Goal: Information Seeking & Learning: Compare options

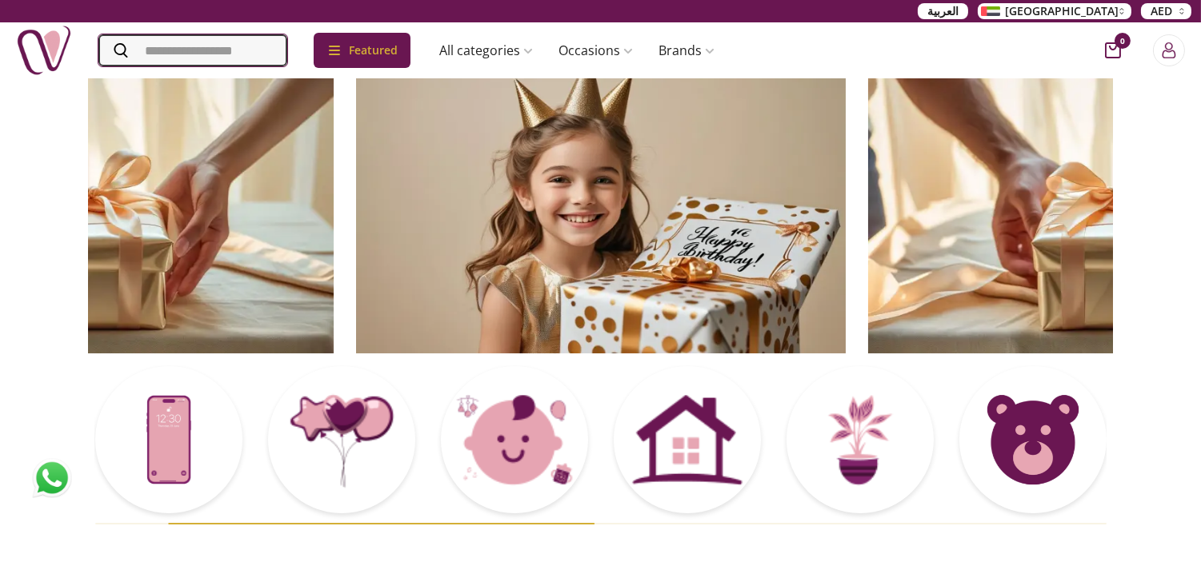
click at [242, 49] on input "Search" at bounding box center [192, 50] width 189 height 32
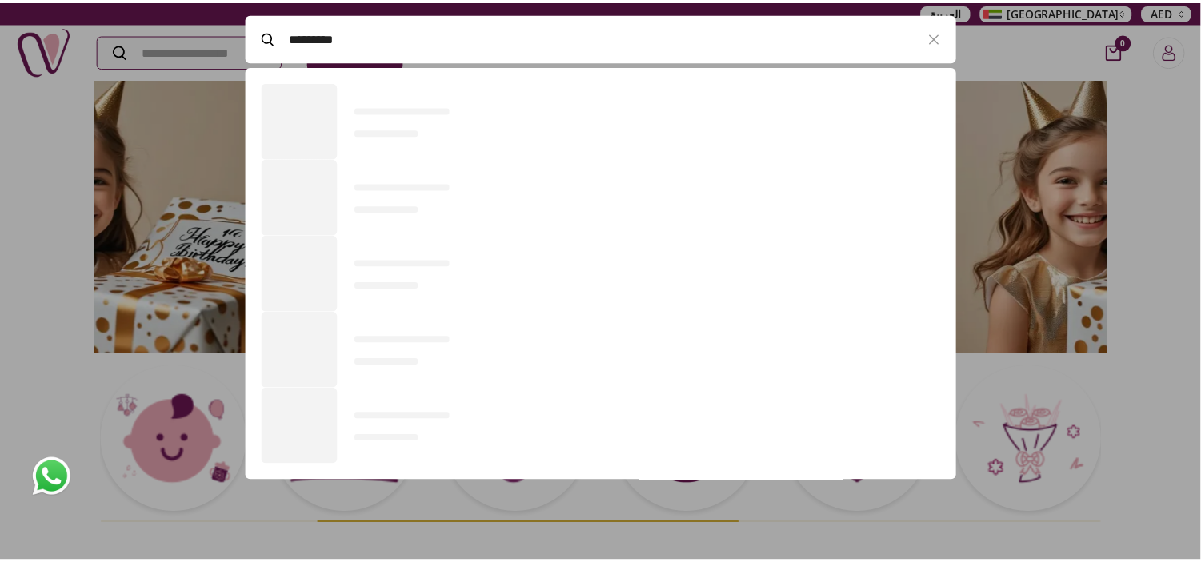
scroll to position [440, 717]
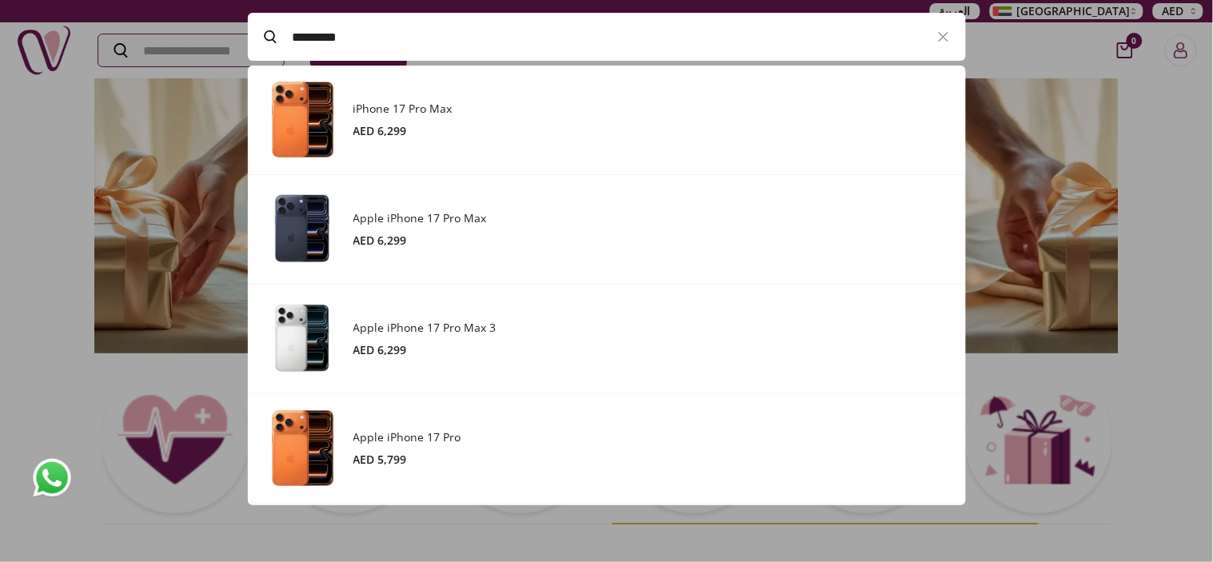
click at [470, 109] on h3 "iPhone 17 Pro Max" at bounding box center [652, 109] width 597 height 16
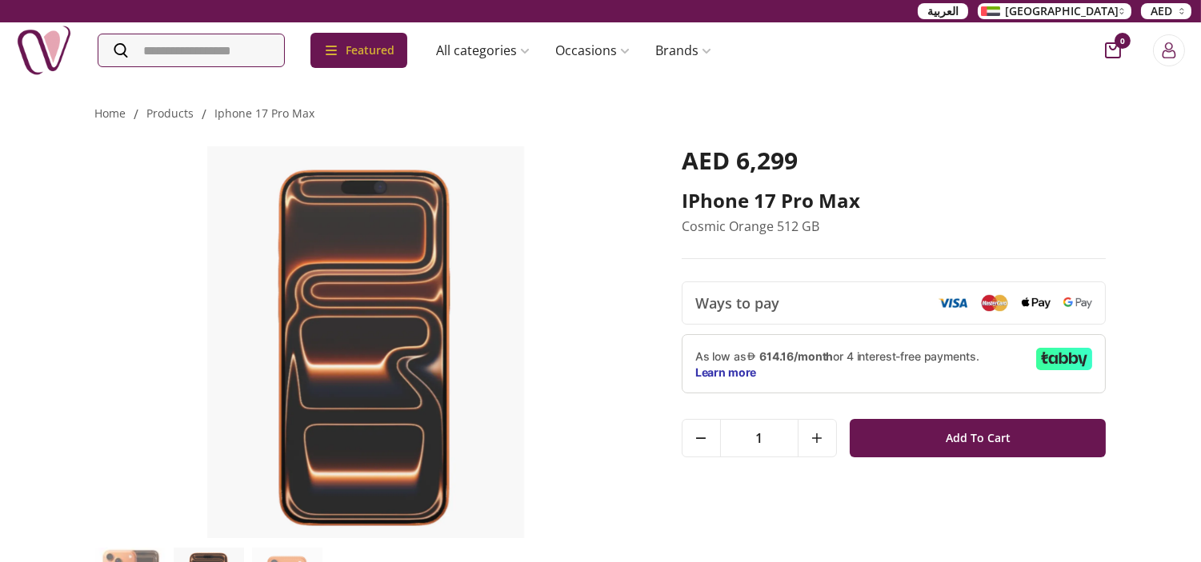
click at [957, 134] on div "AED 6,299 iPhone 17 Pro Max Cosmic Orange 512 GB Ways to pay 1 Add To Cart 1 Ad…" at bounding box center [600, 349] width 1011 height 451
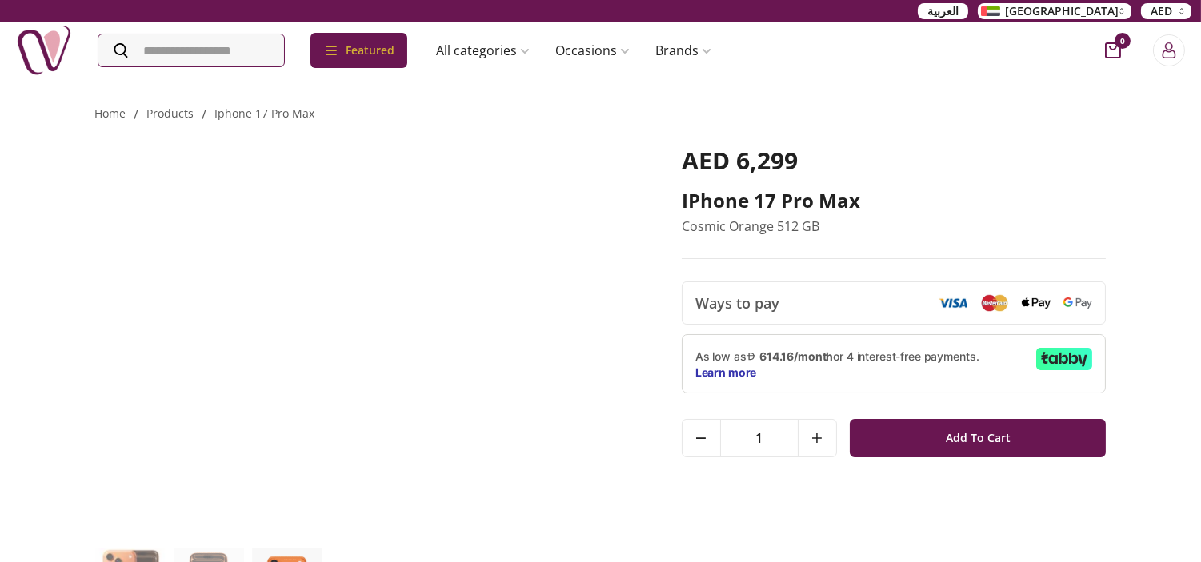
click at [645, 450] on img at bounding box center [915, 342] width 541 height 392
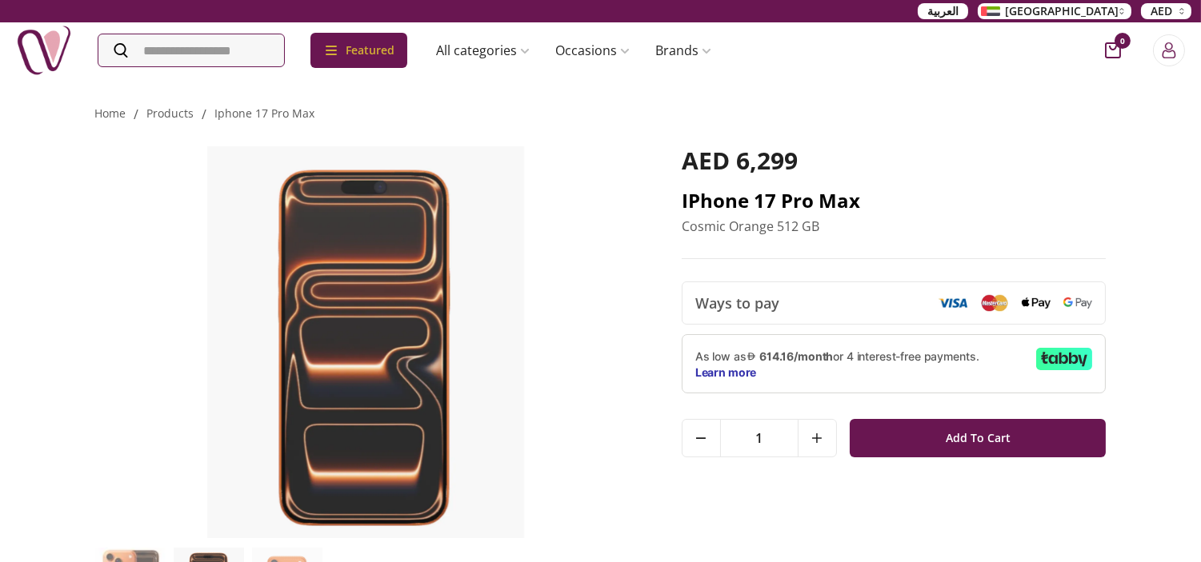
click at [710, 202] on h2 "iPhone 17 Pro Max" at bounding box center [893, 201] width 425 height 26
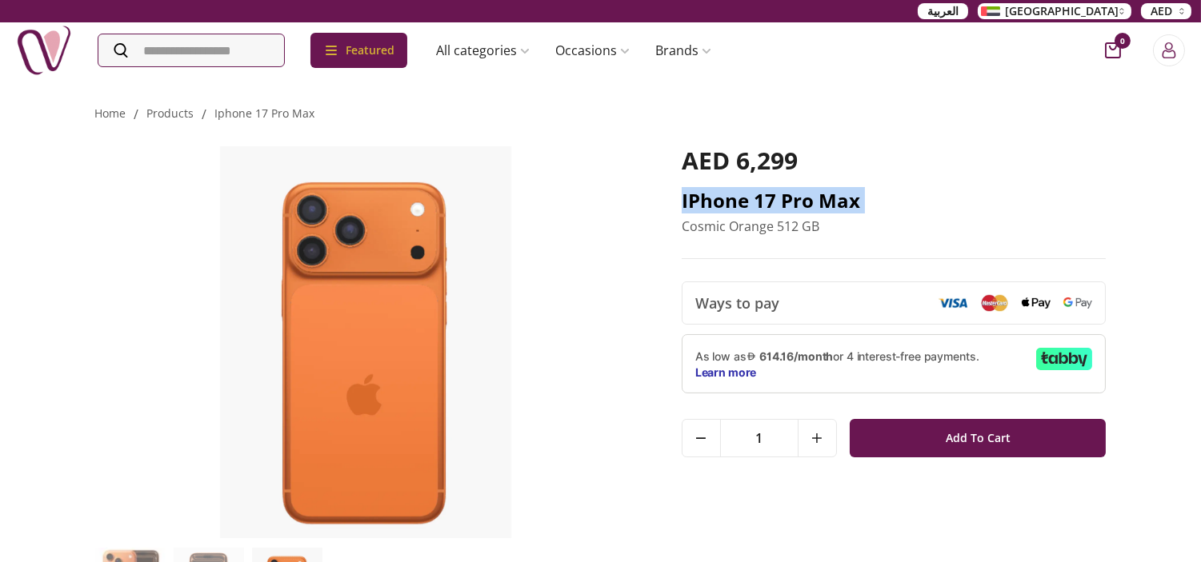
copy h2 "iPhone 17 Pro Max"
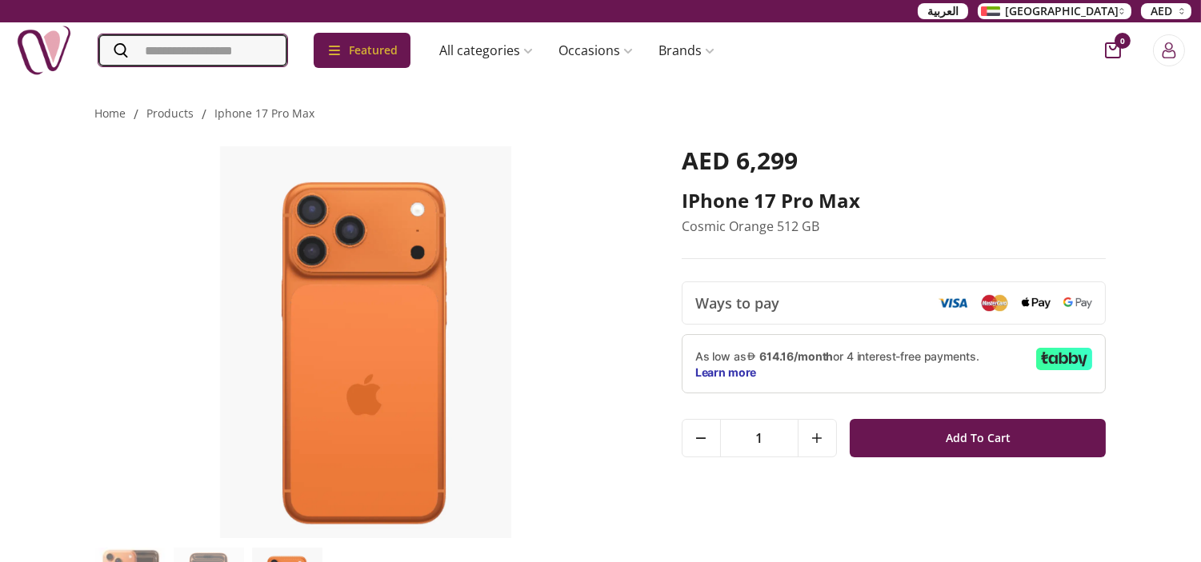
click at [187, 62] on input "Search" at bounding box center [192, 50] width 189 height 32
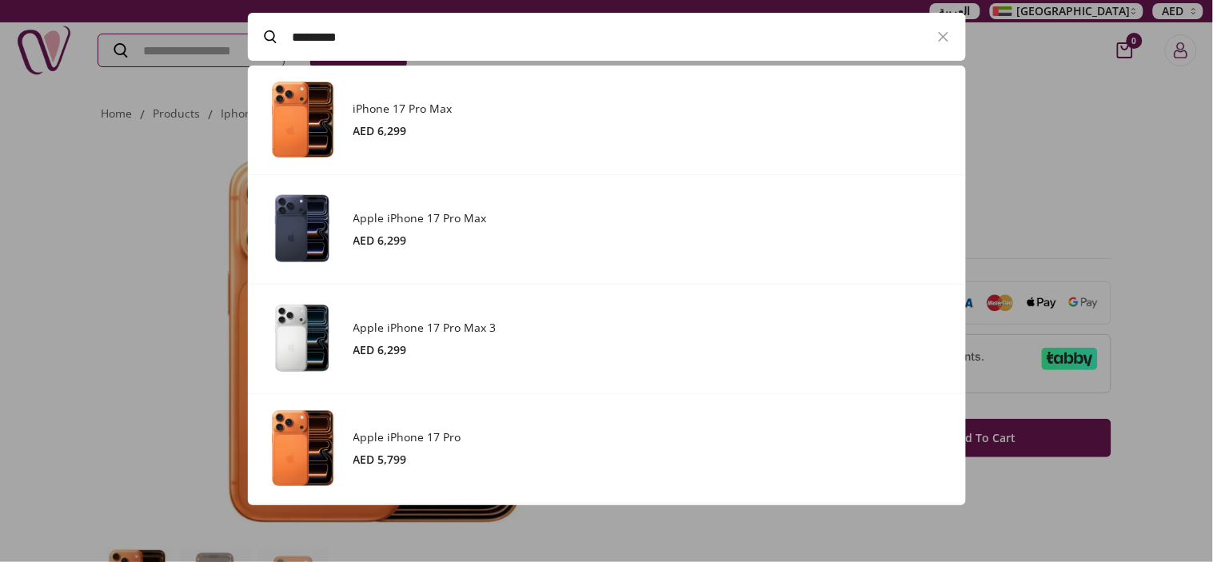
click at [412, 230] on div "Apple iPhone 17 Pro Max AED 6,299" at bounding box center [652, 229] width 597 height 38
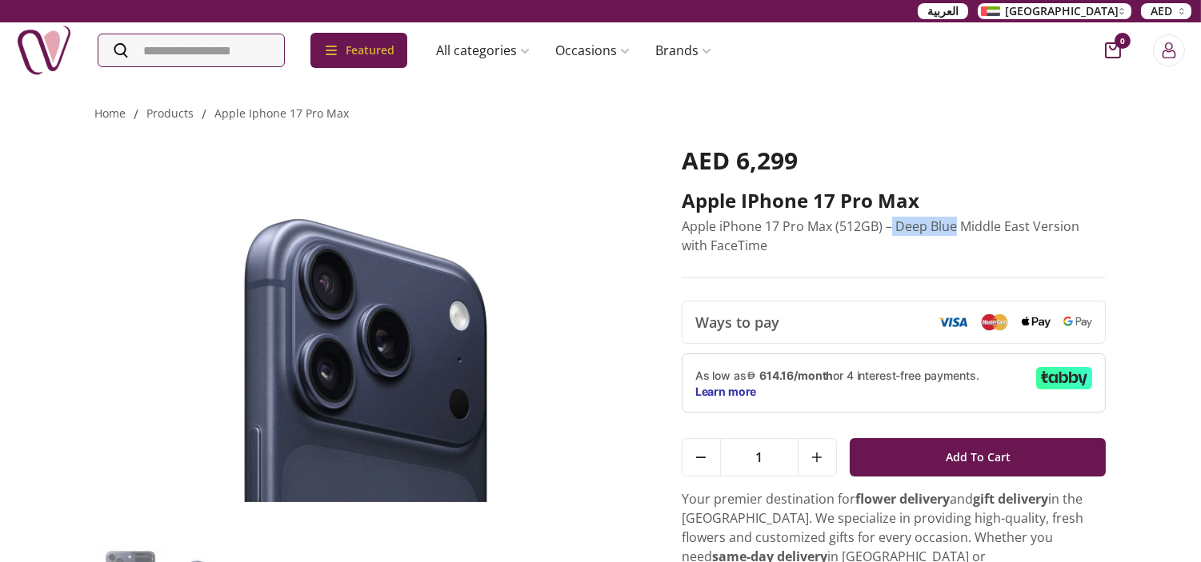
drag, startPoint x: 892, startPoint y: 225, endPoint x: 954, endPoint y: 233, distance: 62.9
click at [954, 233] on p "Apple iPhone 17 Pro Max (512GB) – Deep Blue Middle East Version with FaceTime" at bounding box center [893, 236] width 425 height 38
copy p "Deep Blue"
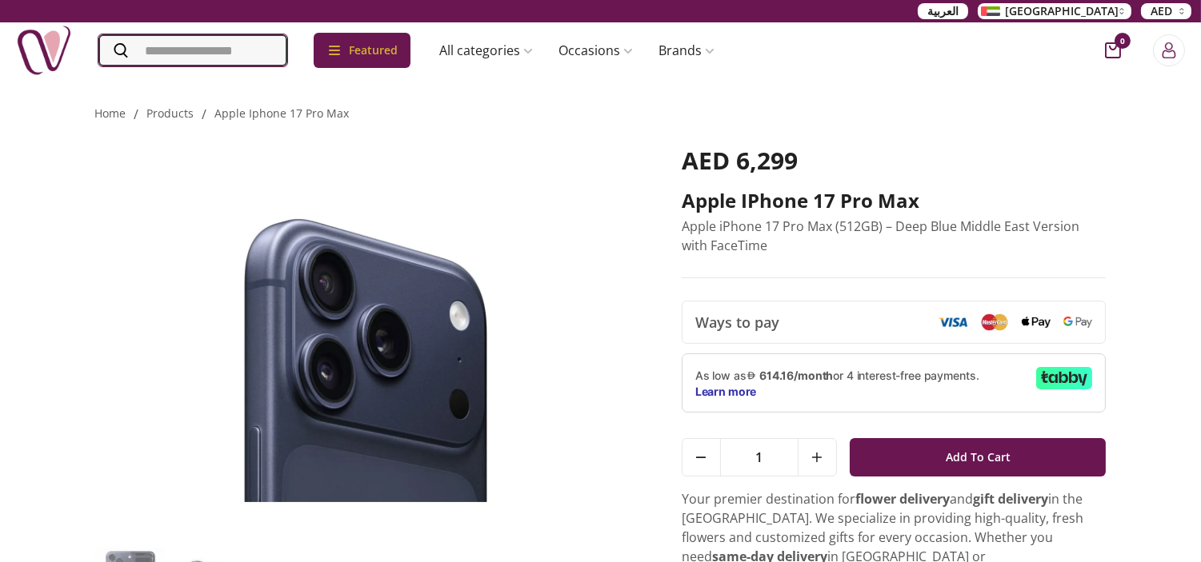
drag, startPoint x: 168, startPoint y: 42, endPoint x: 177, endPoint y: 37, distance: 10.4
click at [174, 38] on input "Search" at bounding box center [192, 50] width 189 height 32
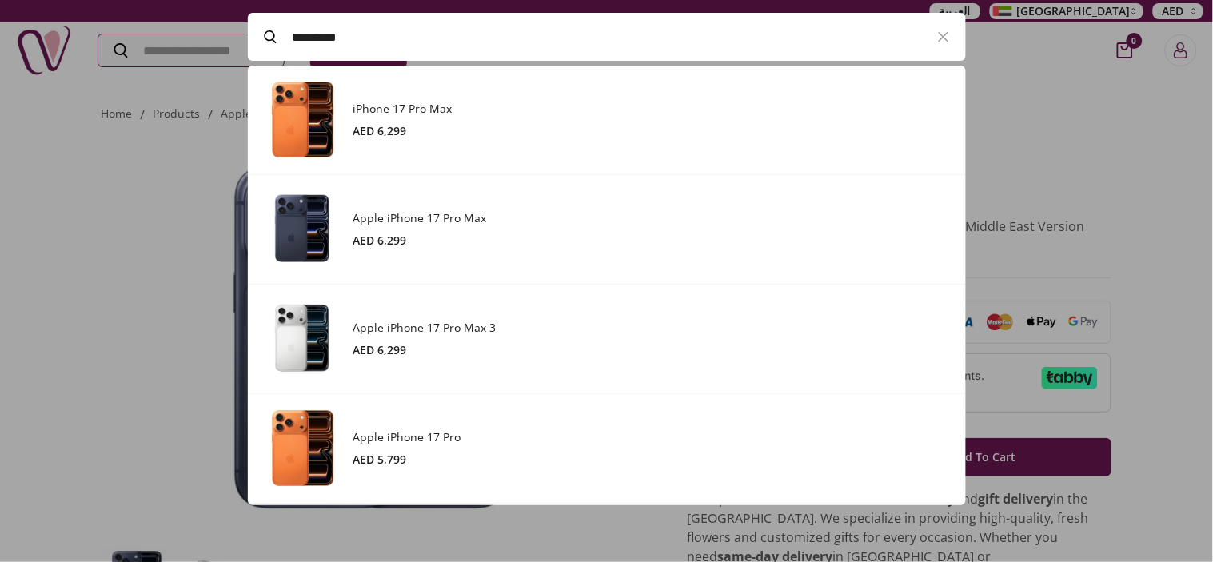
click at [396, 338] on div "Apple iPhone 17 Pro Max 3 AED 6,299" at bounding box center [652, 339] width 597 height 38
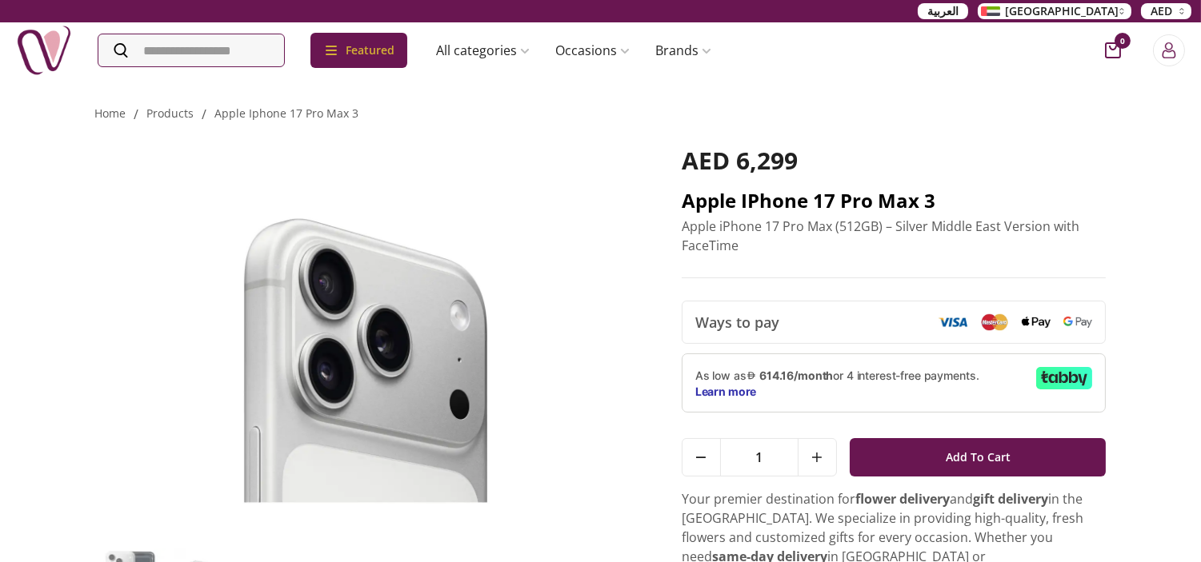
click at [712, 203] on h2 "Apple iPhone 17 Pro Max 3" at bounding box center [893, 201] width 425 height 26
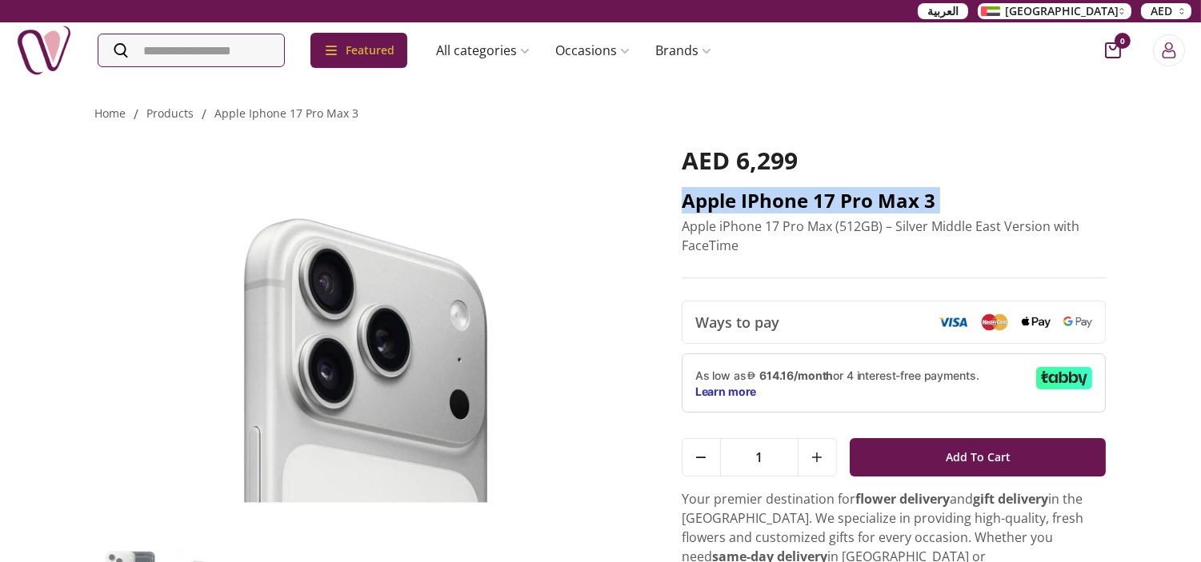
click at [712, 203] on h2 "Apple iPhone 17 Pro Max 3" at bounding box center [893, 201] width 425 height 26
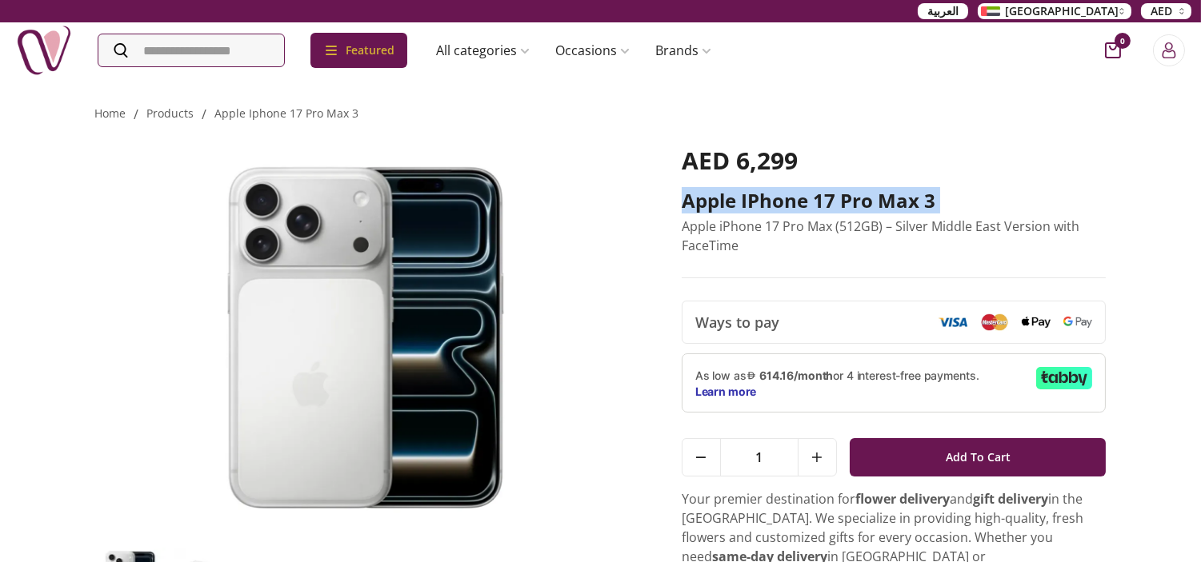
copy h2 "Apple iPhone 17 Pro Max 3"
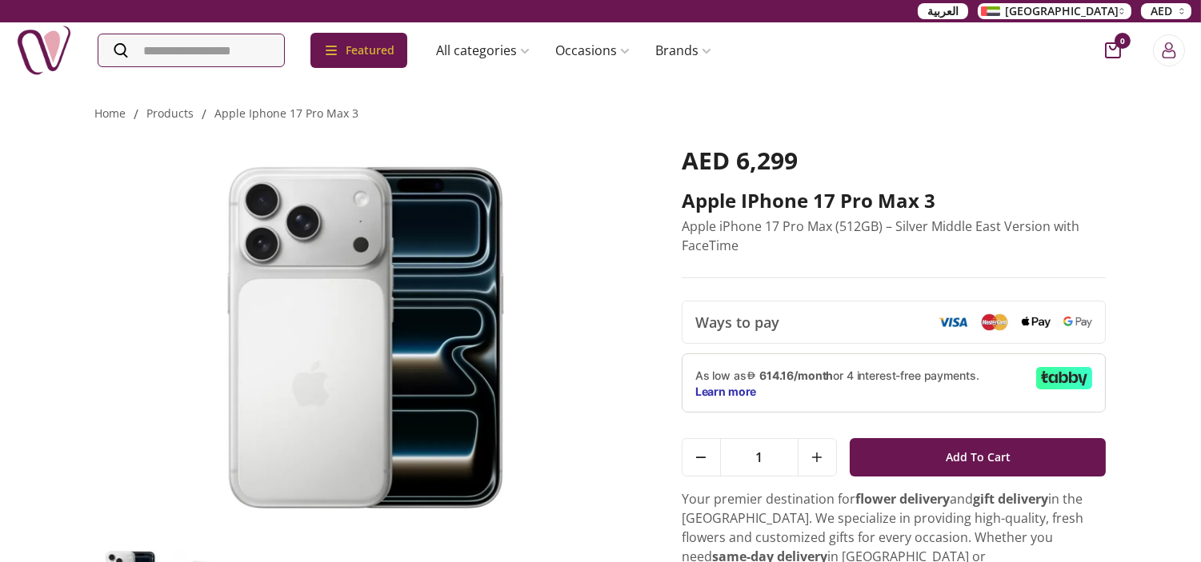
click at [909, 226] on p "Apple iPhone 17 Pro Max (512GB) – Silver Middle East Version with FaceTime" at bounding box center [893, 236] width 425 height 38
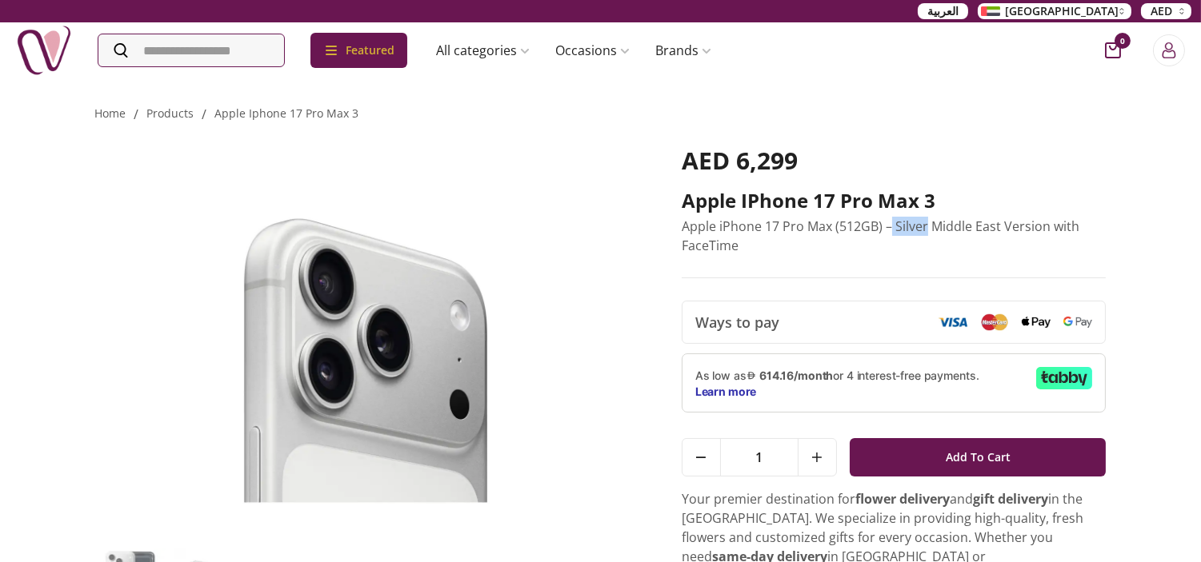
drag, startPoint x: 893, startPoint y: 225, endPoint x: 925, endPoint y: 233, distance: 33.0
click at [925, 233] on p "Apple iPhone 17 Pro Max (512GB) – Silver Middle East Version with FaceTime" at bounding box center [893, 236] width 425 height 38
copy p "Silver"
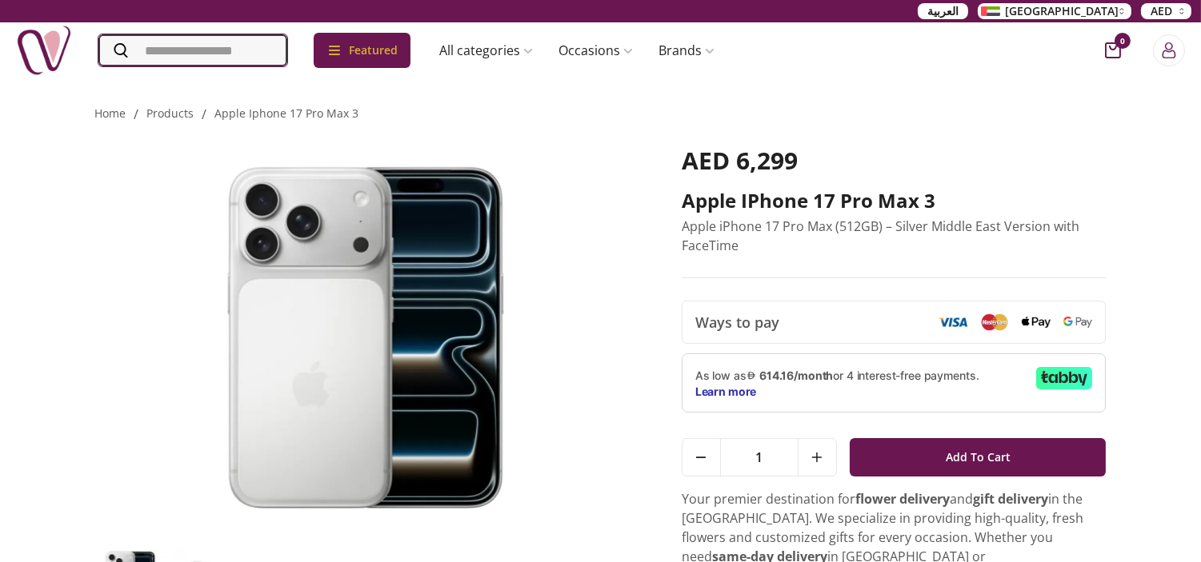
click at [187, 62] on input "Search" at bounding box center [192, 50] width 189 height 32
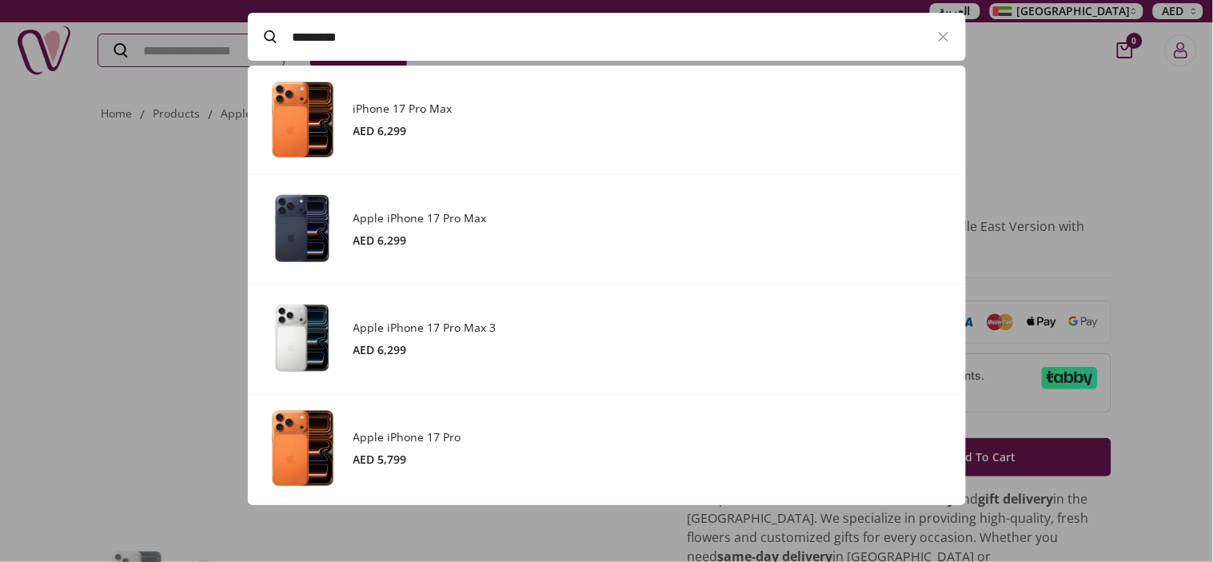
click at [422, 443] on h3 "Apple iPhone 17 Pro" at bounding box center [652, 438] width 597 height 16
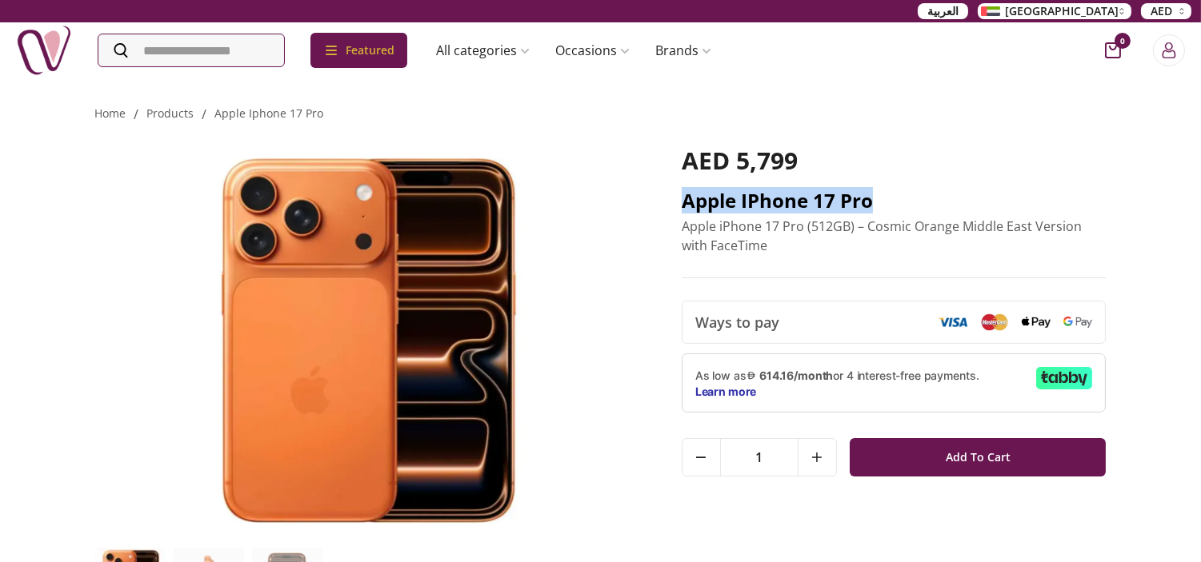
drag, startPoint x: 681, startPoint y: 200, endPoint x: 882, endPoint y: 196, distance: 201.6
click at [882, 196] on h2 "Apple iPhone 17 Pro" at bounding box center [893, 201] width 425 height 26
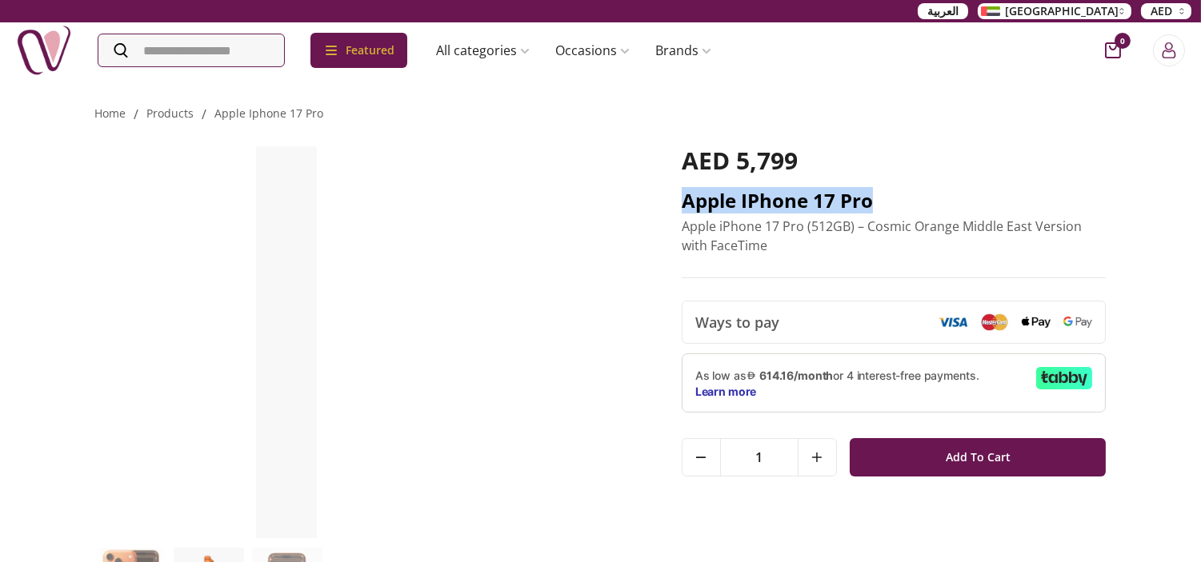
copy h2 "Apple iPhone 17 Pro"
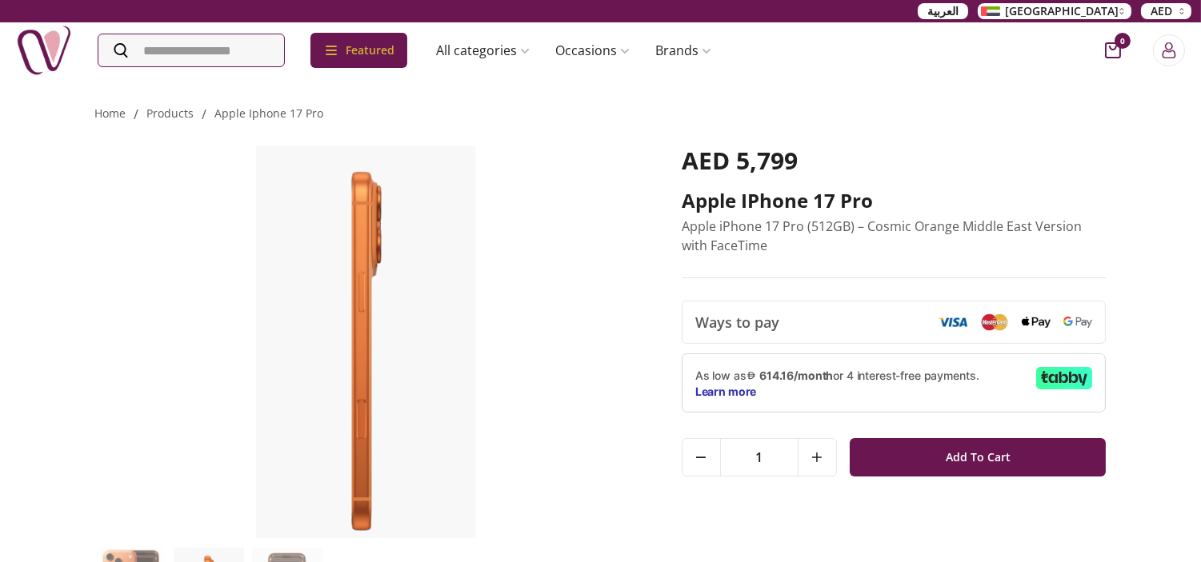
drag, startPoint x: 929, startPoint y: 217, endPoint x: 882, endPoint y: 257, distance: 61.9
click at [930, 217] on p "Apple iPhone 17 Pro (512GB) – Cosmic Orange Middle East Version with FaceTime" at bounding box center [893, 236] width 425 height 38
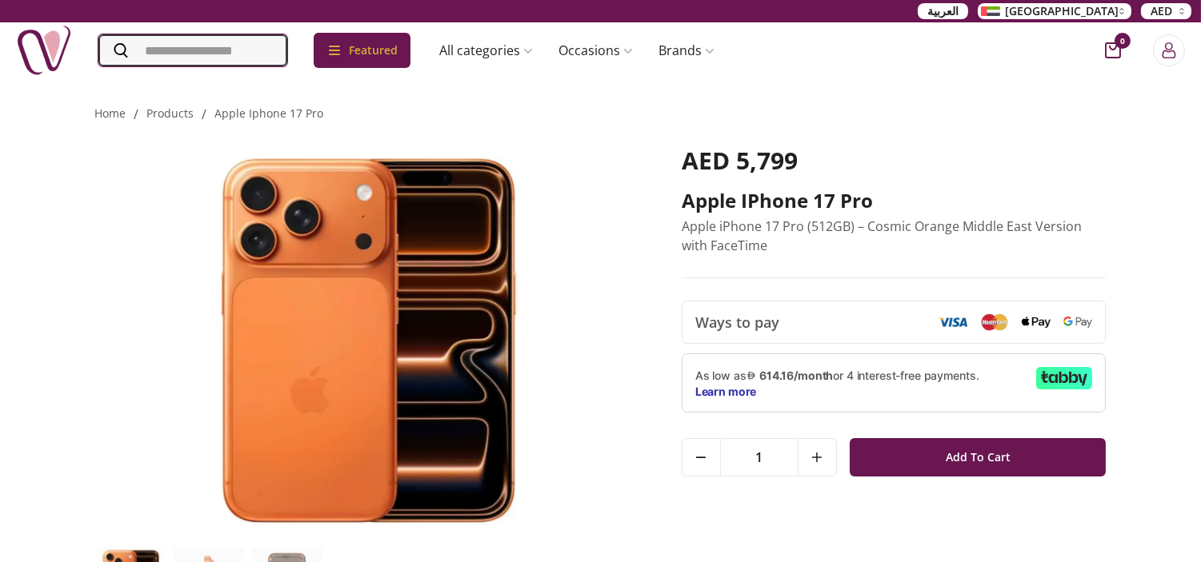
click at [153, 46] on input "Search" at bounding box center [192, 50] width 189 height 32
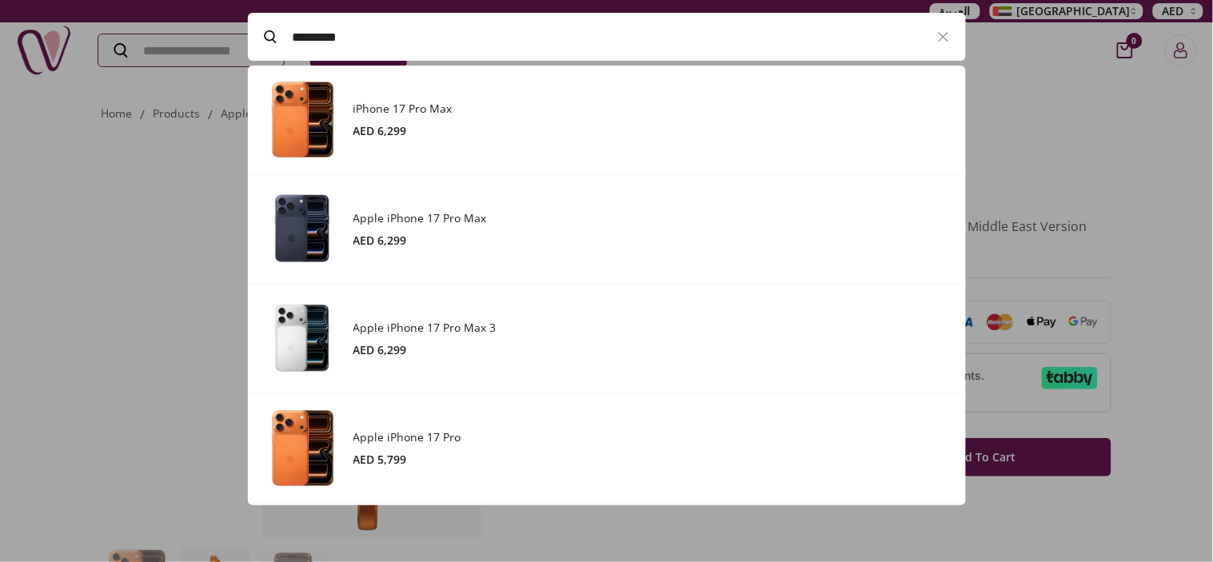
click at [444, 340] on div "Apple iPhone 17 Pro Max 3 AED 6,299" at bounding box center [652, 339] width 597 height 38
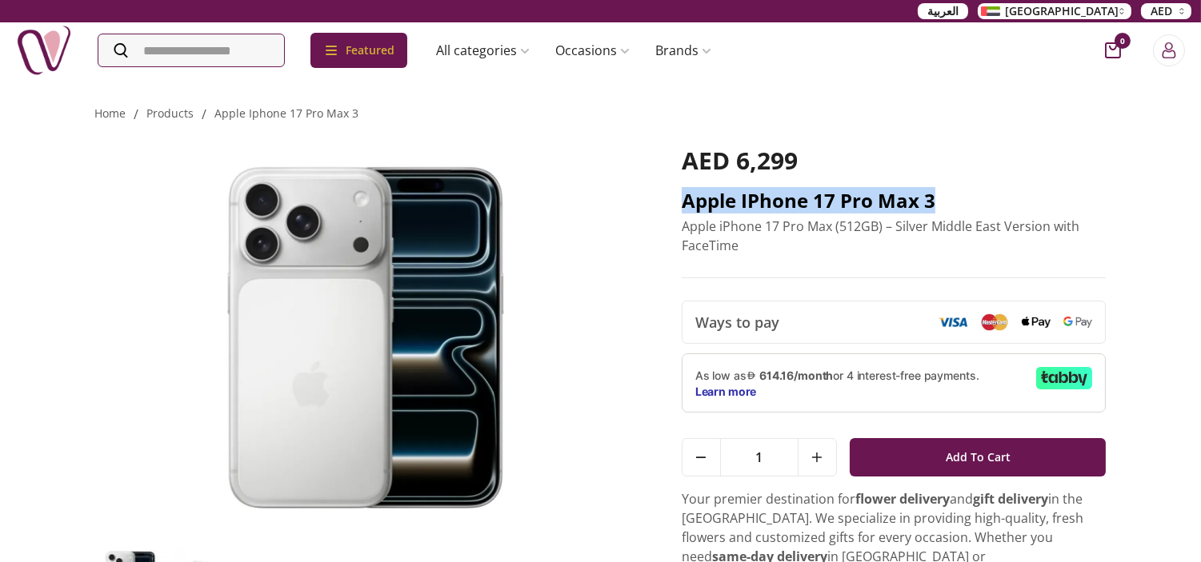
drag, startPoint x: 673, startPoint y: 203, endPoint x: 953, endPoint y: 194, distance: 280.1
click at [953, 194] on div "AED 6,299 Apple iPhone 17 Pro Max 3 Apple iPhone 17 Pro Max (512GB) – Silver Mi…" at bounding box center [600, 375] width 1011 height 502
copy h2 "Apple iPhone 17 Pro Max 3"
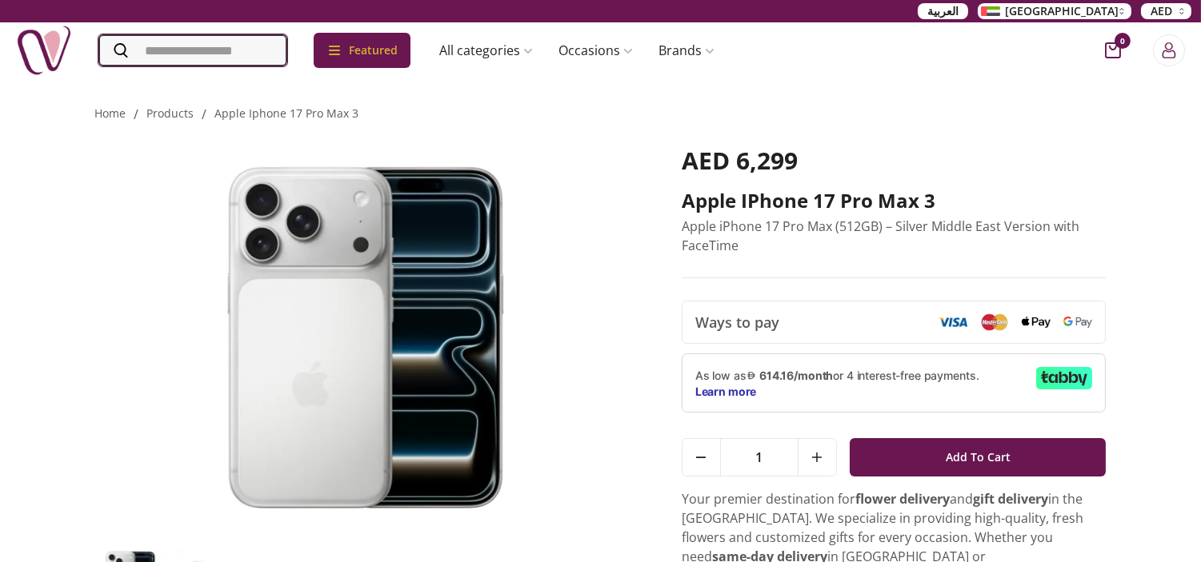
click at [176, 57] on input "Search" at bounding box center [192, 50] width 189 height 32
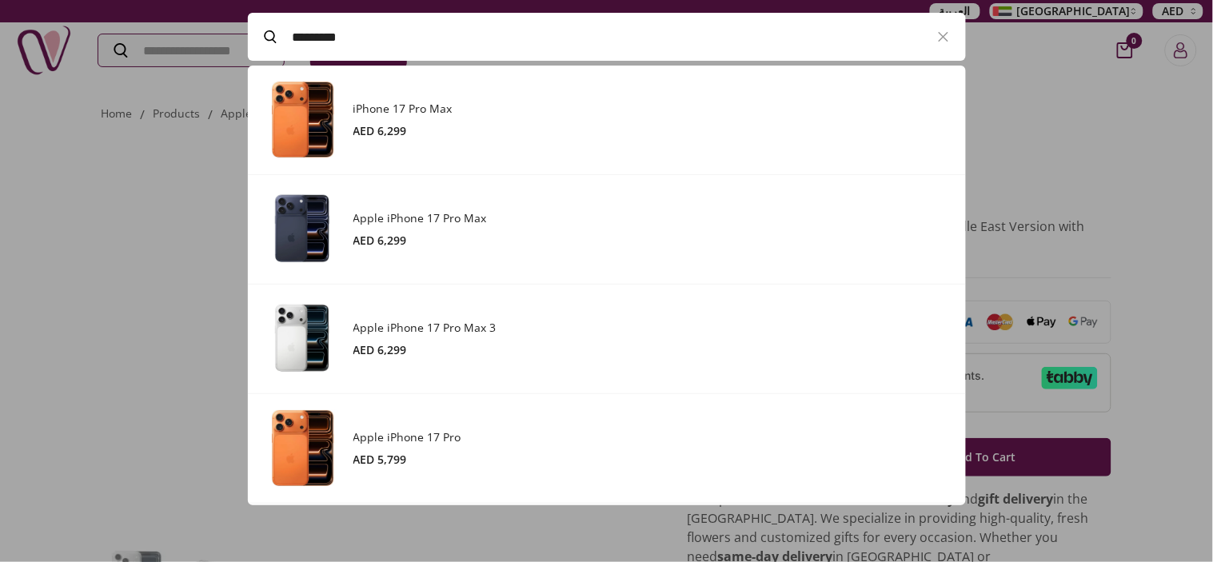
paste input "********"
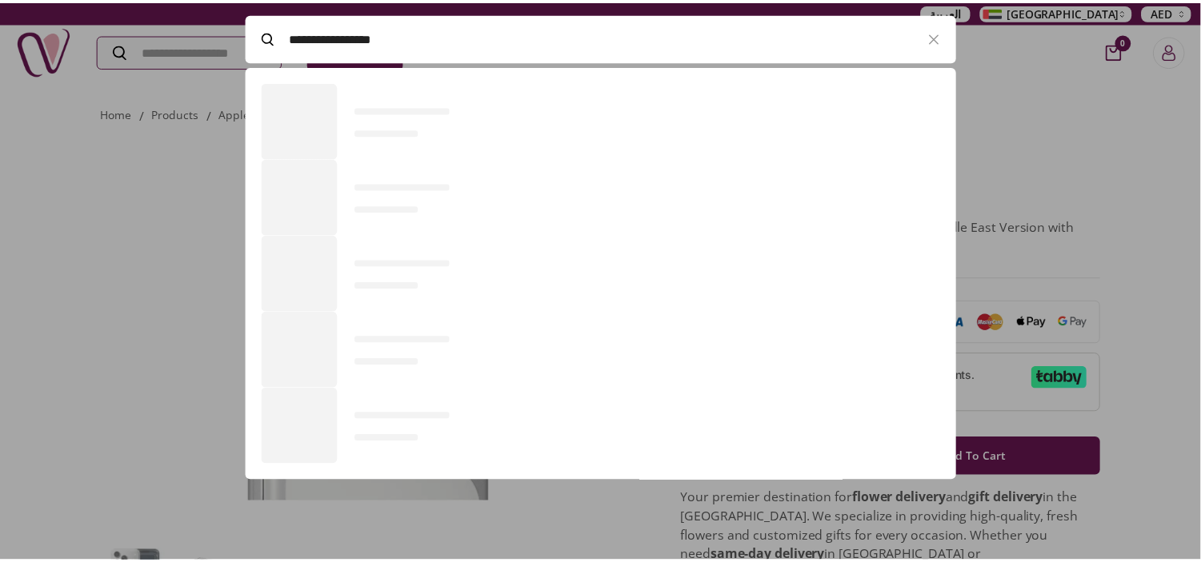
scroll to position [440, 717]
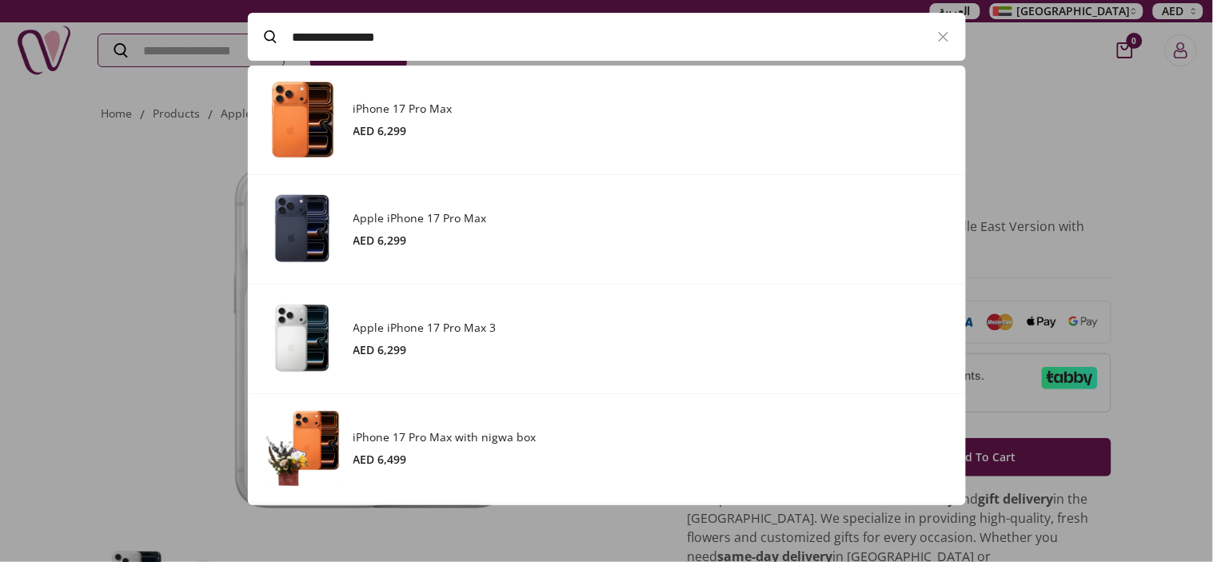
click at [450, 113] on h3 "iPhone 17 Pro Max" at bounding box center [652, 109] width 597 height 16
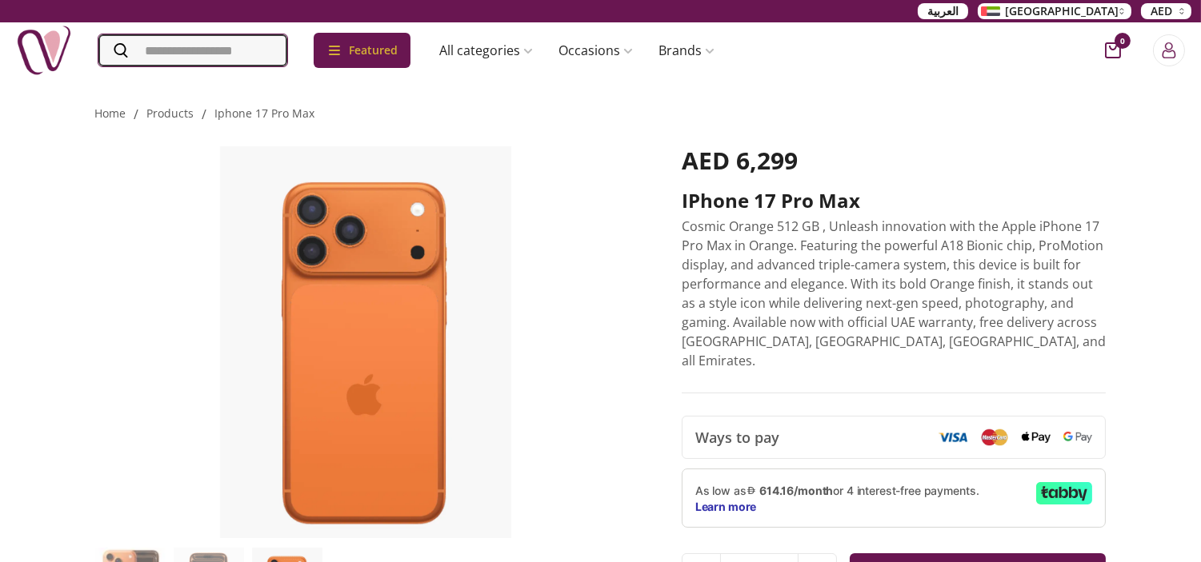
click at [264, 50] on input "Search" at bounding box center [192, 50] width 189 height 32
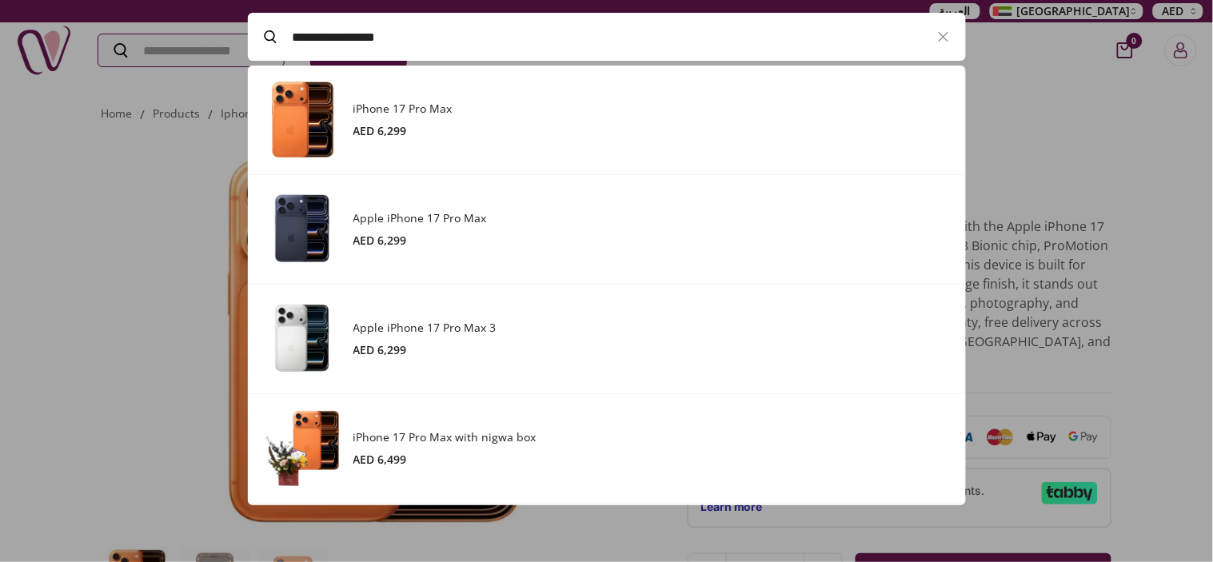
paste input "******"
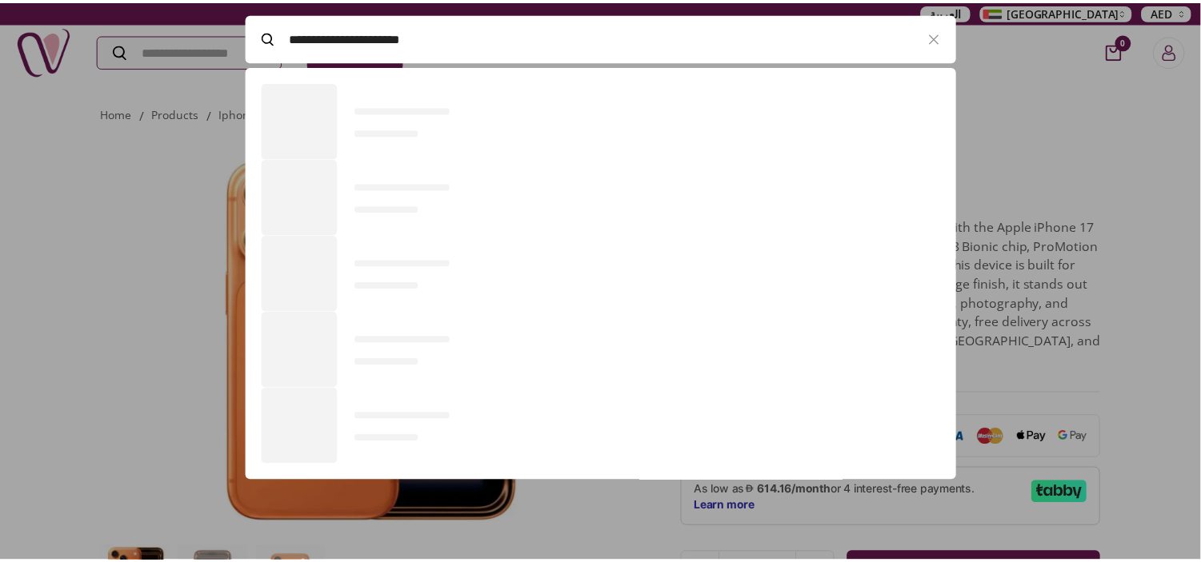
scroll to position [440, 717]
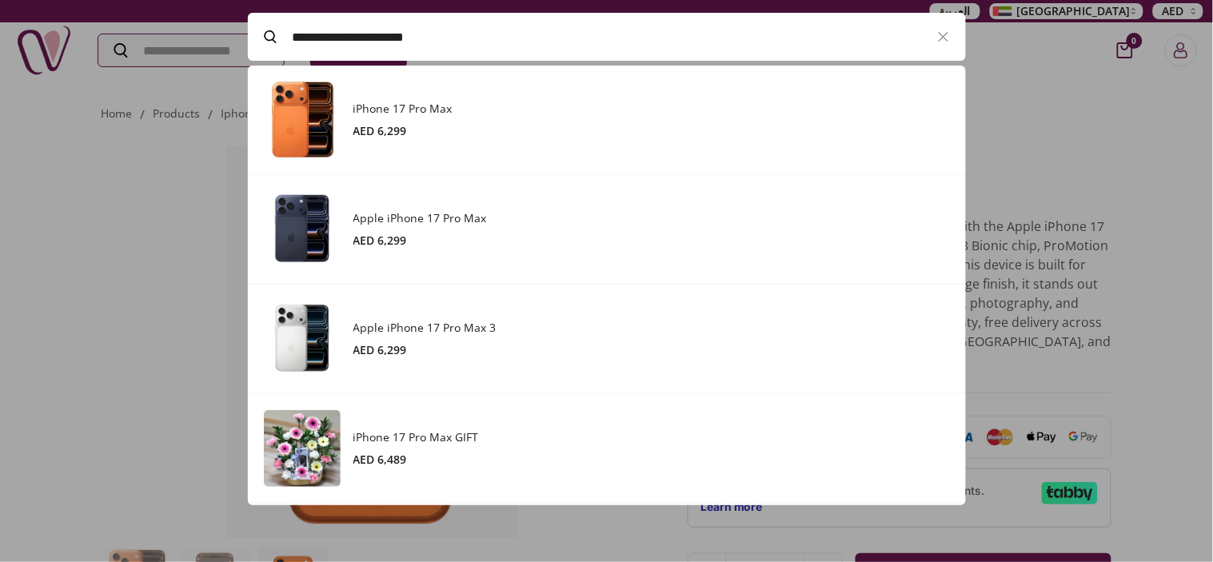
click at [448, 220] on h3 "Apple iPhone 17 Pro Max" at bounding box center [652, 218] width 597 height 16
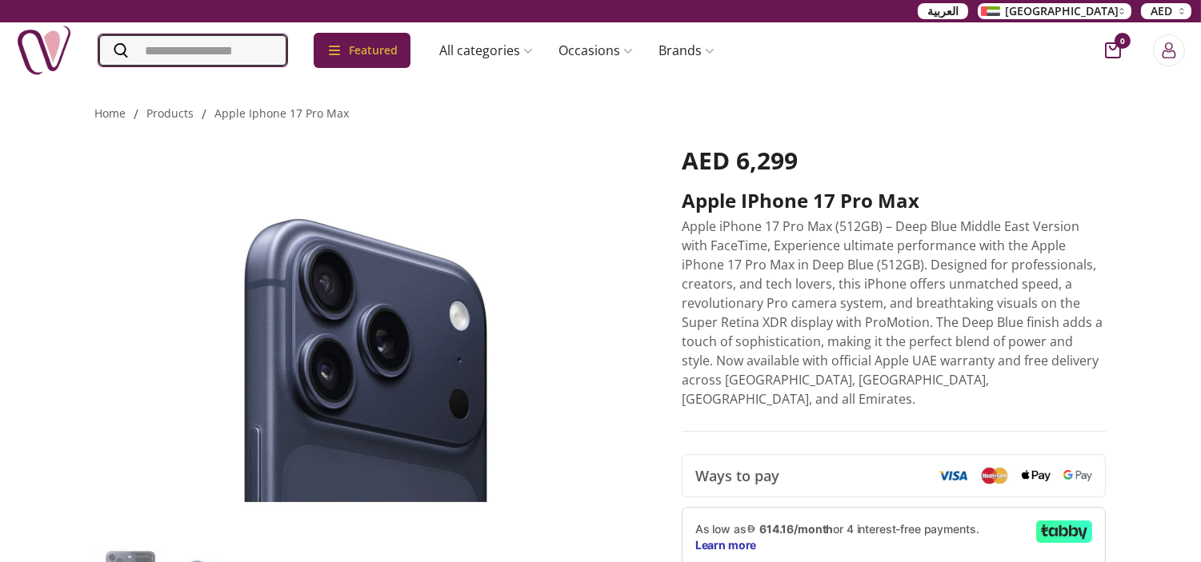
click at [238, 57] on input "Search" at bounding box center [192, 50] width 189 height 32
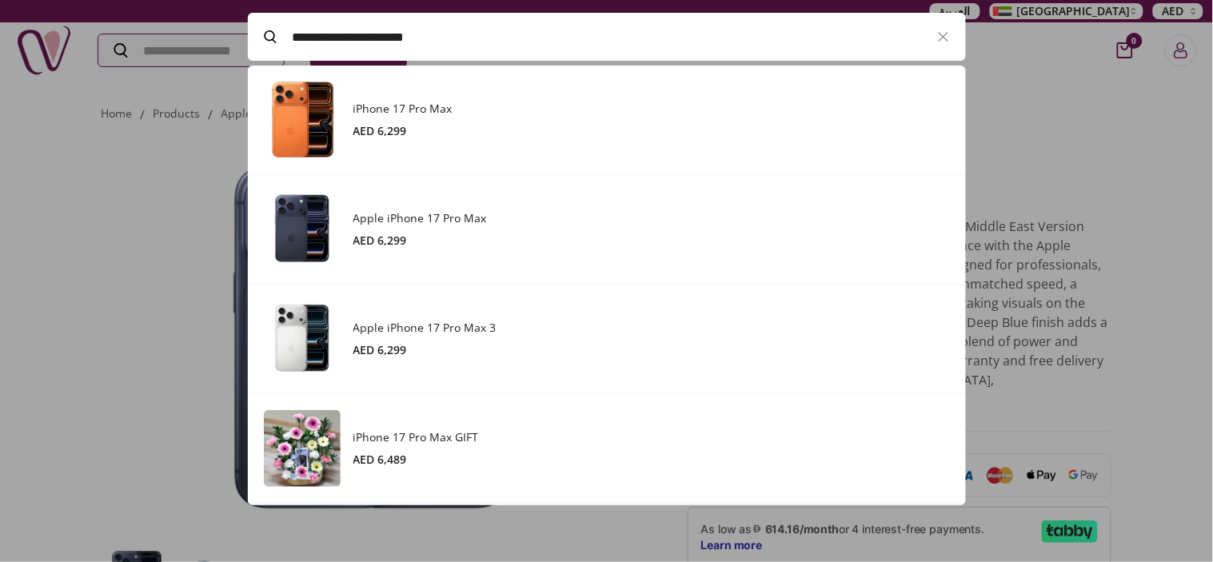
paste input "Search"
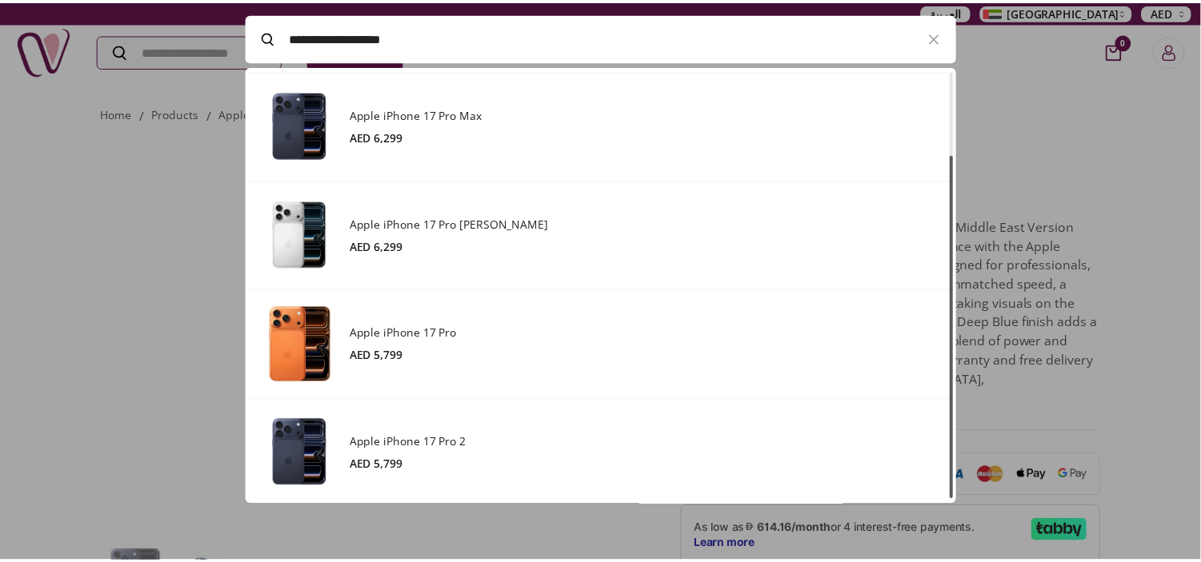
scroll to position [107, 0]
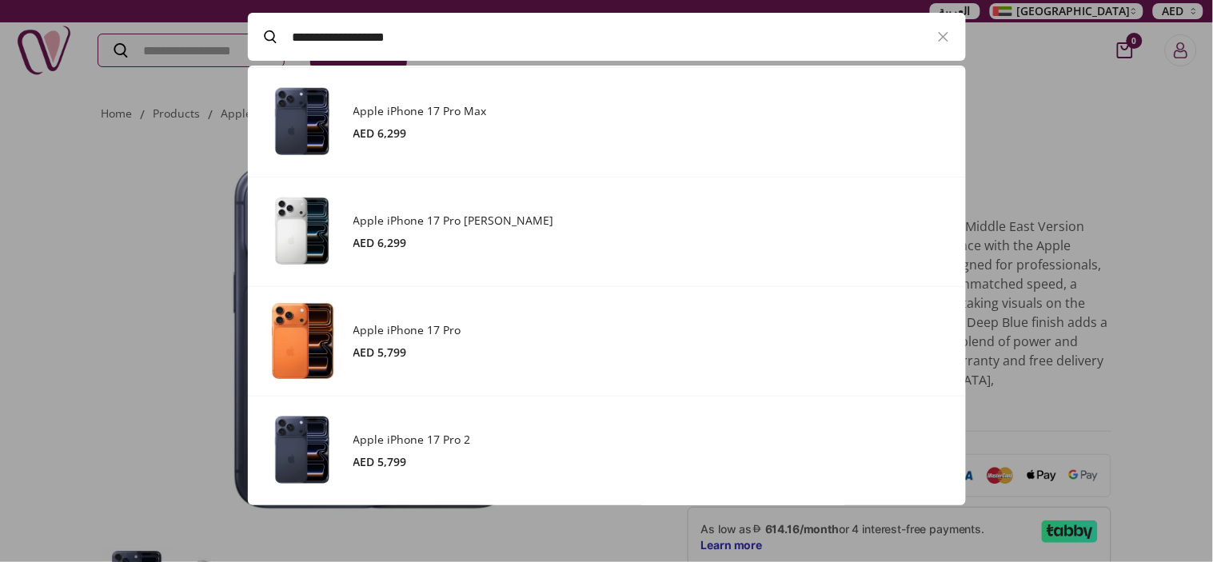
click at [491, 444] on h3 "Apple iPhone 17 Pro 2" at bounding box center [652, 440] width 597 height 16
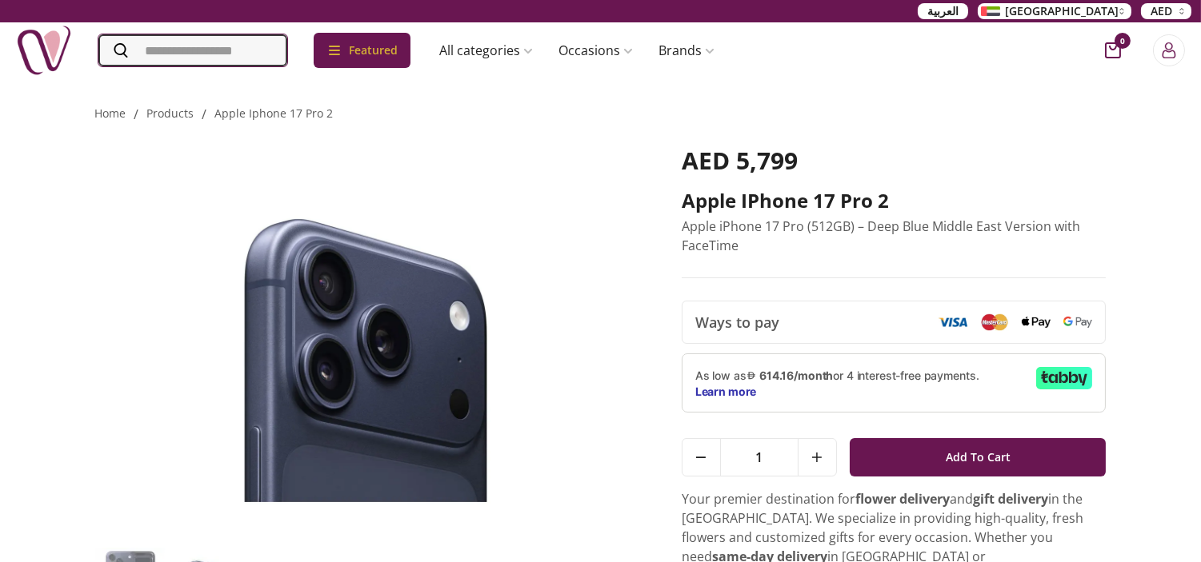
click at [156, 53] on input "Search" at bounding box center [192, 50] width 189 height 32
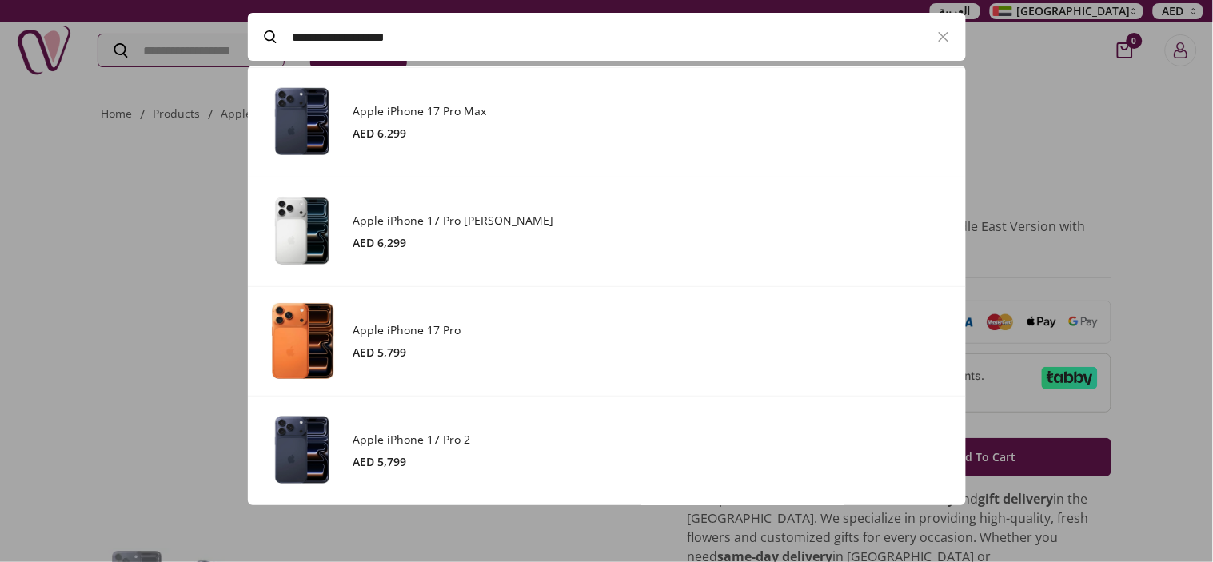
click at [386, 349] on div "AED 5,799" at bounding box center [652, 353] width 597 height 16
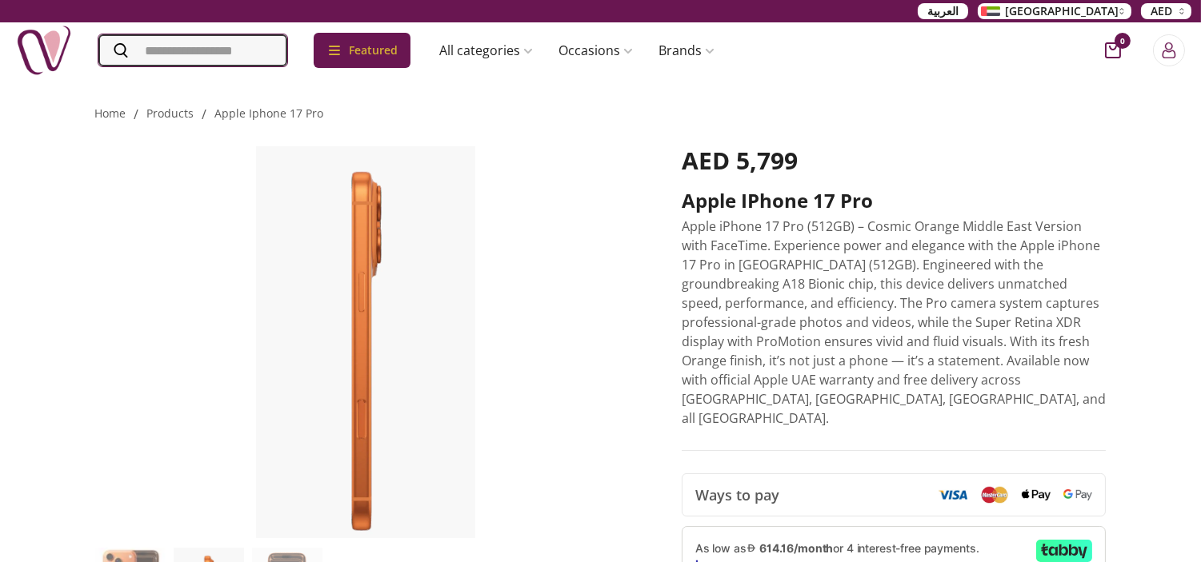
click at [186, 48] on input "Search" at bounding box center [192, 50] width 189 height 32
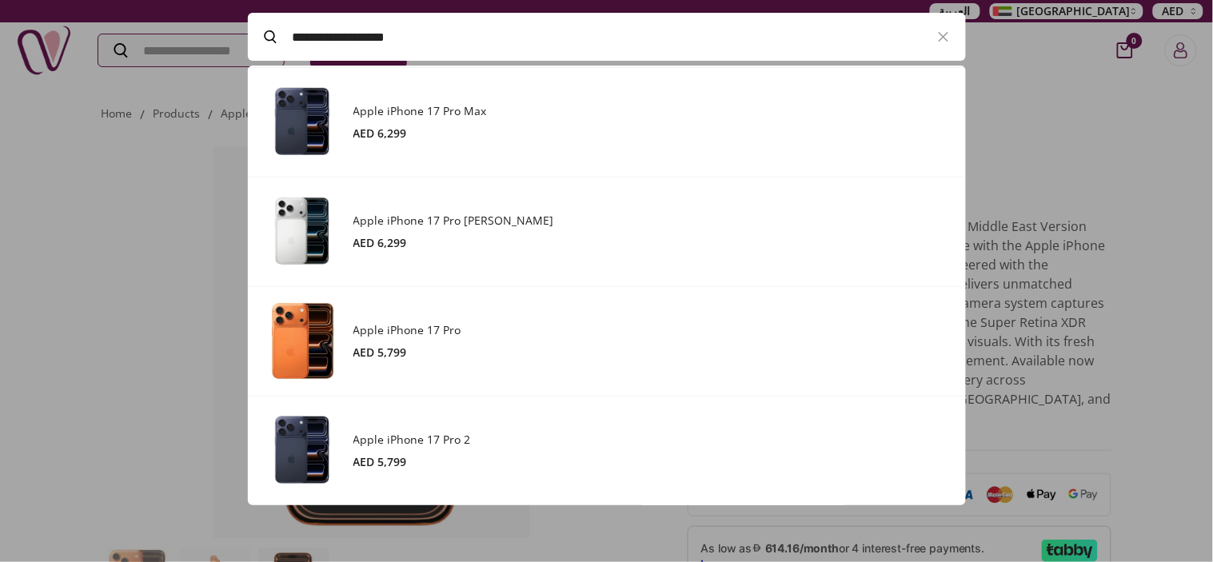
paste input "**********"
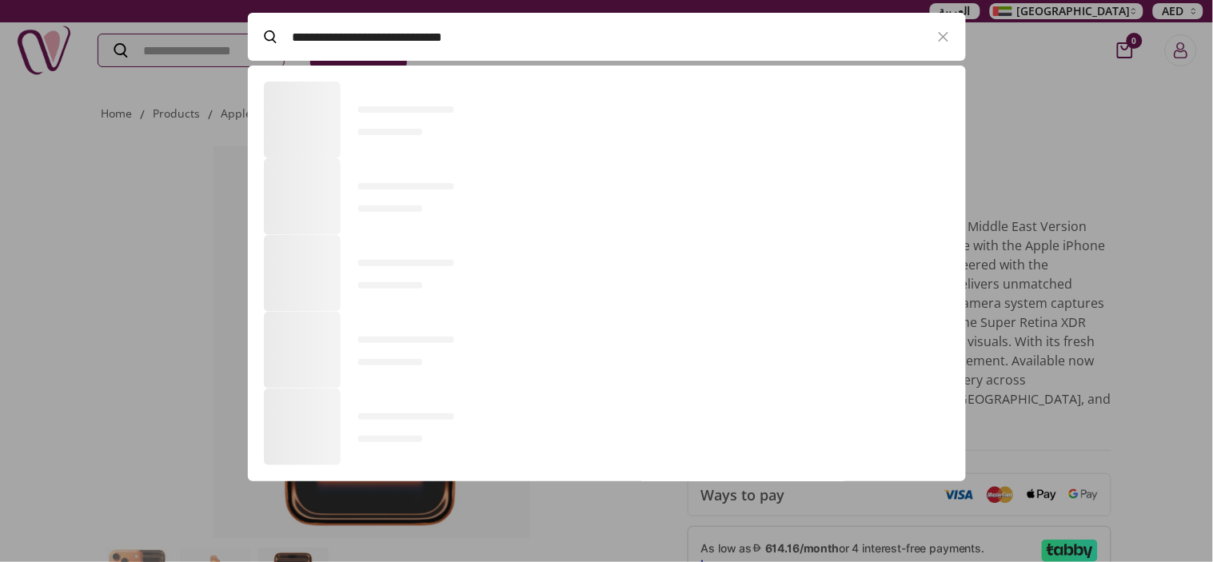
scroll to position [109, 717]
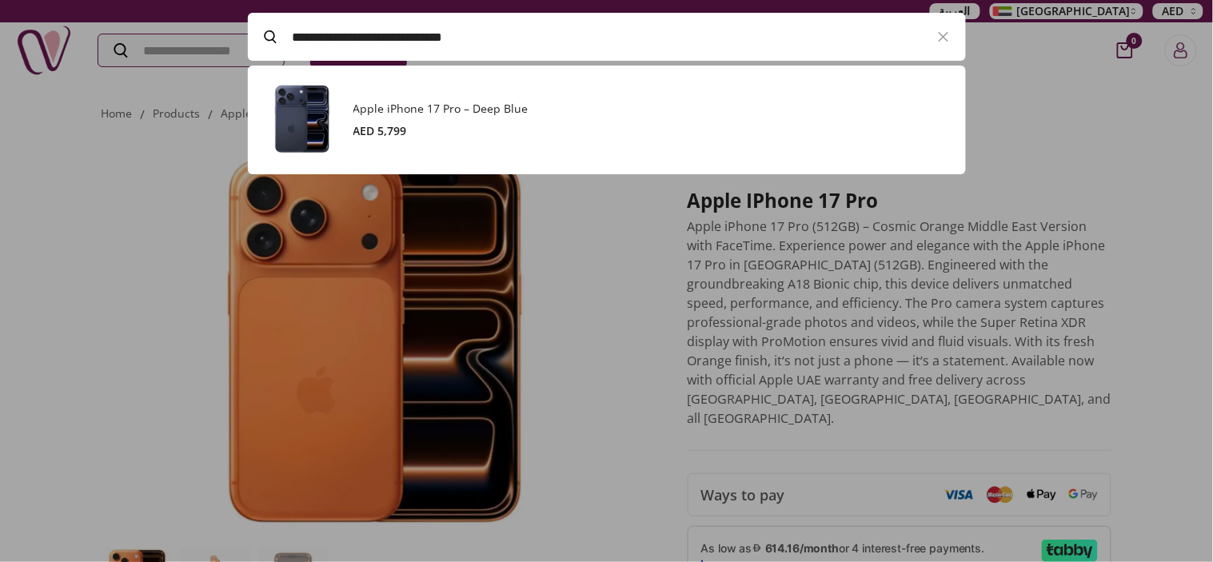
click at [411, 126] on del at bounding box center [410, 130] width 6 height 15
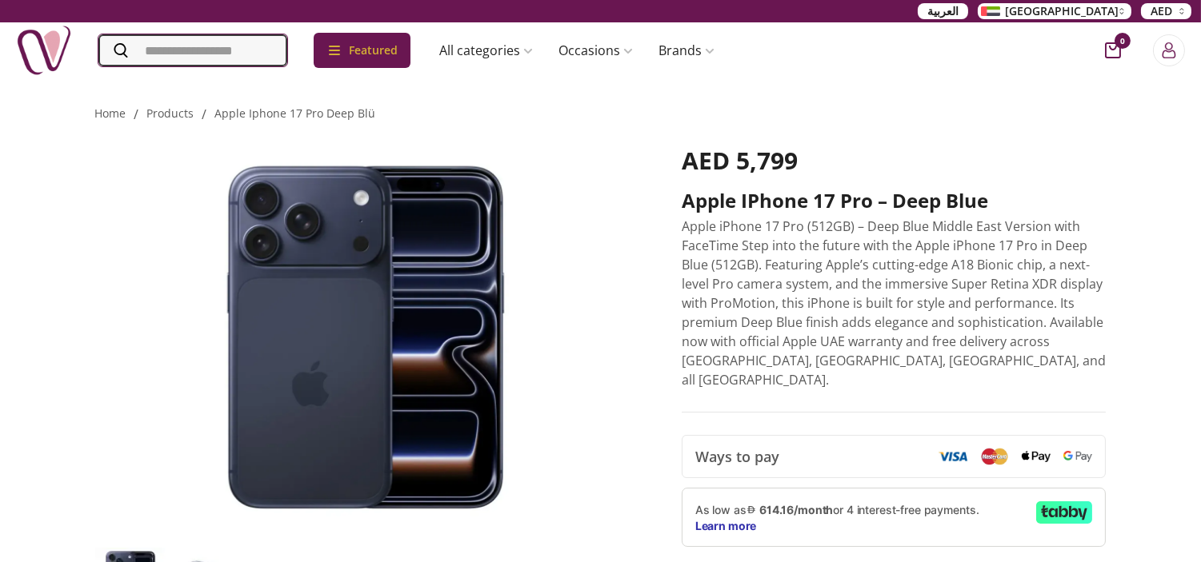
click at [287, 54] on input "Search" at bounding box center [192, 50] width 189 height 32
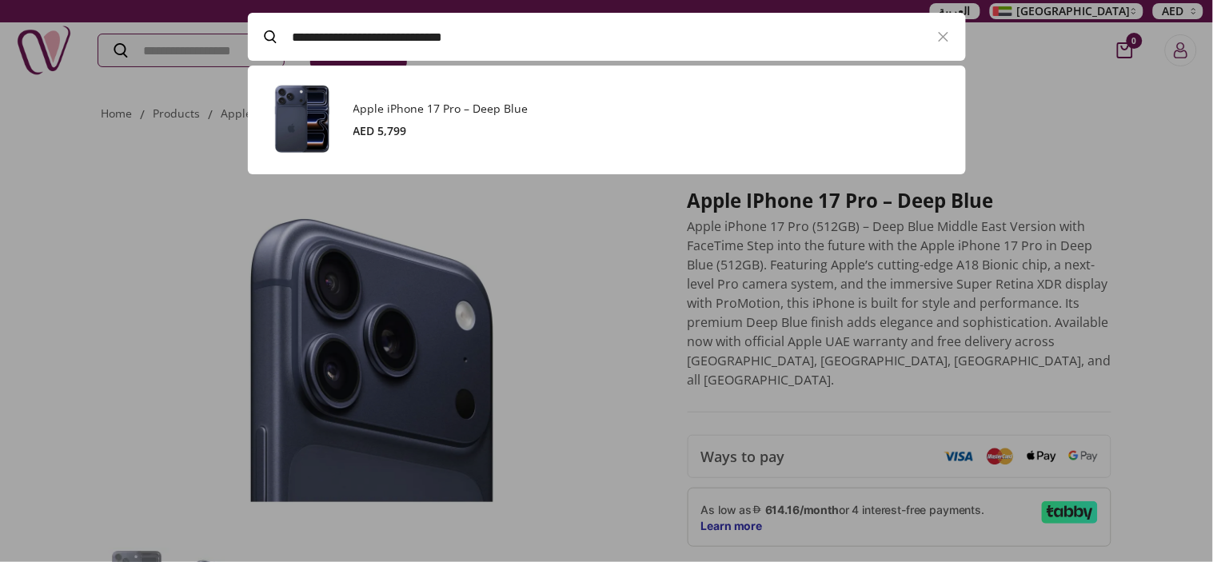
paste input "Search"
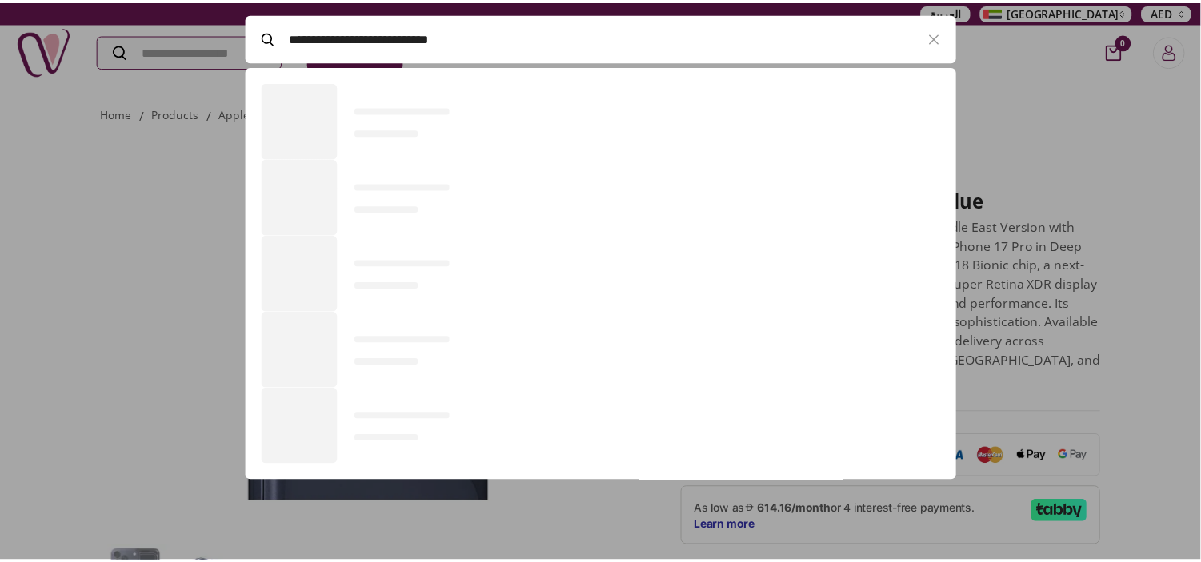
scroll to position [109, 717]
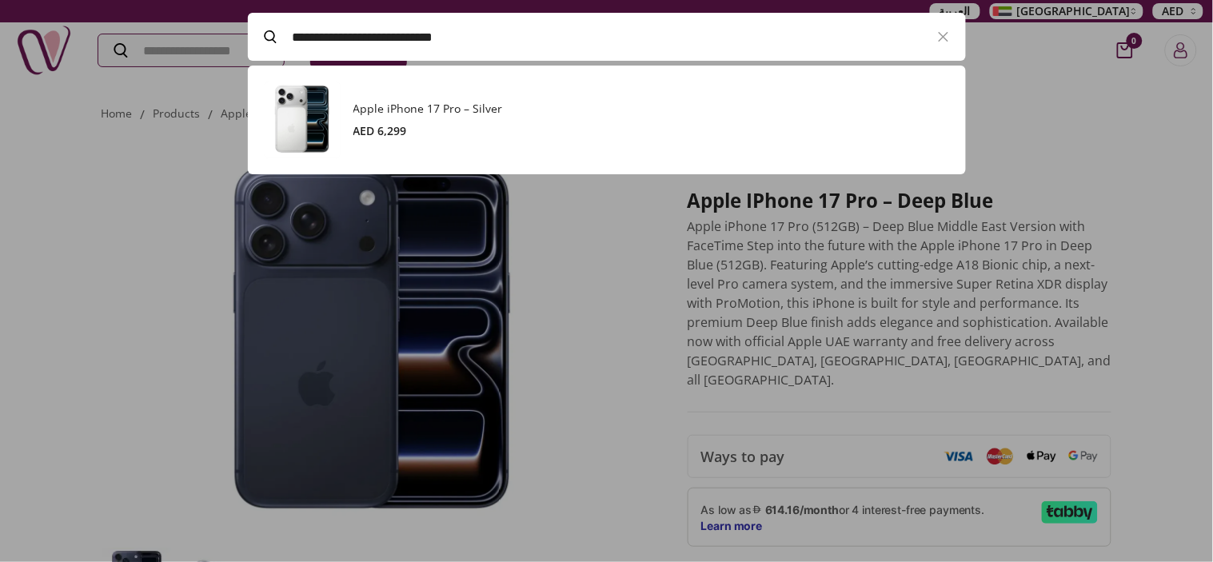
click at [398, 104] on h3 "Apple iPhone 17 Pro – Silver" at bounding box center [652, 109] width 597 height 16
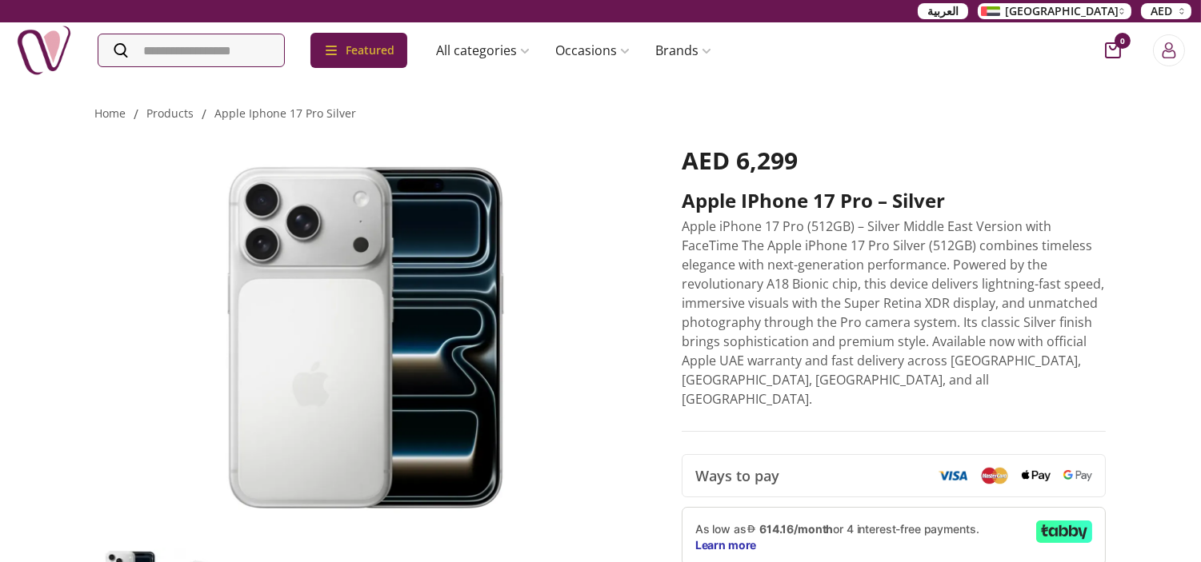
click at [902, 282] on p "Apple iPhone 17 Pro (512GB) – Silver Middle East Version with FaceTime The Appl…" at bounding box center [893, 313] width 425 height 192
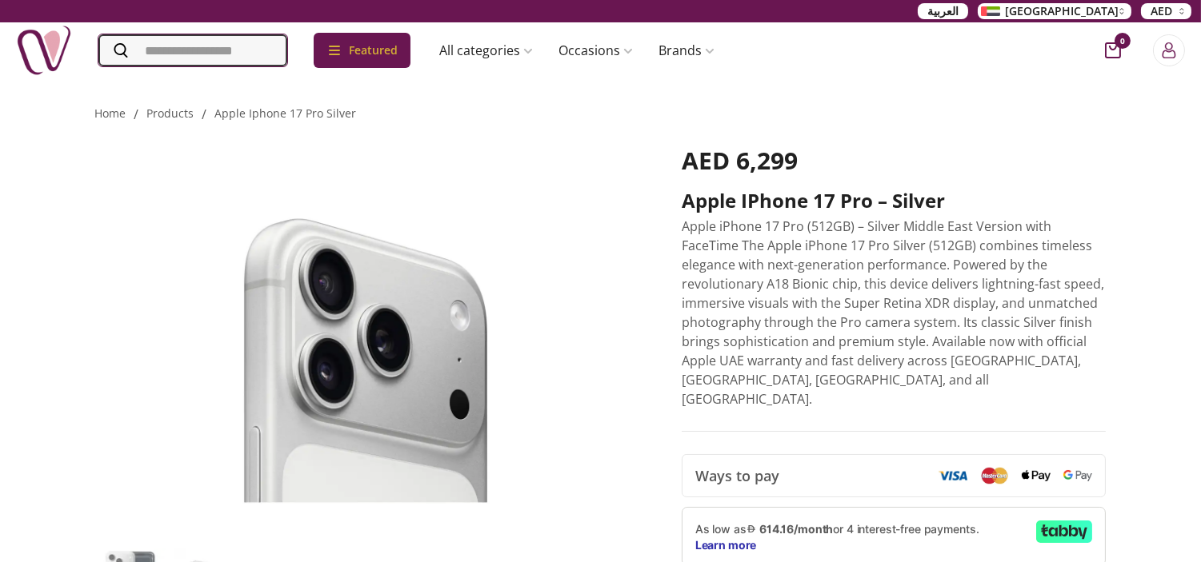
click at [287, 42] on input "Search" at bounding box center [192, 50] width 189 height 32
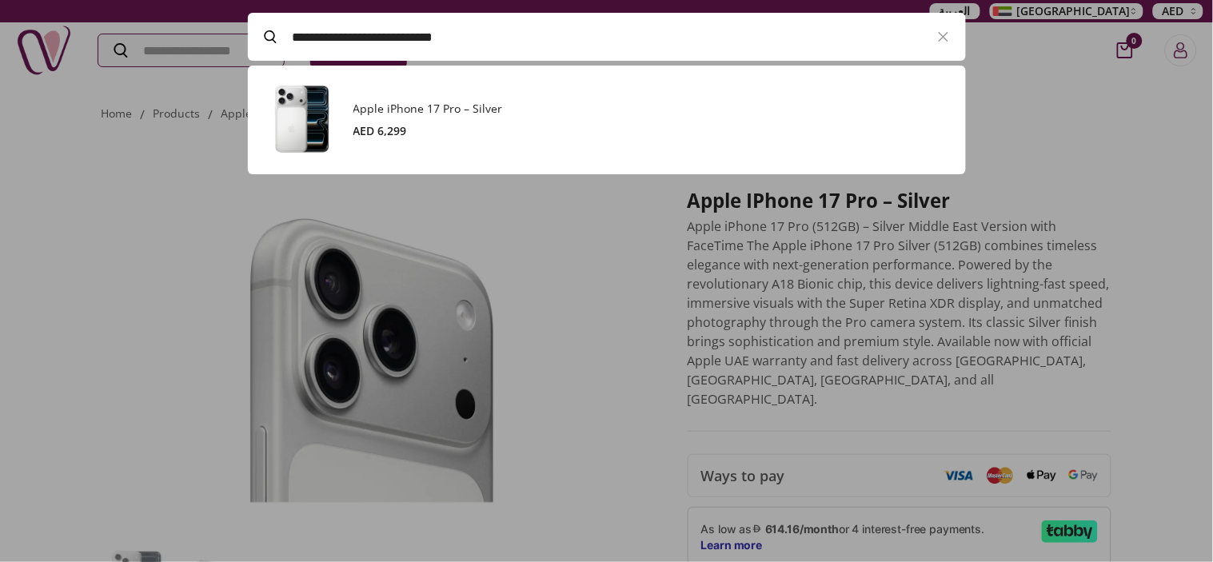
paste input "Search"
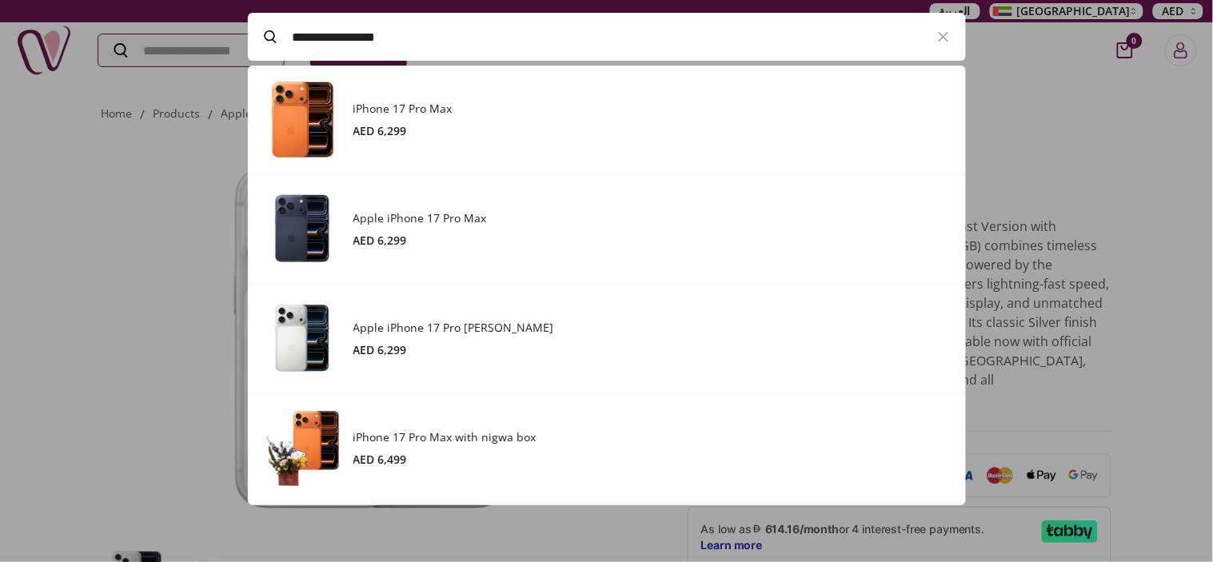
scroll to position [440, 717]
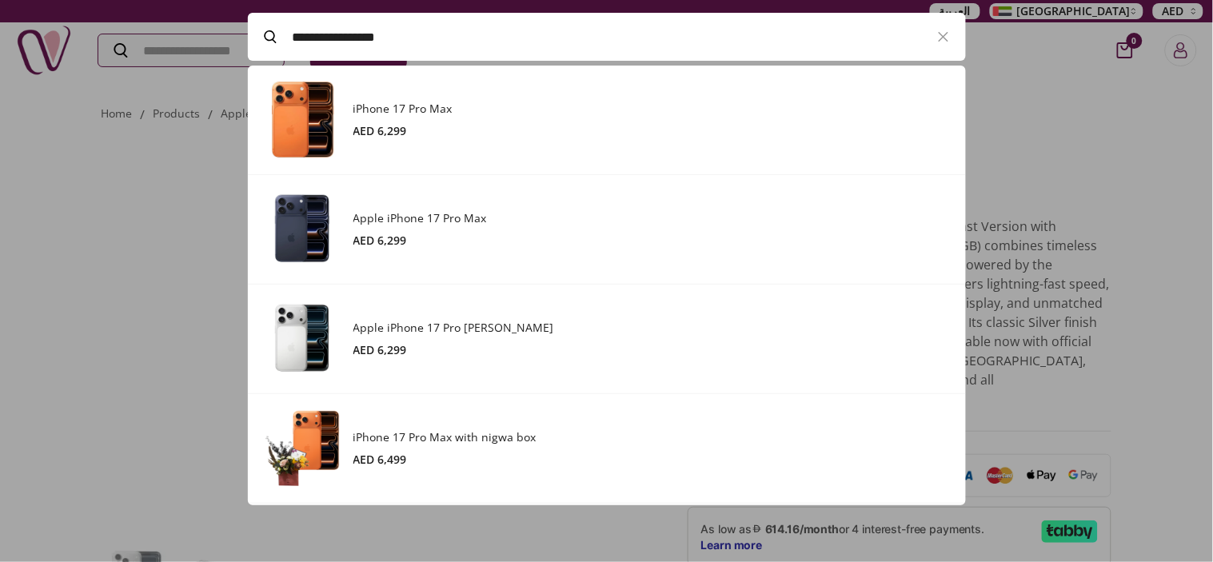
click at [94, 160] on div at bounding box center [606, 281] width 1213 height 562
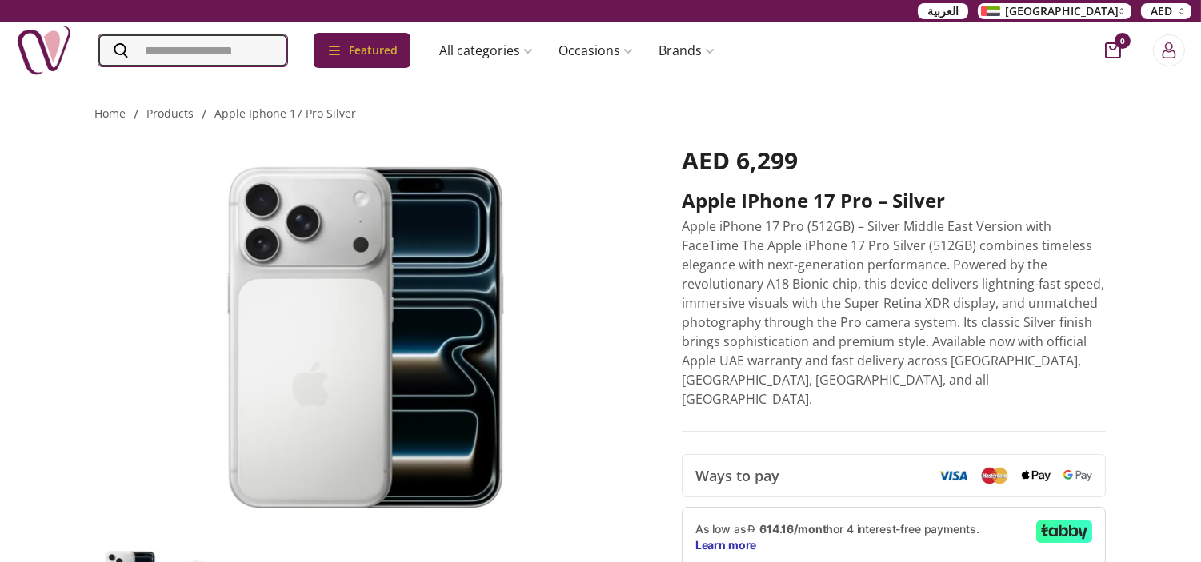
click at [287, 50] on input "Search" at bounding box center [192, 50] width 189 height 32
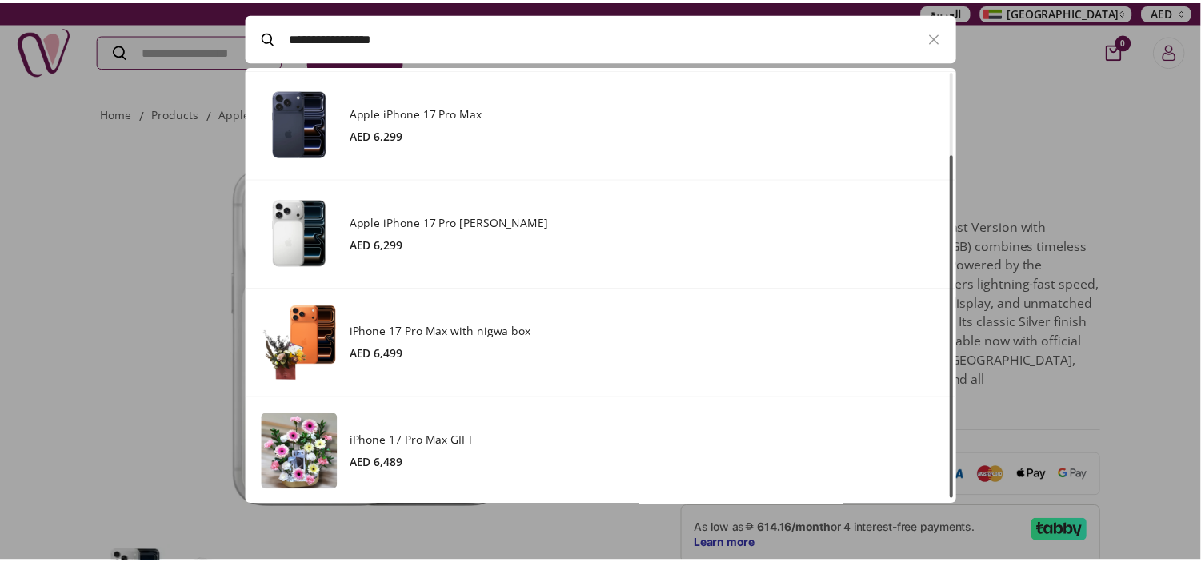
scroll to position [107, 0]
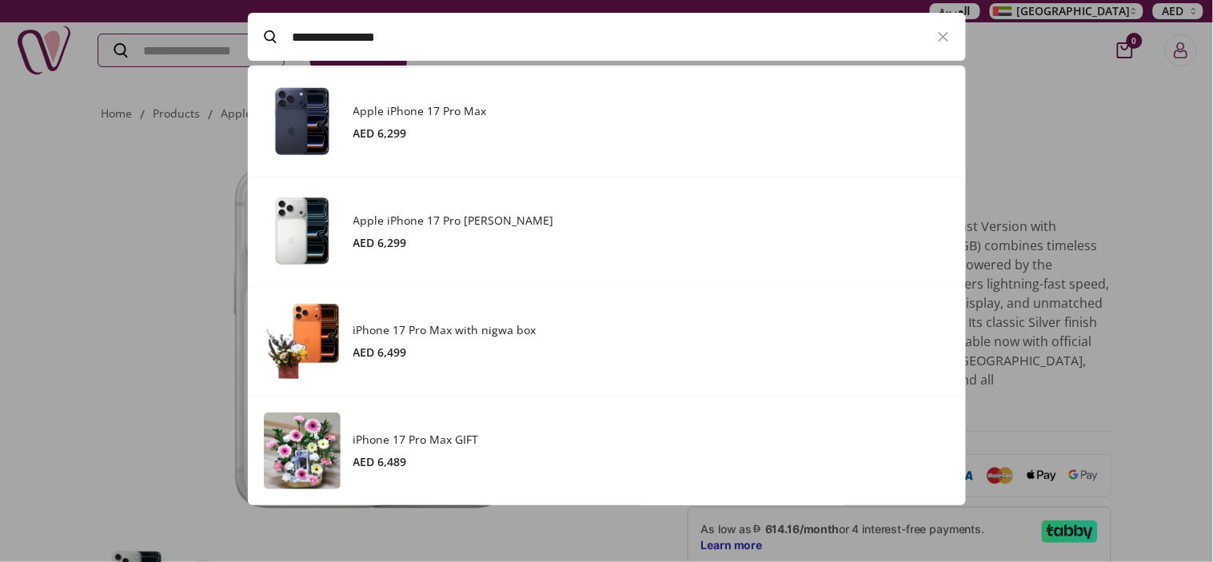
click at [490, 322] on h3 "iPhone 17 Pro Max with nigwa box" at bounding box center [652, 330] width 597 height 16
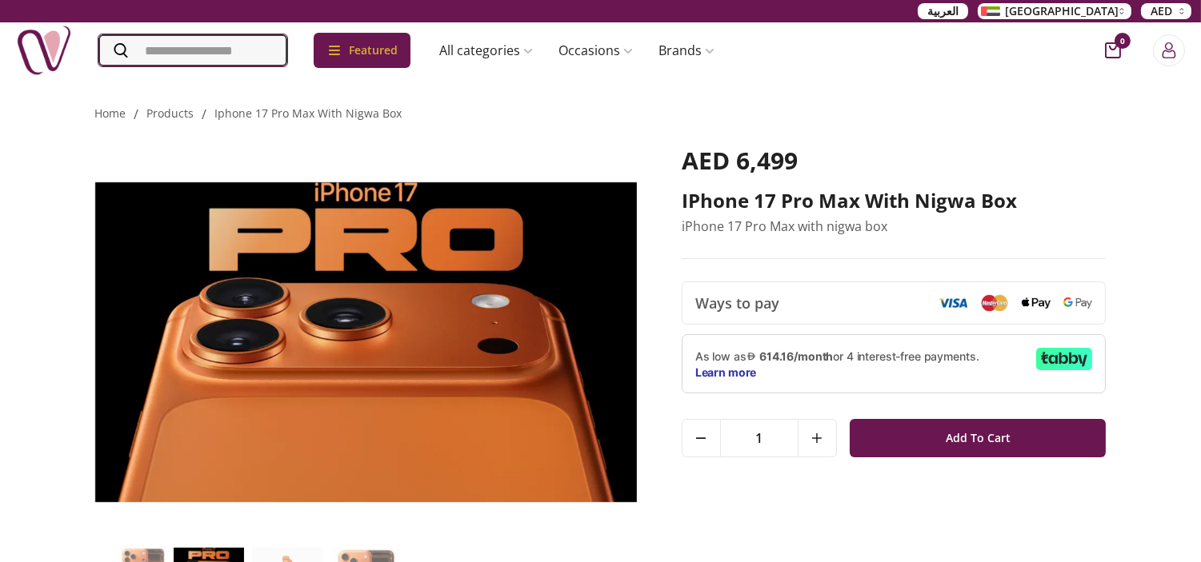
click at [237, 49] on input "Search" at bounding box center [192, 50] width 189 height 32
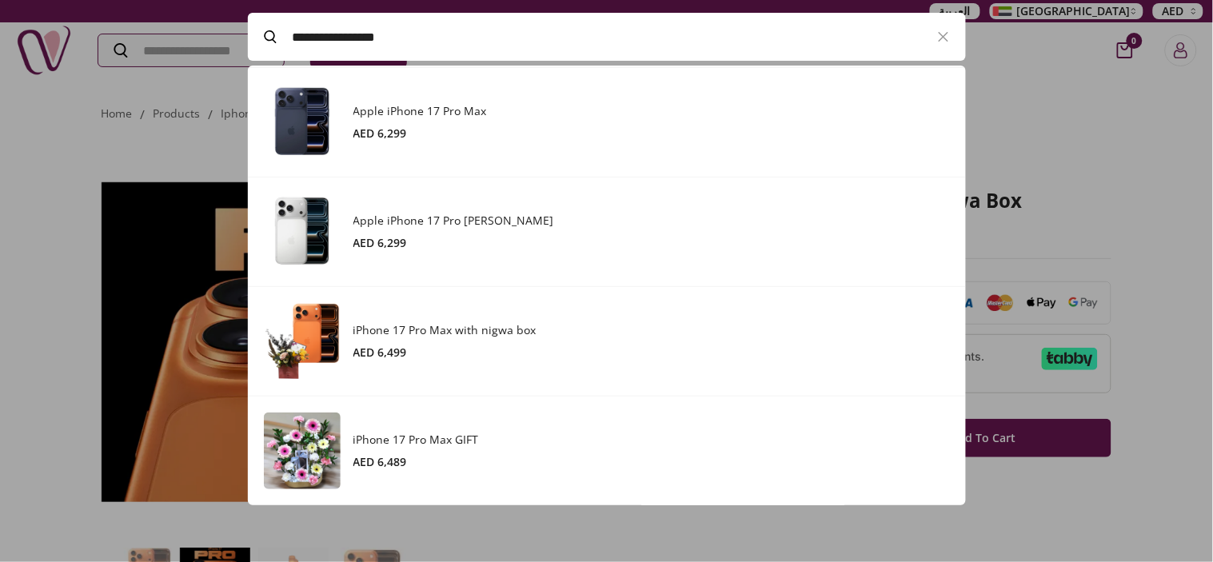
paste input "**********"
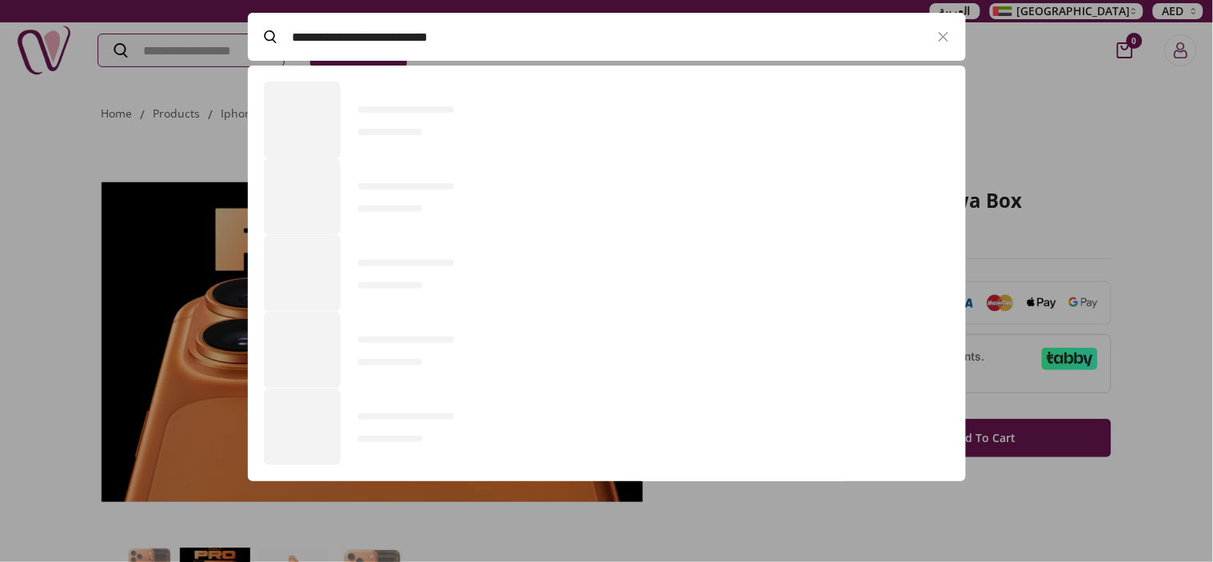
scroll to position [109, 717]
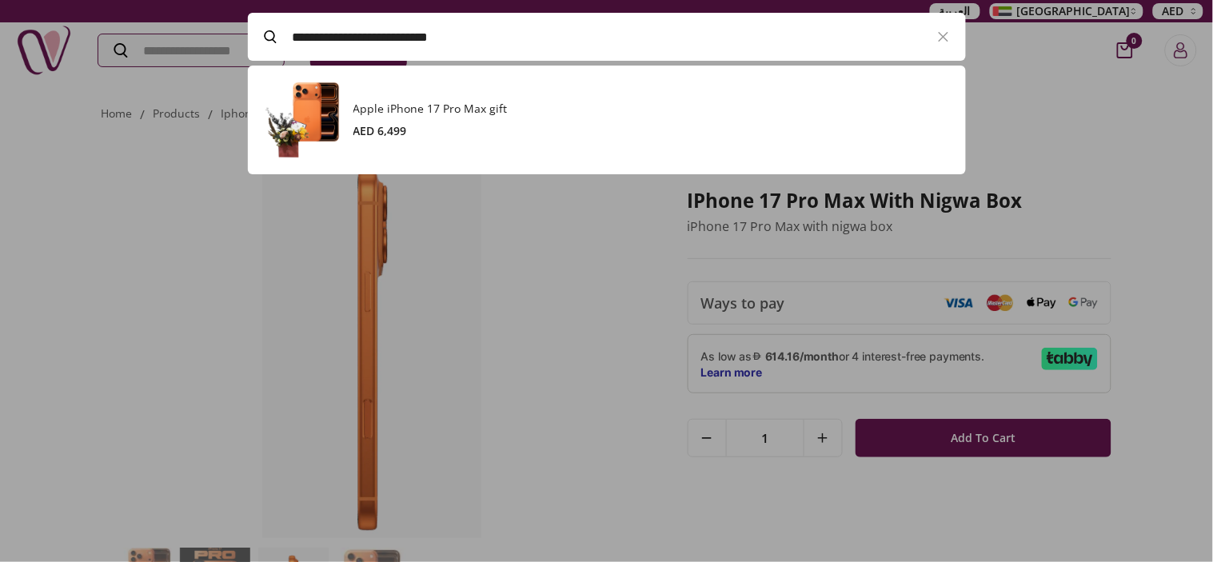
click at [390, 117] on div "Apple iPhone 17 Pro Max gift AED 6,499" at bounding box center [652, 120] width 597 height 38
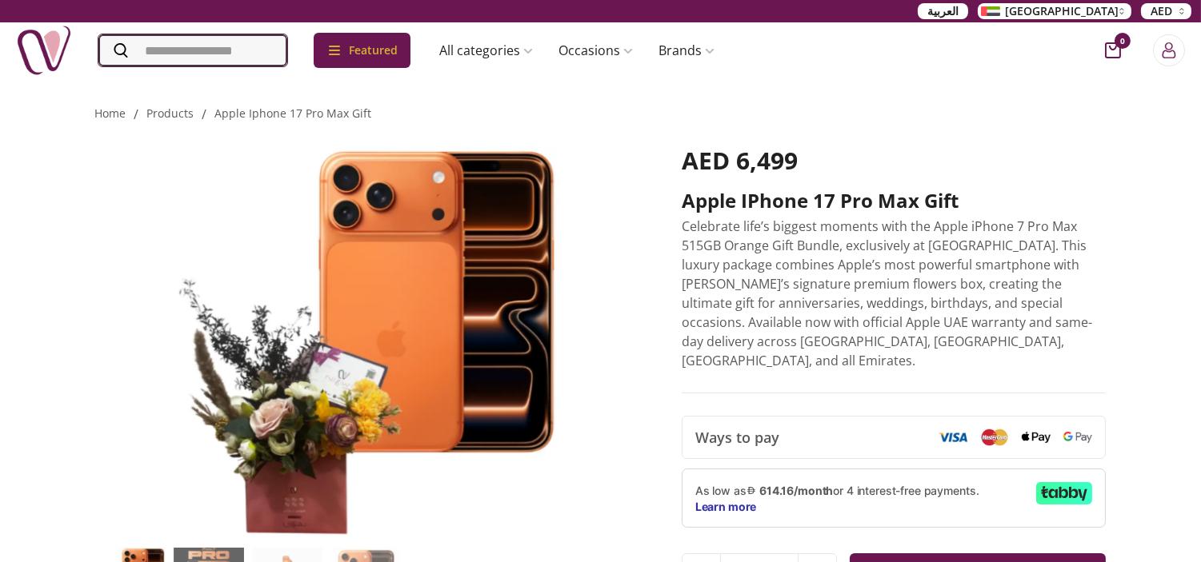
click at [261, 49] on input "Search" at bounding box center [192, 50] width 189 height 32
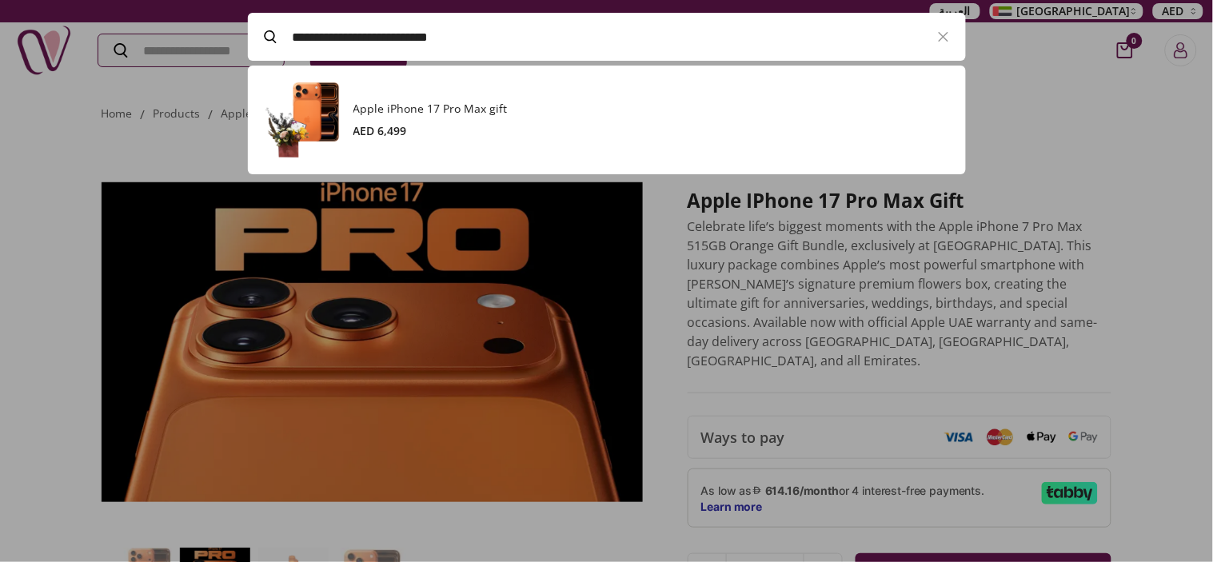
paste input "Search"
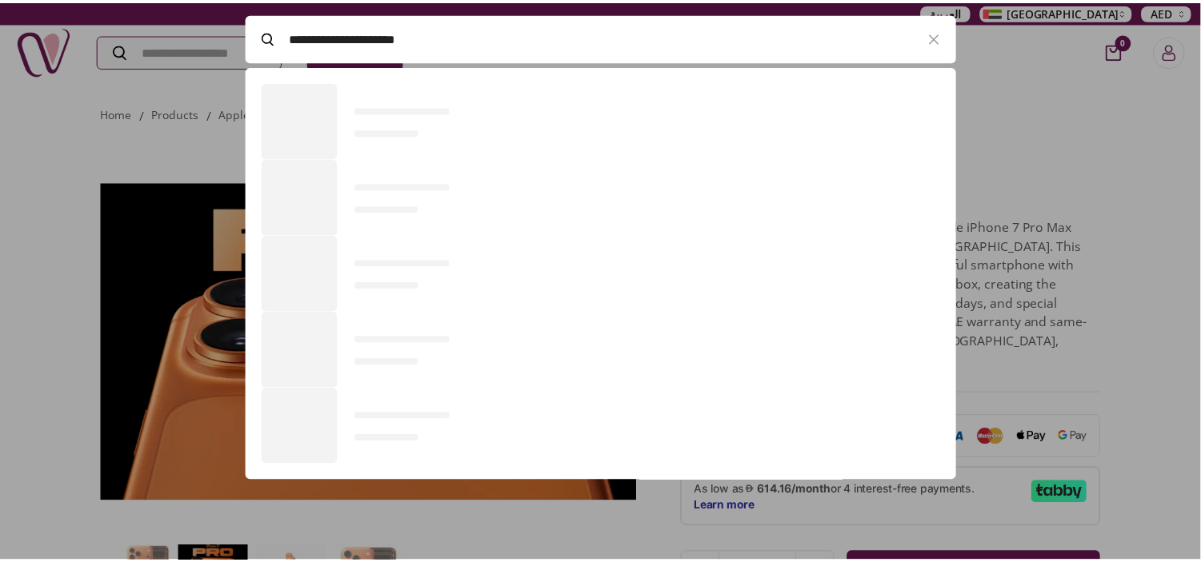
scroll to position [218, 717]
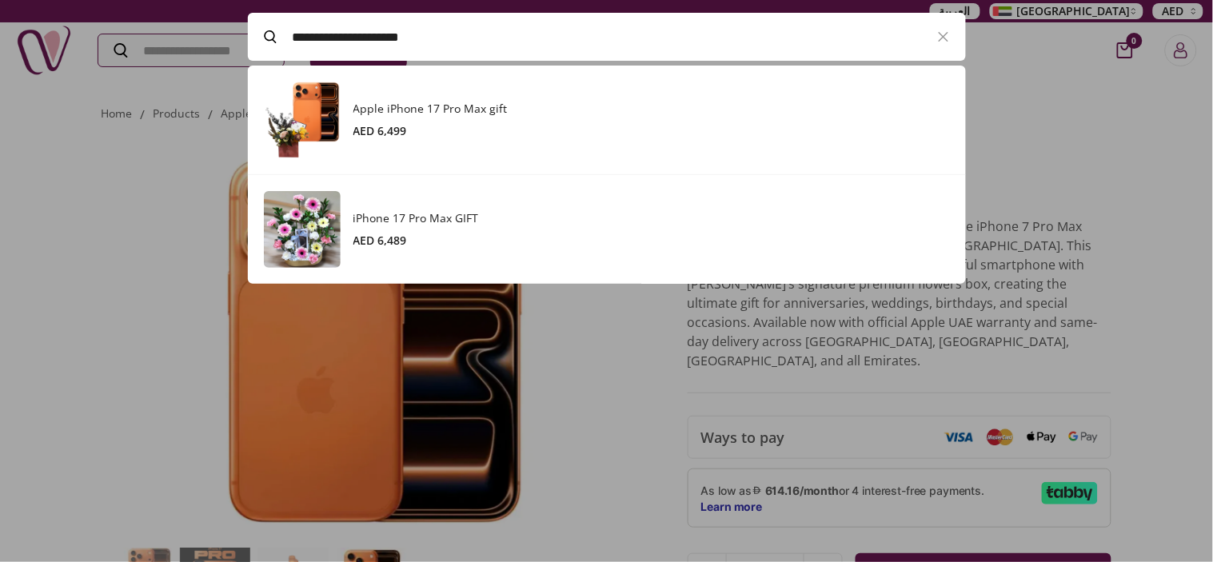
click at [410, 219] on h3 "iPhone 17 Pro Max GIFT" at bounding box center [652, 218] width 597 height 16
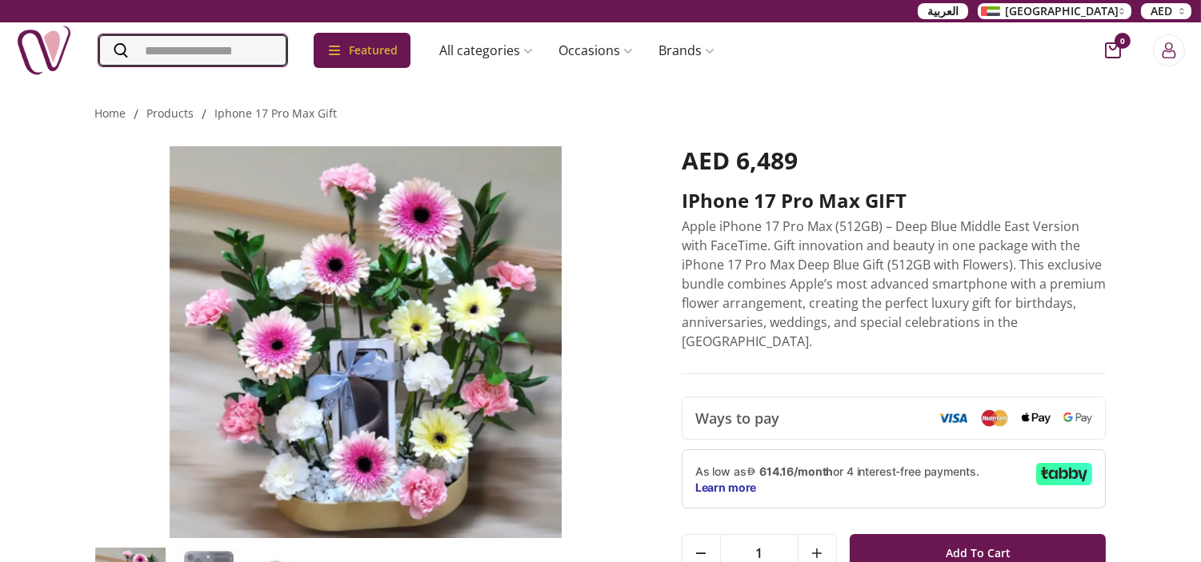
click at [206, 38] on input "Search" at bounding box center [192, 50] width 189 height 32
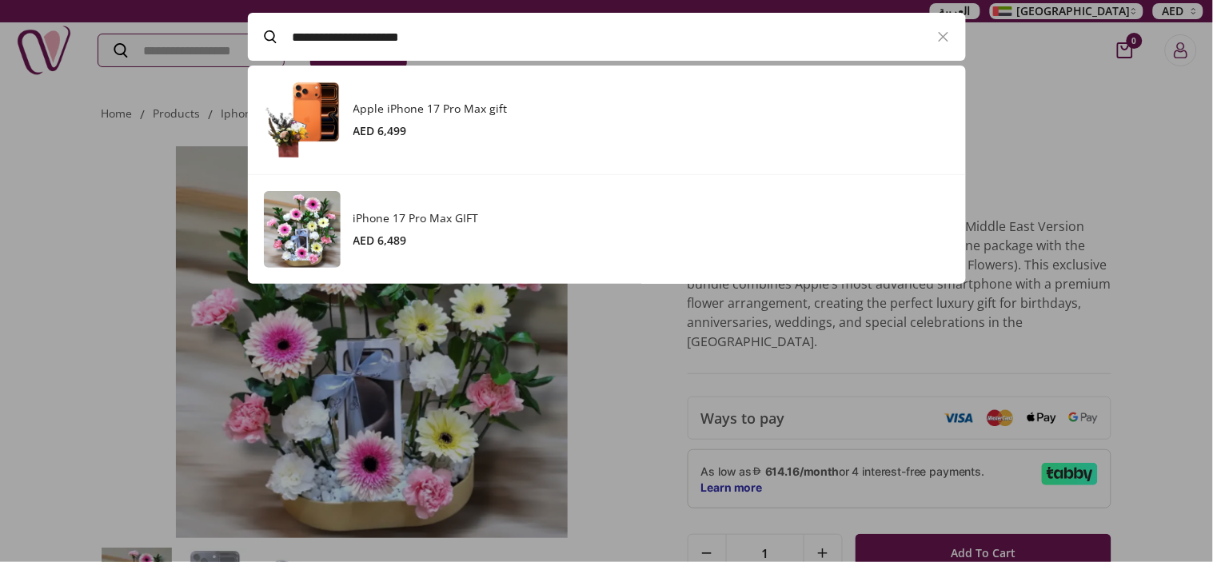
paste input "**********"
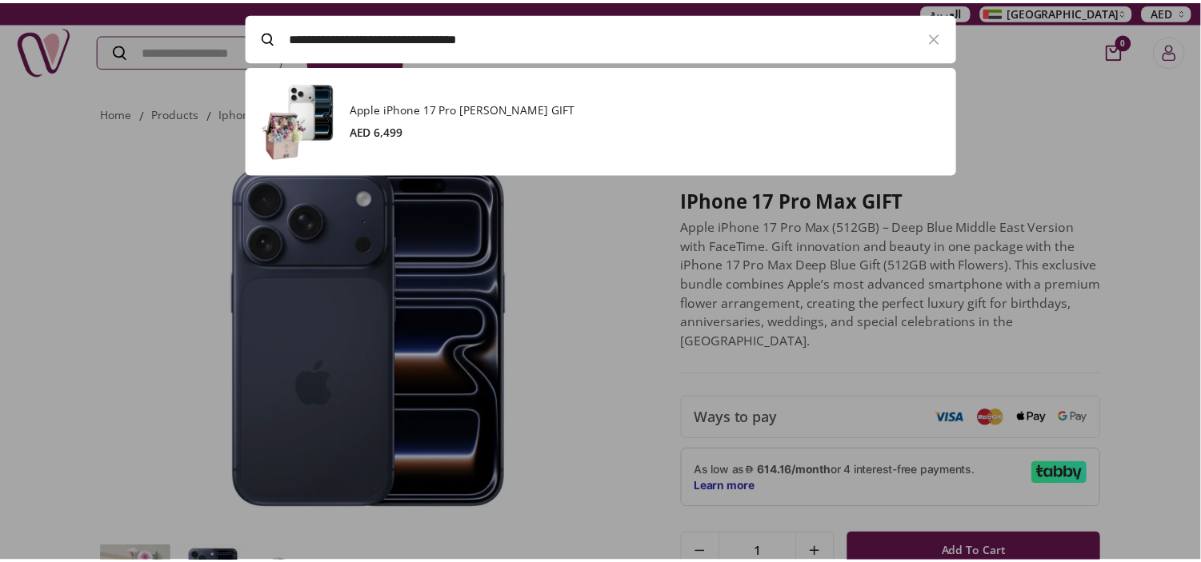
scroll to position [109, 717]
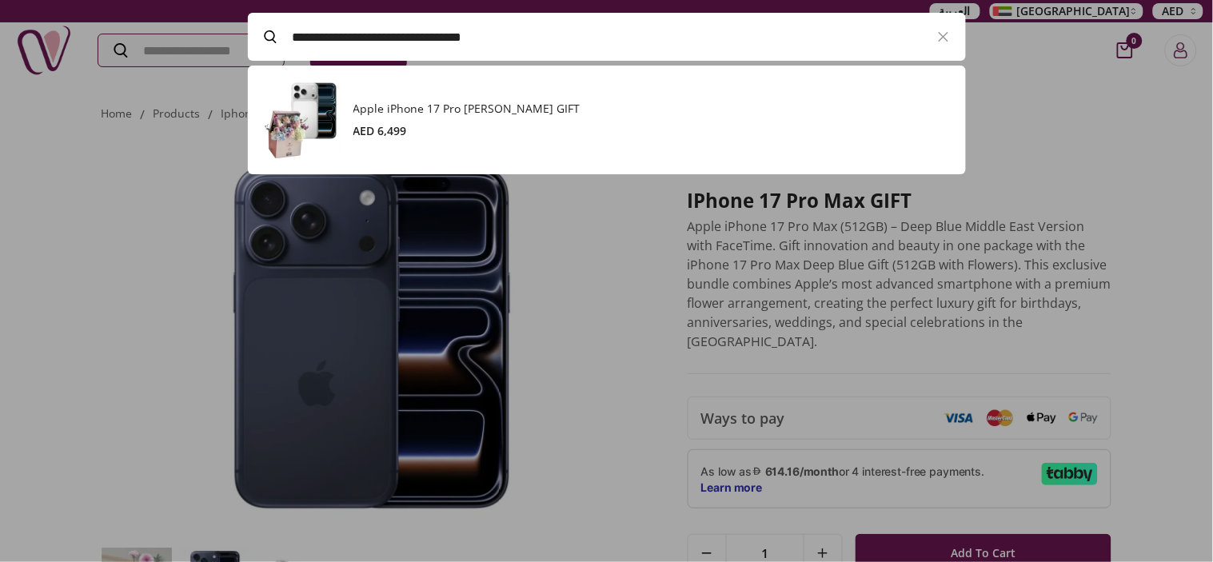
click at [414, 130] on div "AED 6,499" at bounding box center [652, 131] width 597 height 16
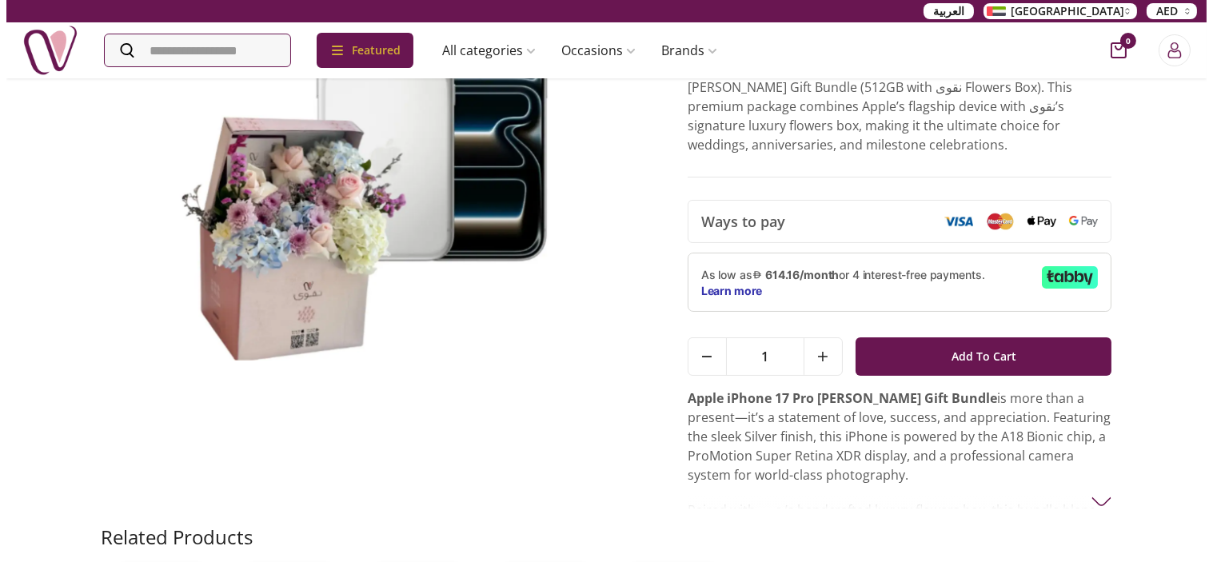
scroll to position [266, 0]
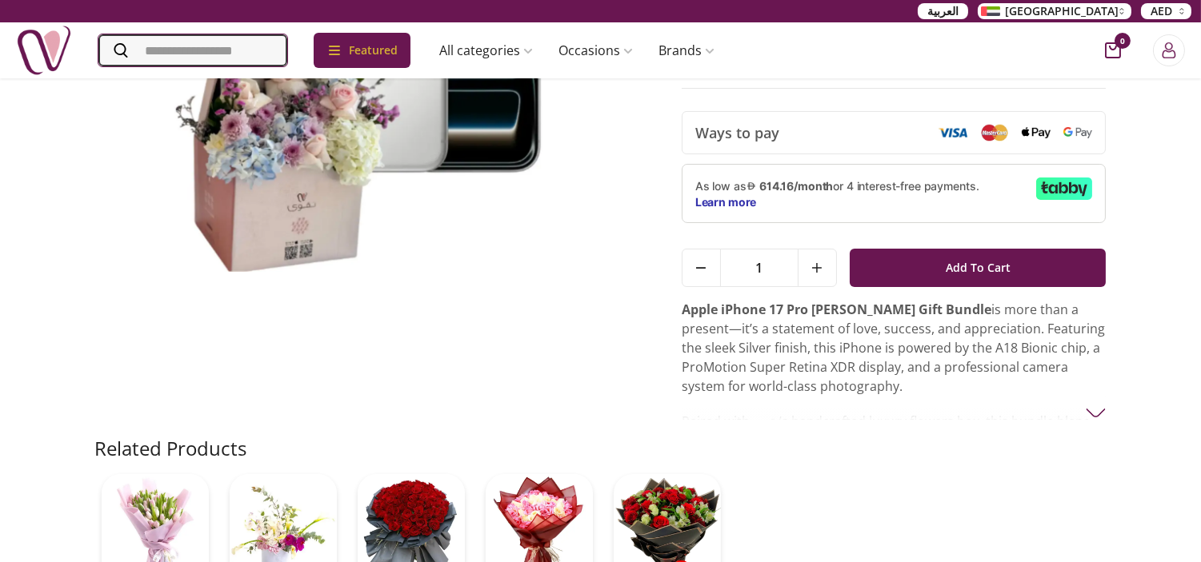
click at [248, 48] on input "Search" at bounding box center [192, 50] width 189 height 32
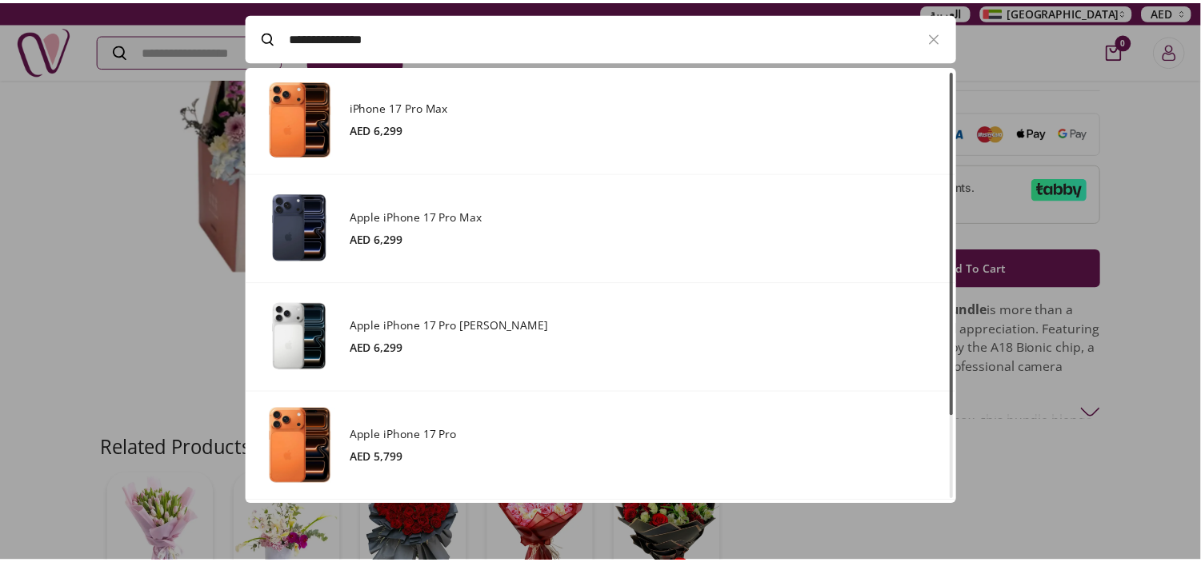
scroll to position [0, 0]
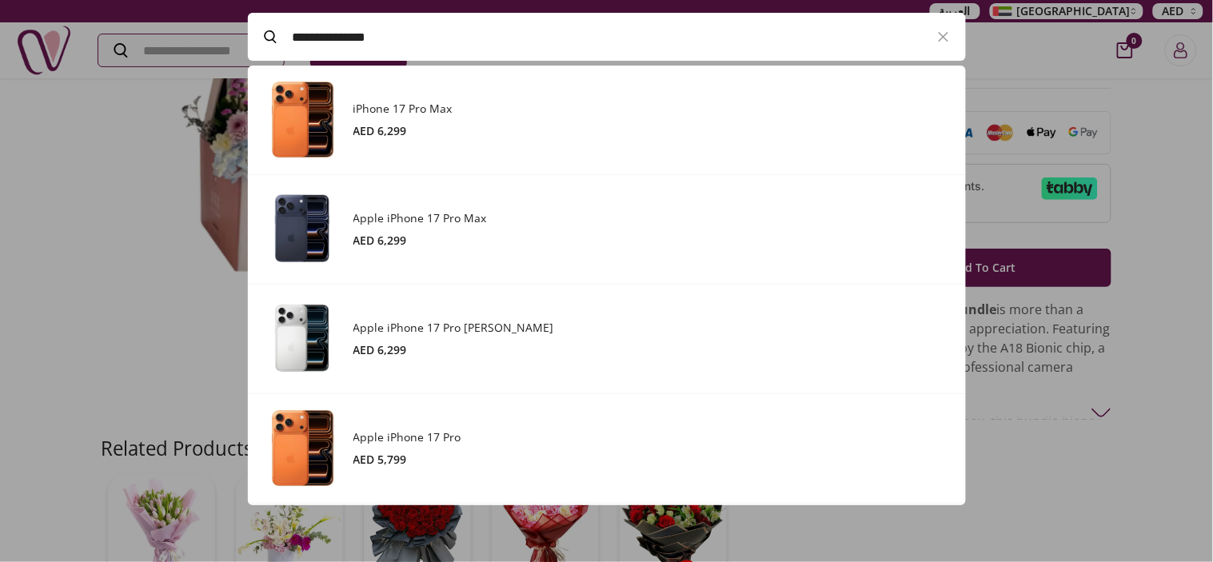
click at [1168, 338] on div at bounding box center [606, 281] width 1213 height 562
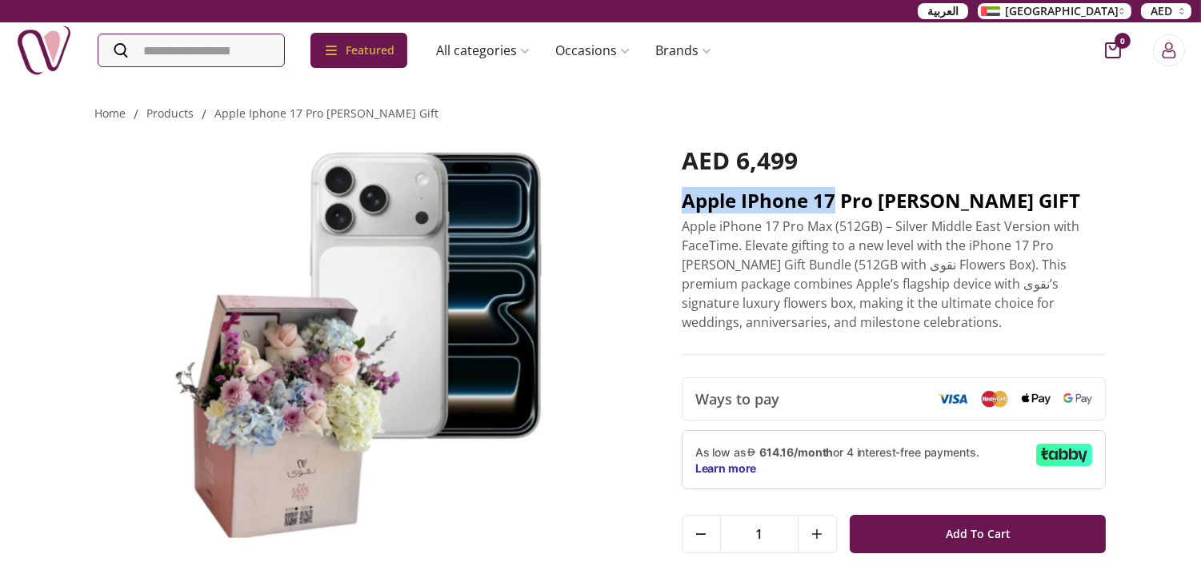
drag, startPoint x: 670, startPoint y: 198, endPoint x: 835, endPoint y: 201, distance: 164.8
click at [835, 201] on div "AED 6,499 Apple iPhone 17 Pro [PERSON_NAME] GIFT Apple iPhone 17 Pro Max (512GB…" at bounding box center [600, 413] width 1011 height 578
copy h2 "Apple iPhone 17"
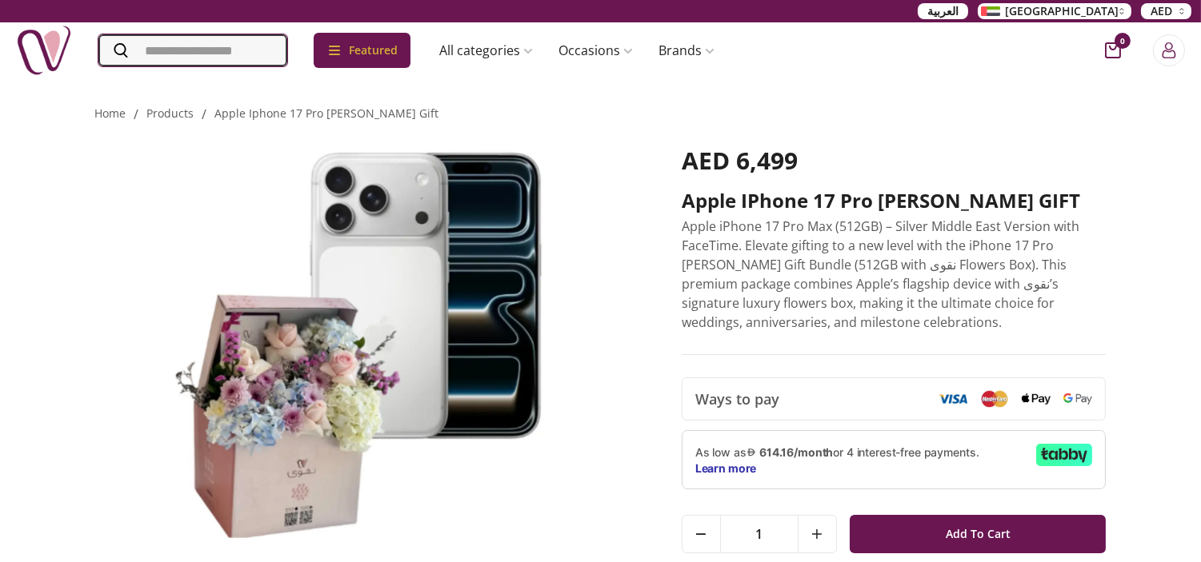
click at [186, 52] on input "Search" at bounding box center [192, 50] width 189 height 32
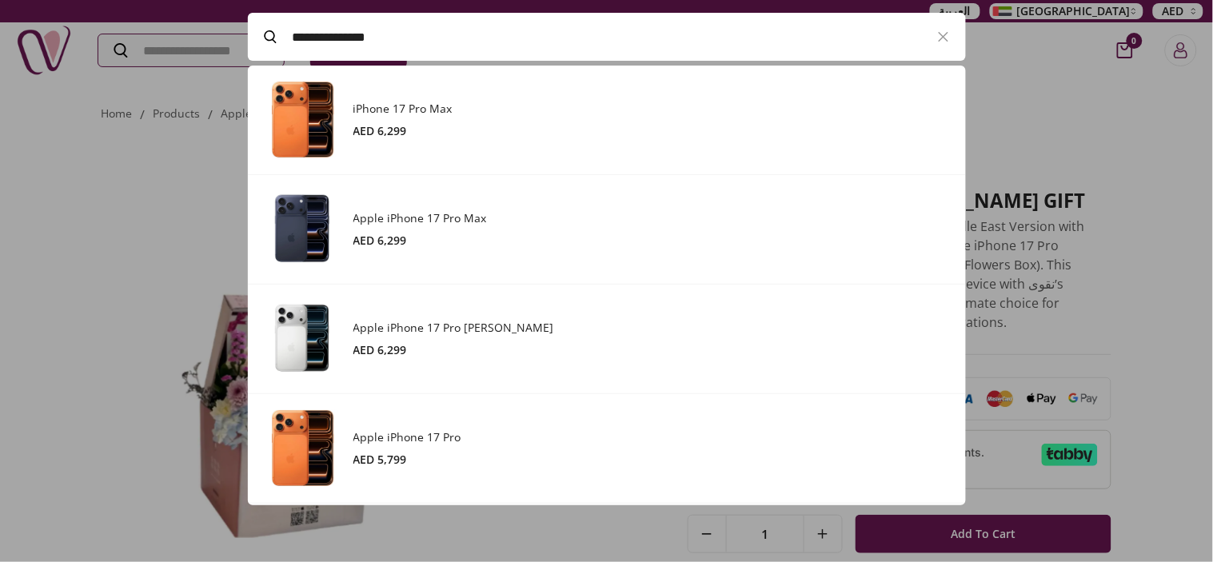
paste input "Search"
click at [1150, 114] on div at bounding box center [606, 281] width 1213 height 562
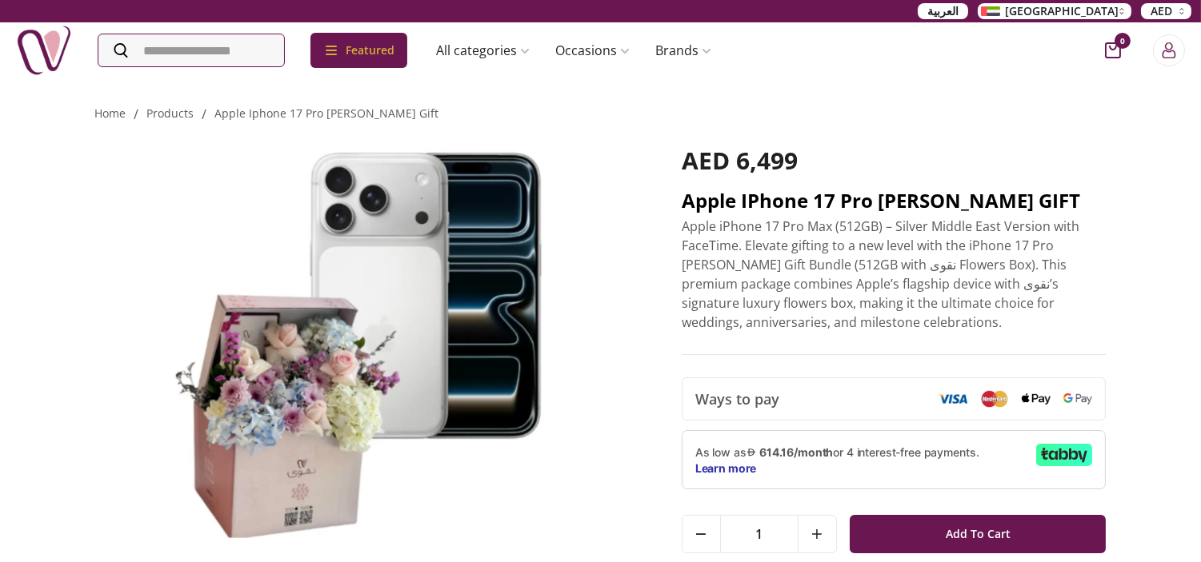
click at [937, 198] on h2 "Apple iPhone 17 Pro [PERSON_NAME] GIFT" at bounding box center [893, 201] width 425 height 26
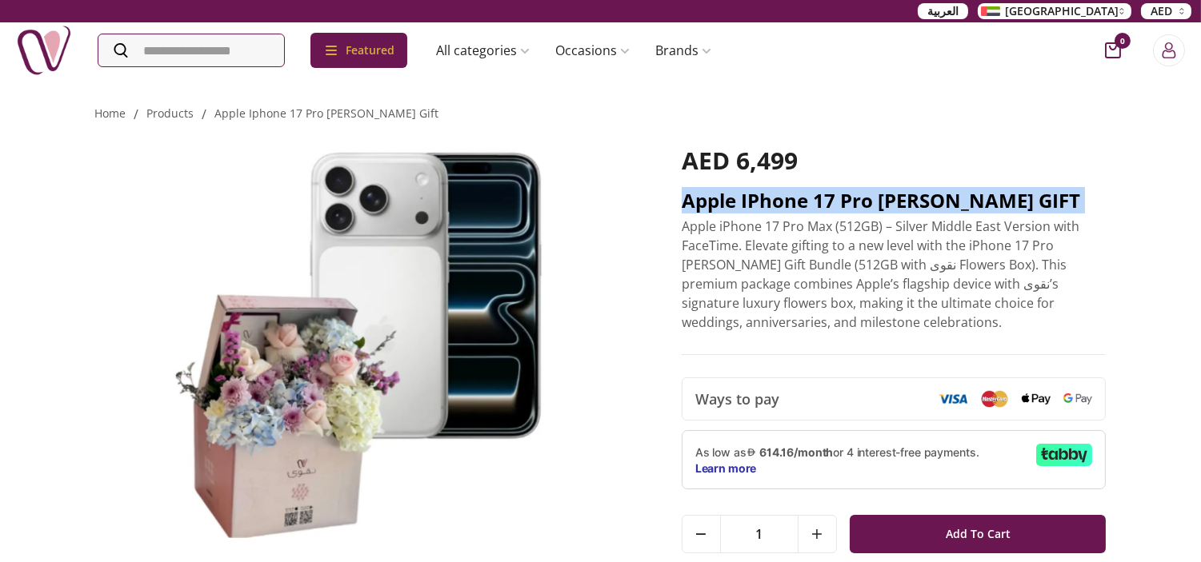
click at [937, 198] on h2 "Apple iPhone 17 Pro [PERSON_NAME] GIFT" at bounding box center [893, 201] width 425 height 26
copy h2 "Apple iPhone 17 Pro [PERSON_NAME] GIFT"
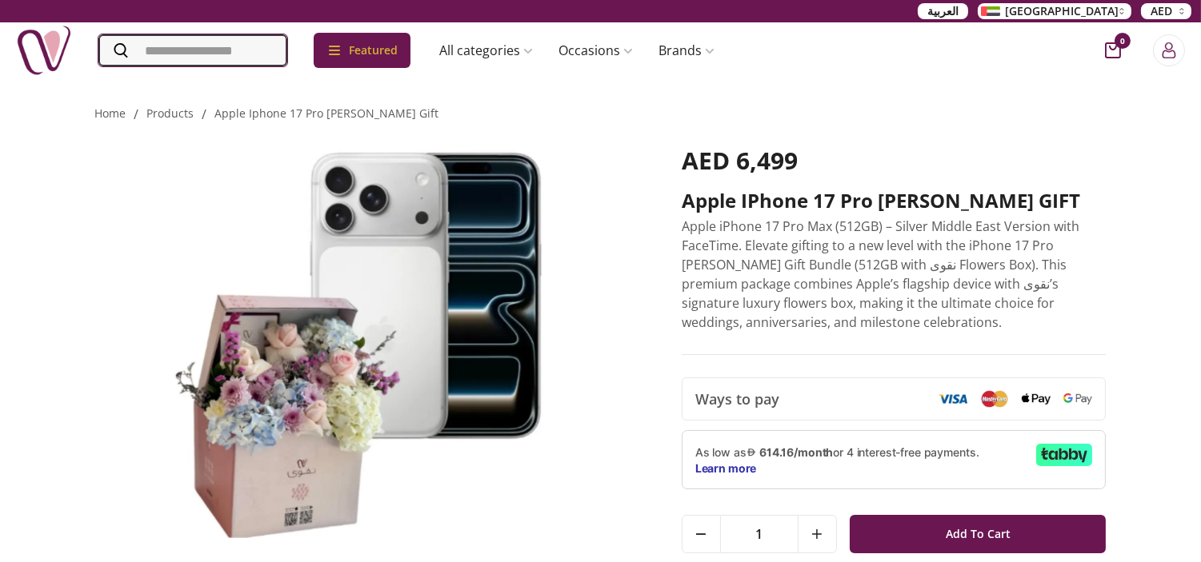
click at [150, 58] on input "Search" at bounding box center [192, 50] width 189 height 32
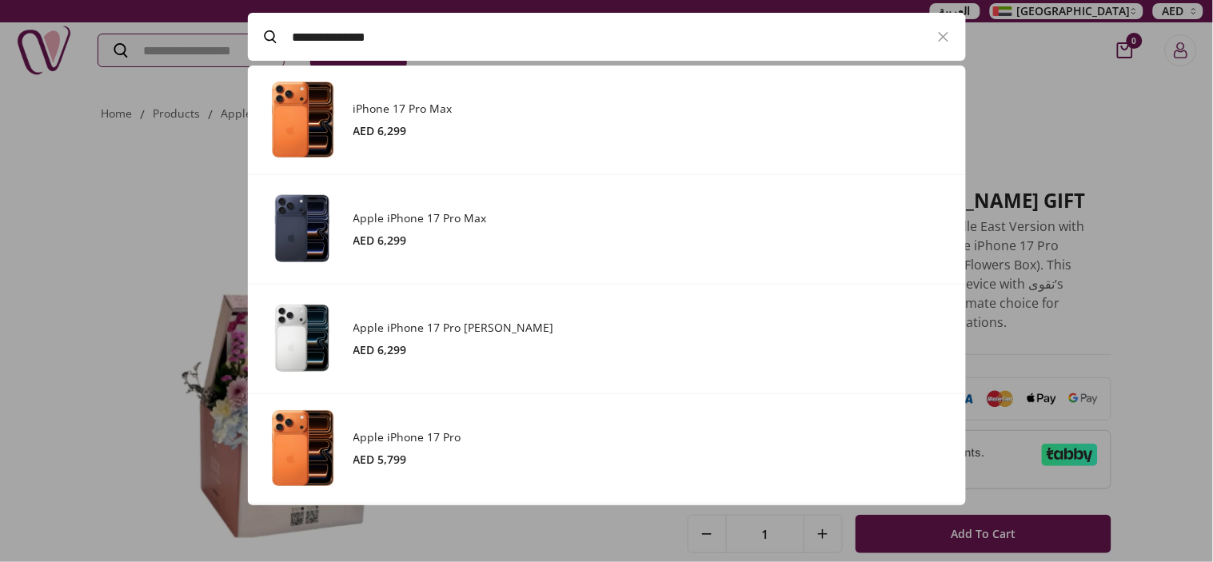
paste input "**********"
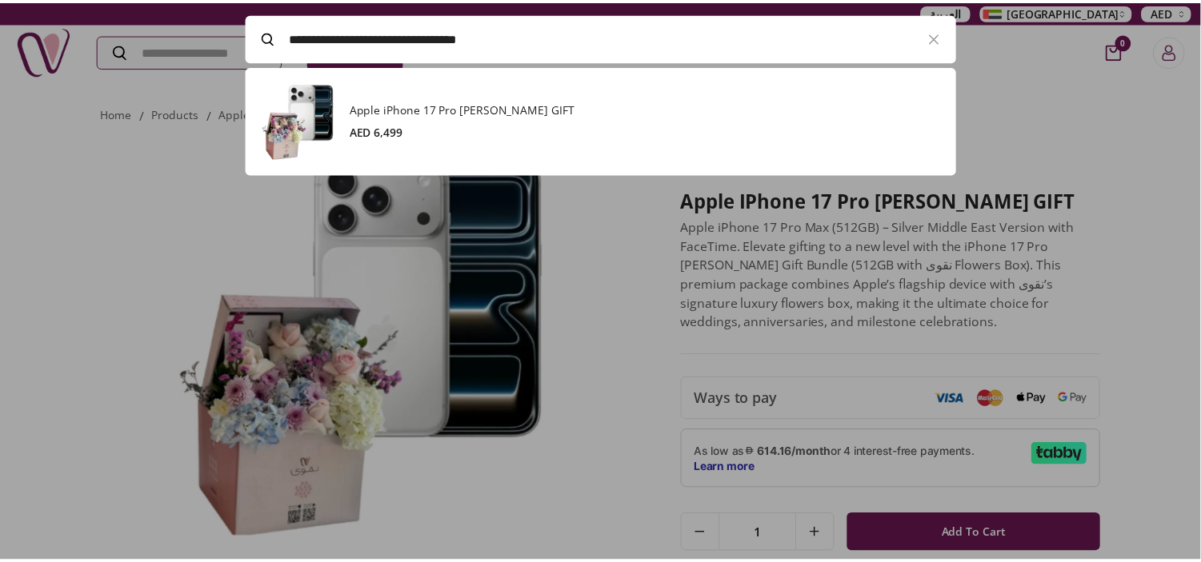
scroll to position [109, 717]
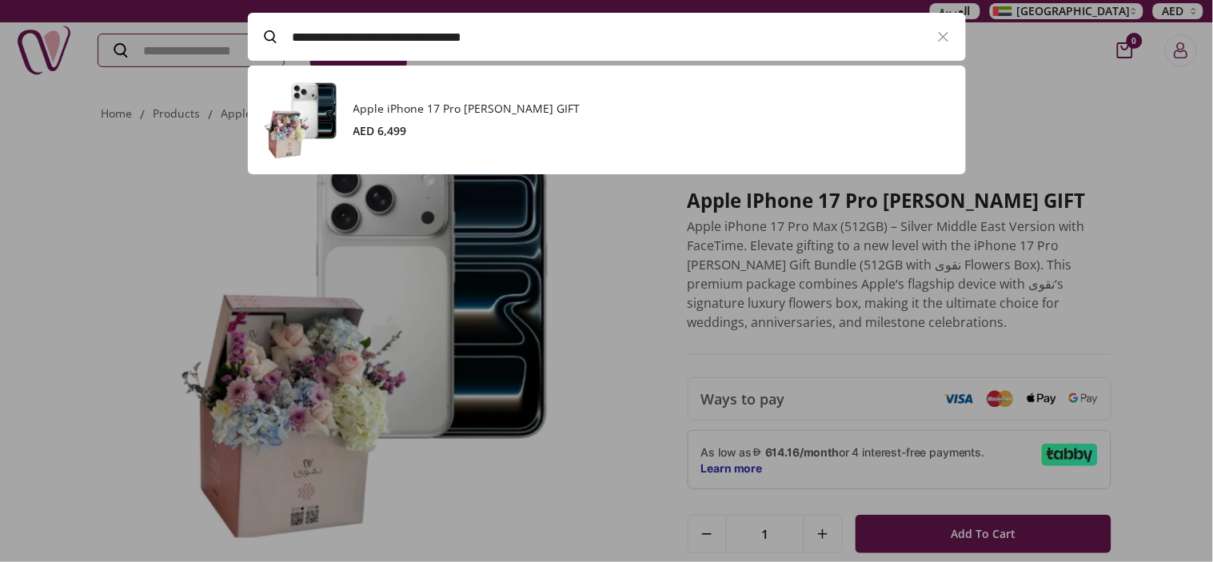
type input "**********"
click at [443, 108] on h3 "Apple iPhone 17 Pro [PERSON_NAME] GIFT" at bounding box center [652, 109] width 597 height 16
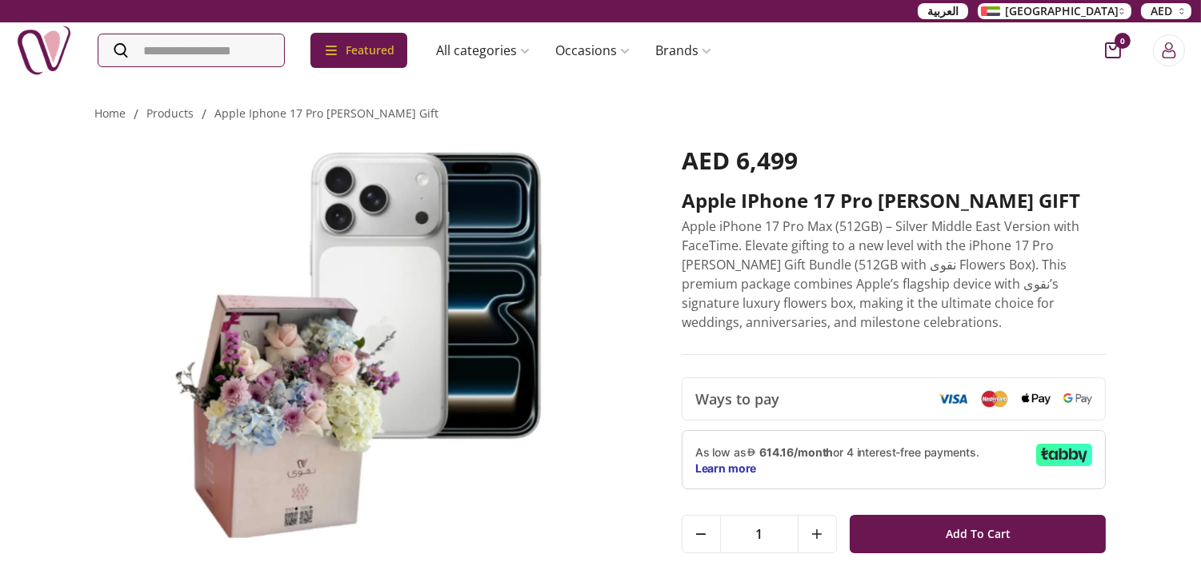
click at [1142, 179] on div "Home / products / apple iphone 17 pro [PERSON_NAME] gift Apple iPhone 17 Pro [P…" at bounding box center [600, 491] width 1201 height 829
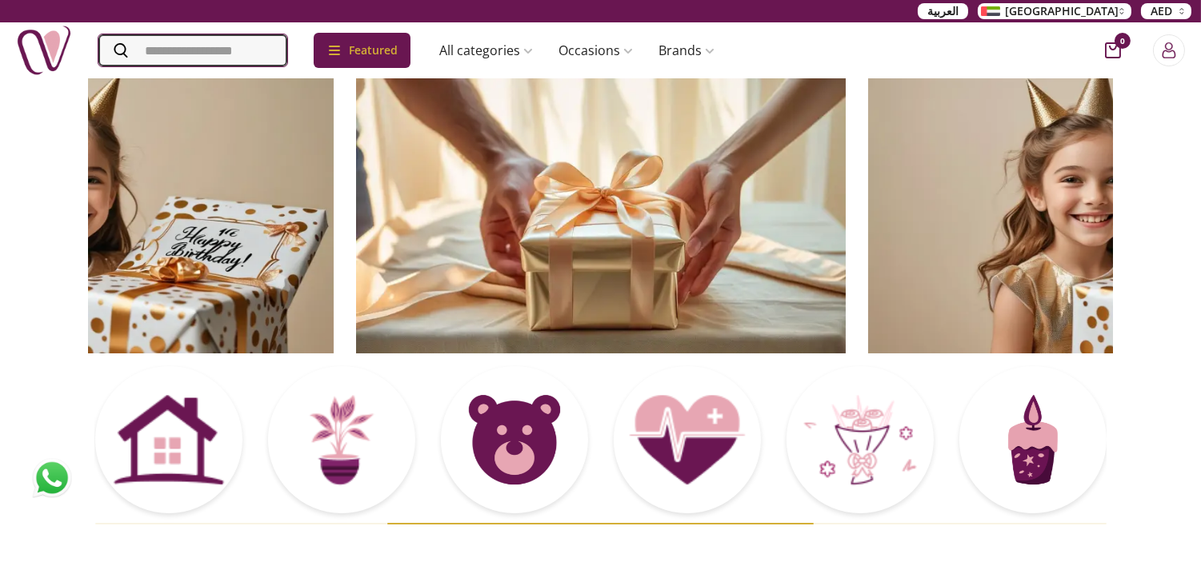
click at [180, 60] on input "Search" at bounding box center [192, 50] width 189 height 32
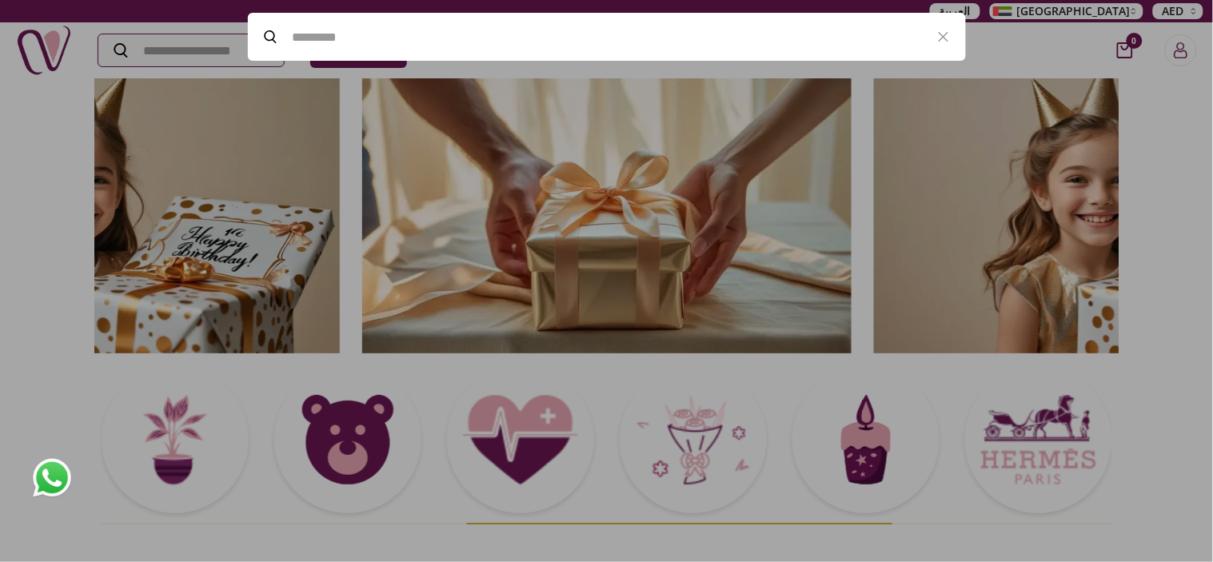
paste input "**********"
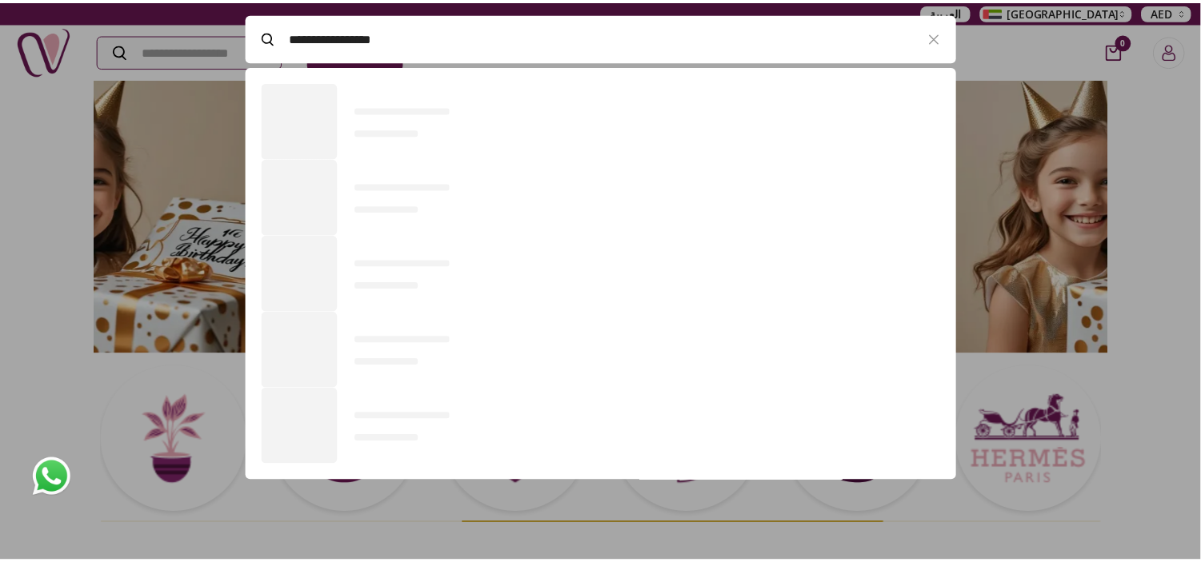
scroll to position [440, 717]
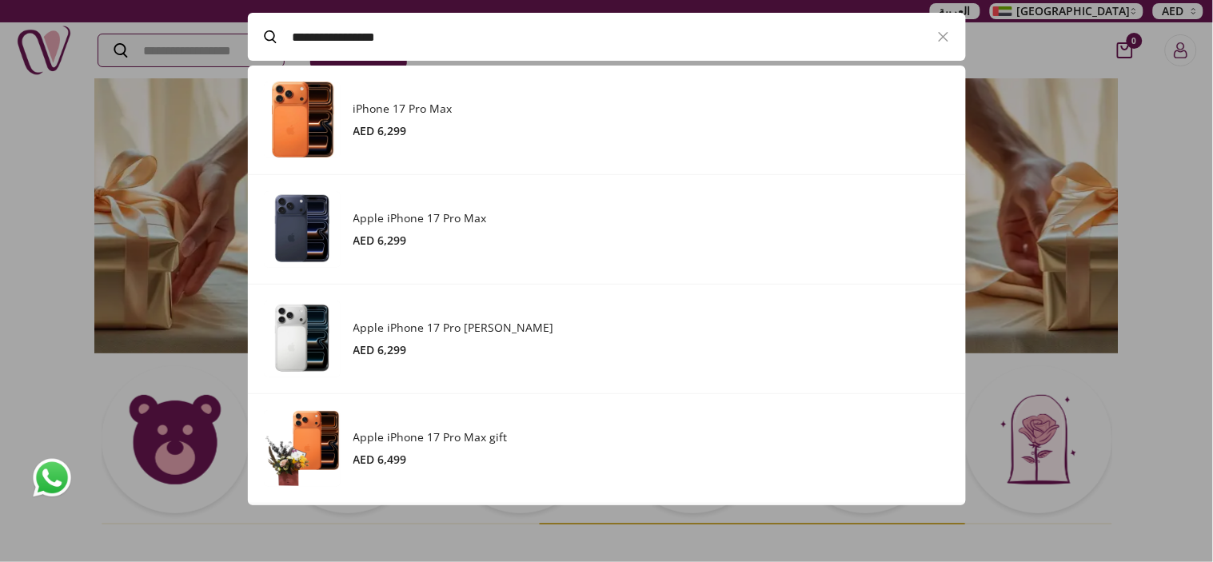
click at [410, 116] on h3 "iPhone 17 Pro Max" at bounding box center [652, 109] width 597 height 16
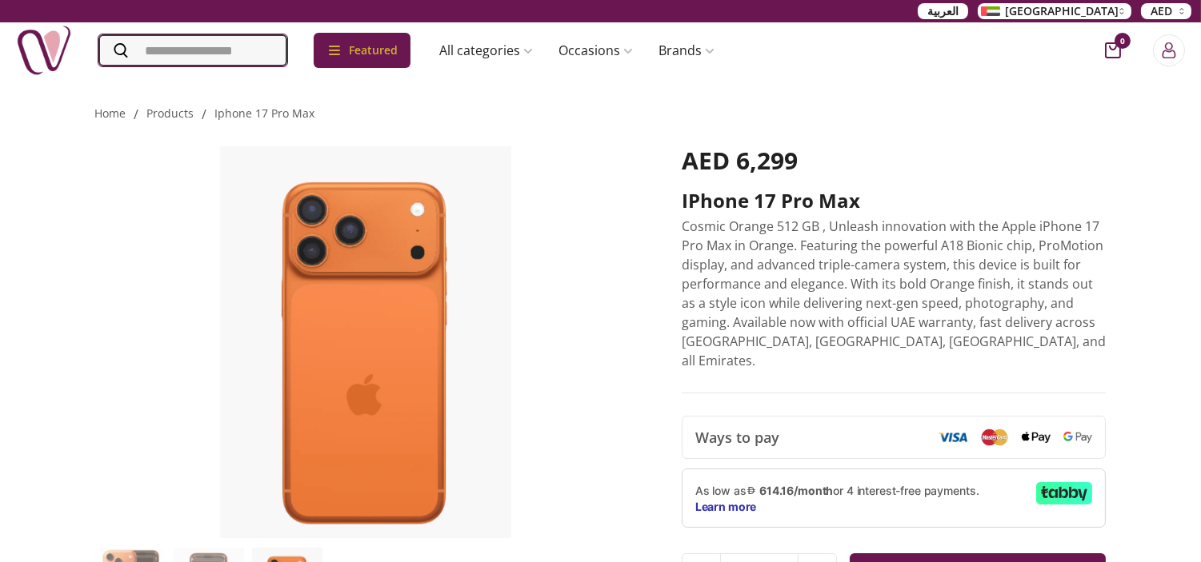
click at [227, 53] on input "Search" at bounding box center [192, 50] width 189 height 32
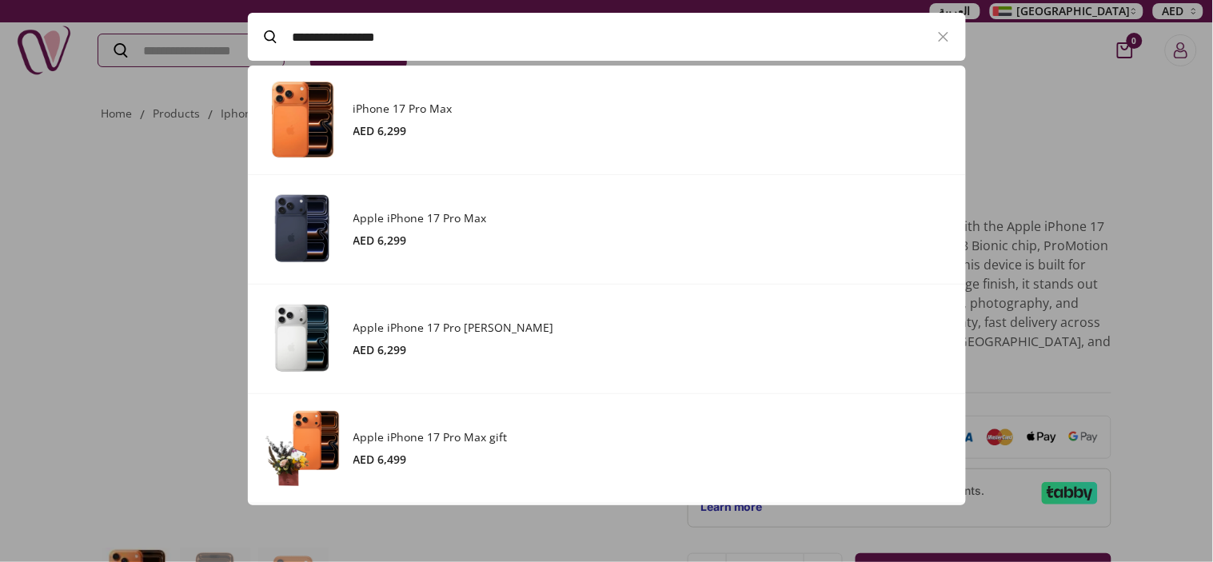
paste input "******"
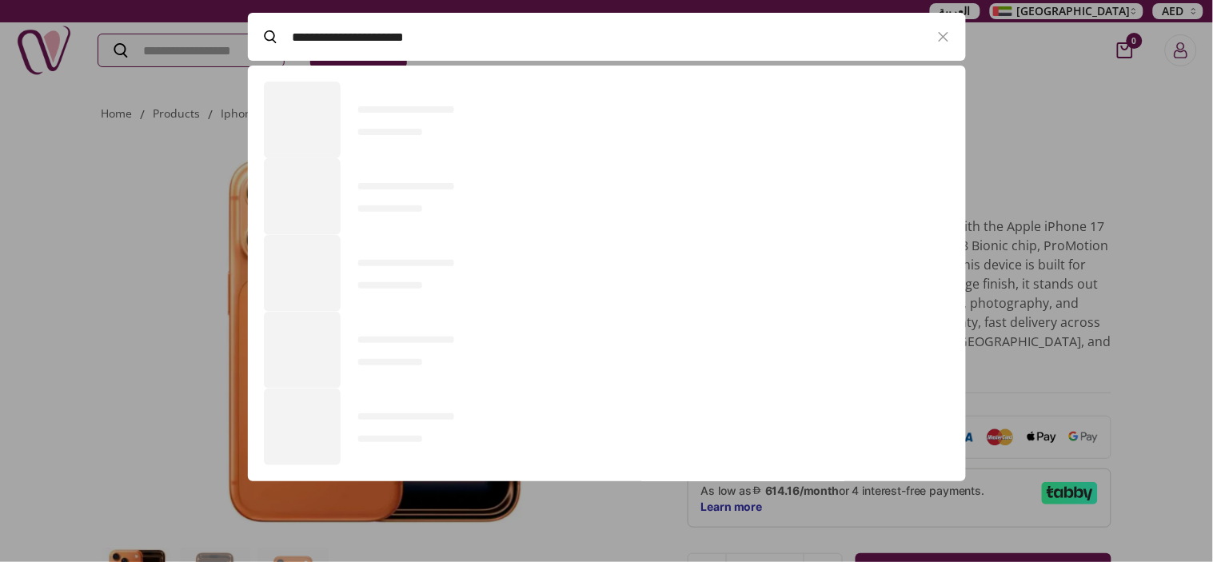
scroll to position [440, 717]
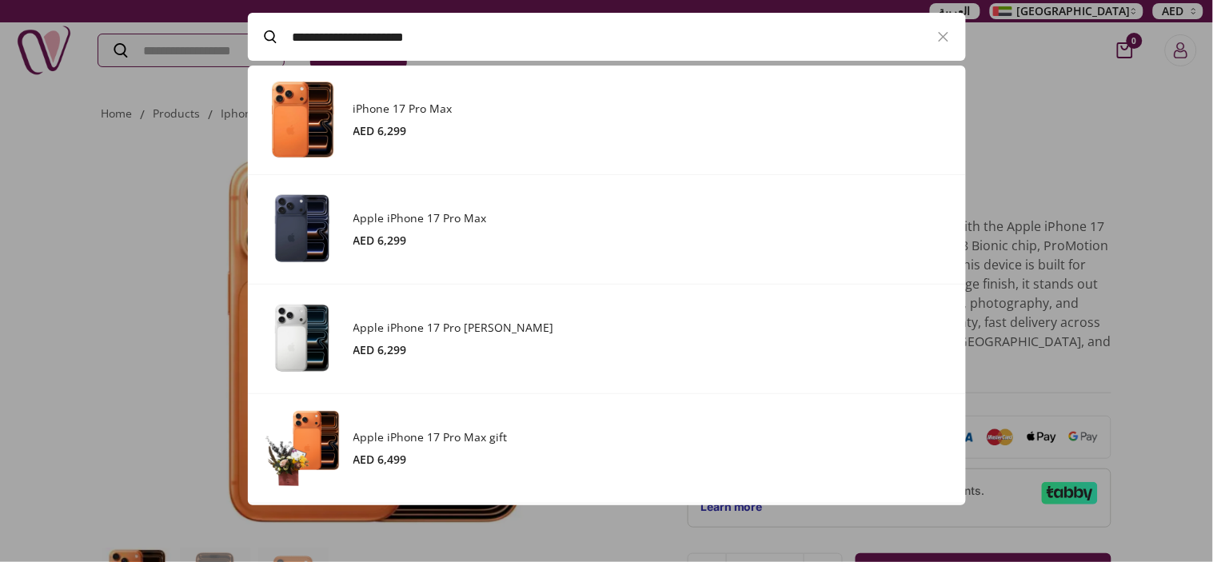
click at [483, 216] on h3 "Apple iPhone 17 Pro Max" at bounding box center [652, 218] width 597 height 16
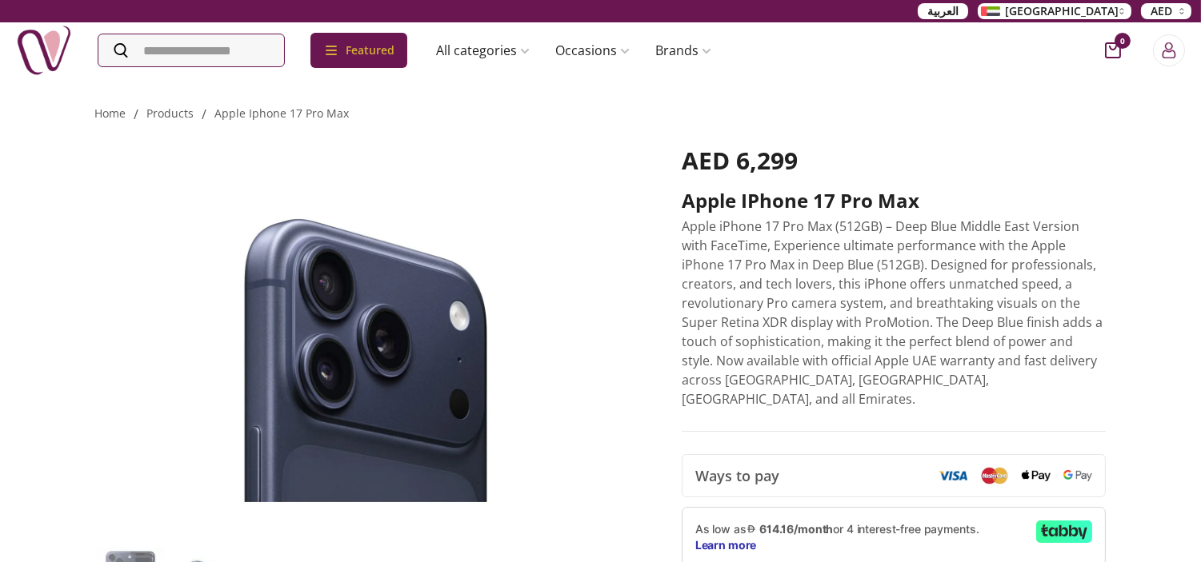
click at [782, 380] on p "Apple iPhone 17 Pro Max (512GB) – Deep Blue Middle East Version with FaceTime, …" at bounding box center [893, 313] width 425 height 192
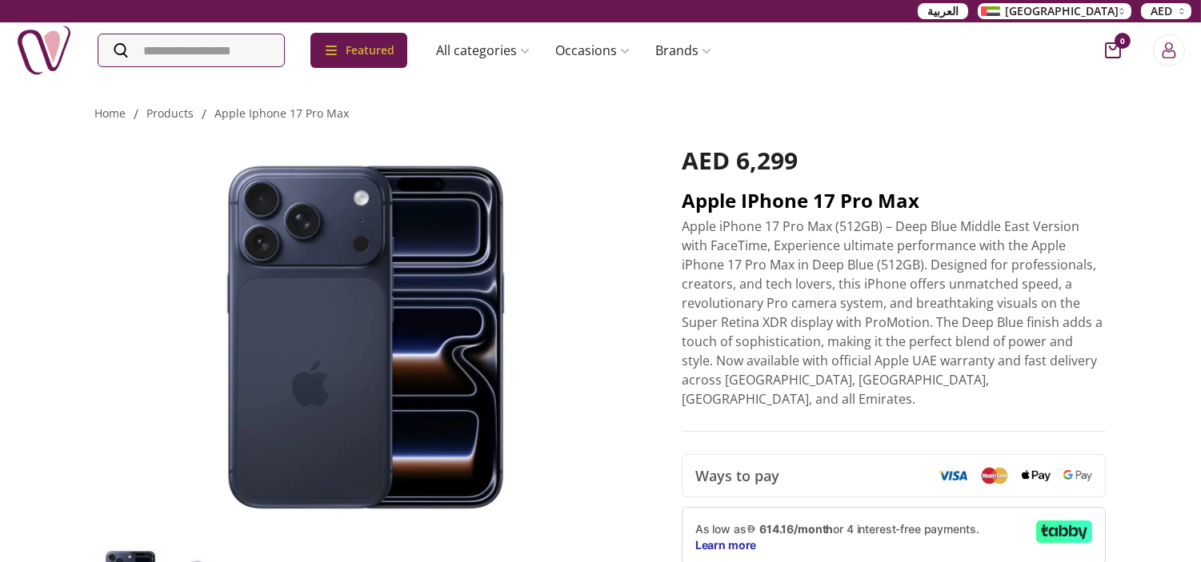
click at [737, 202] on h2 "Apple iPhone 17 Pro Max" at bounding box center [893, 201] width 425 height 26
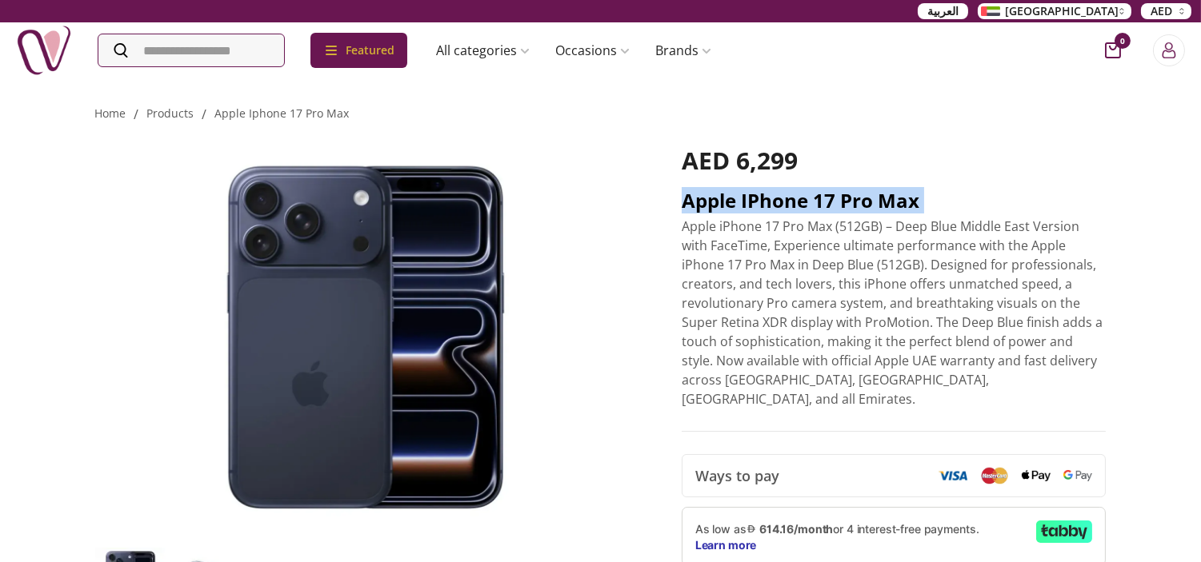
click at [737, 202] on h2 "Apple iPhone 17 Pro Max" at bounding box center [893, 201] width 425 height 26
copy h2 "Apple iPhone 17 Pro Max"
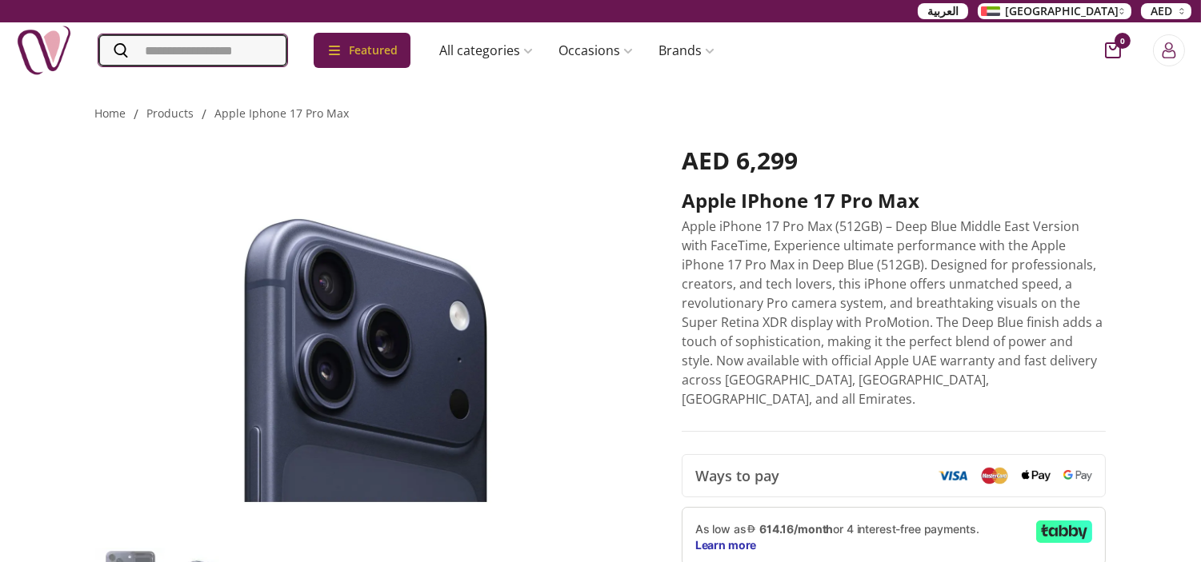
click at [256, 58] on input "Search" at bounding box center [192, 50] width 189 height 32
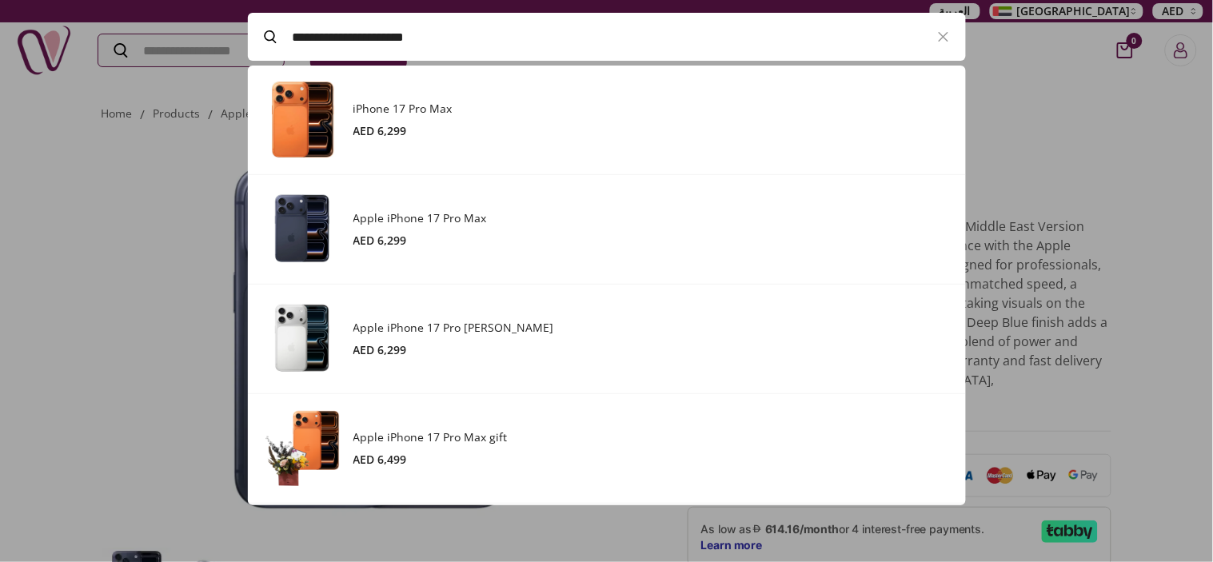
paste input "*******"
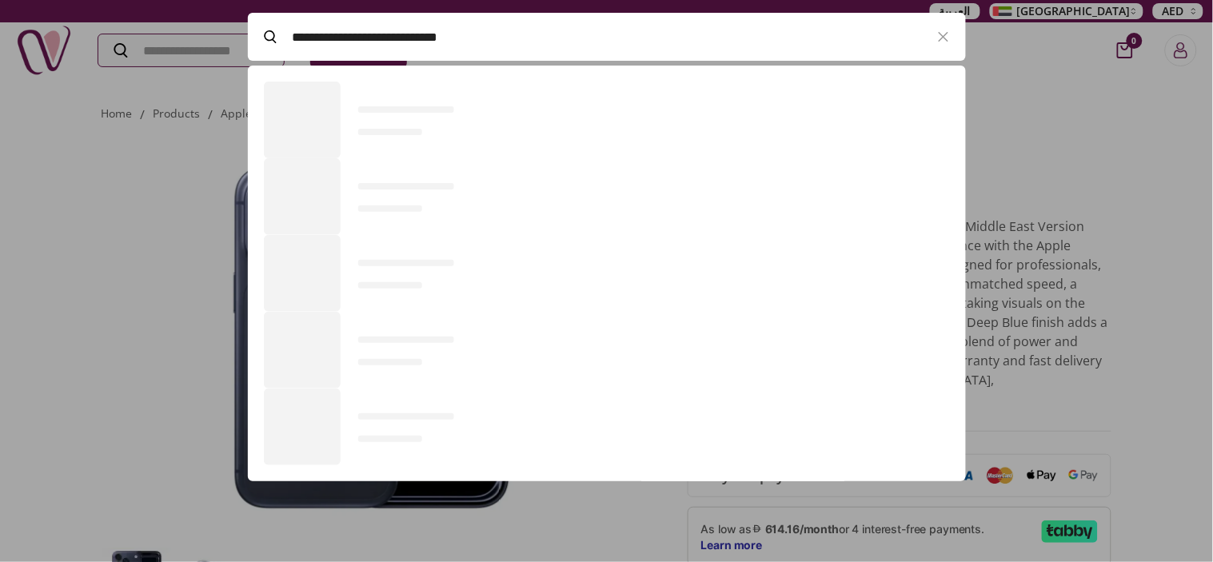
scroll to position [218, 717]
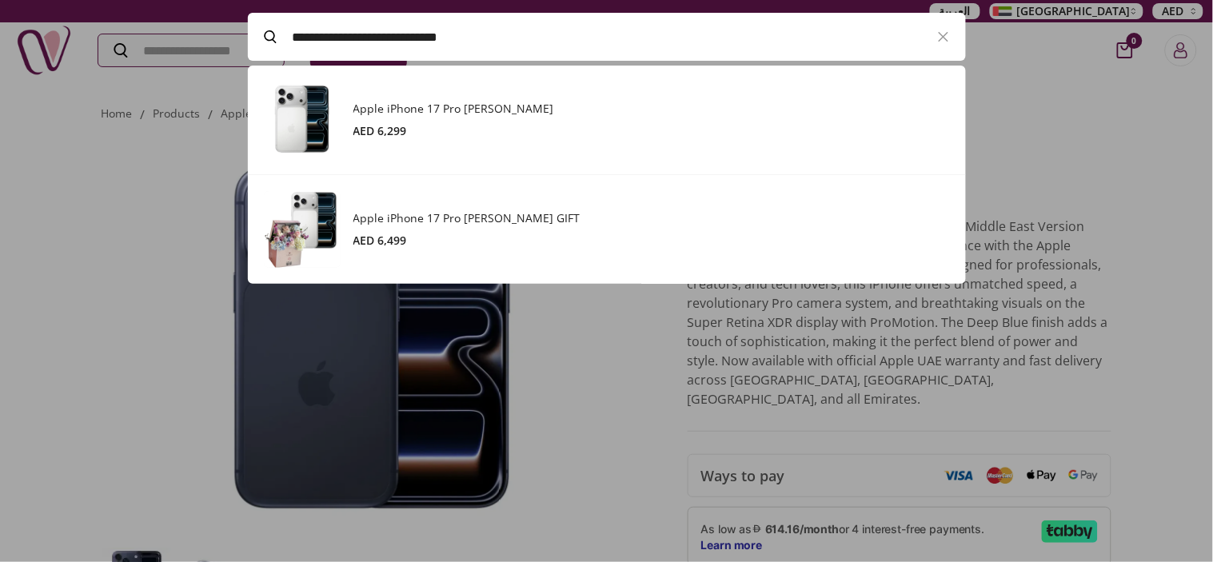
click at [448, 118] on div "Apple iPhone 17 Pro Max Silver AED 6,299" at bounding box center [652, 120] width 597 height 38
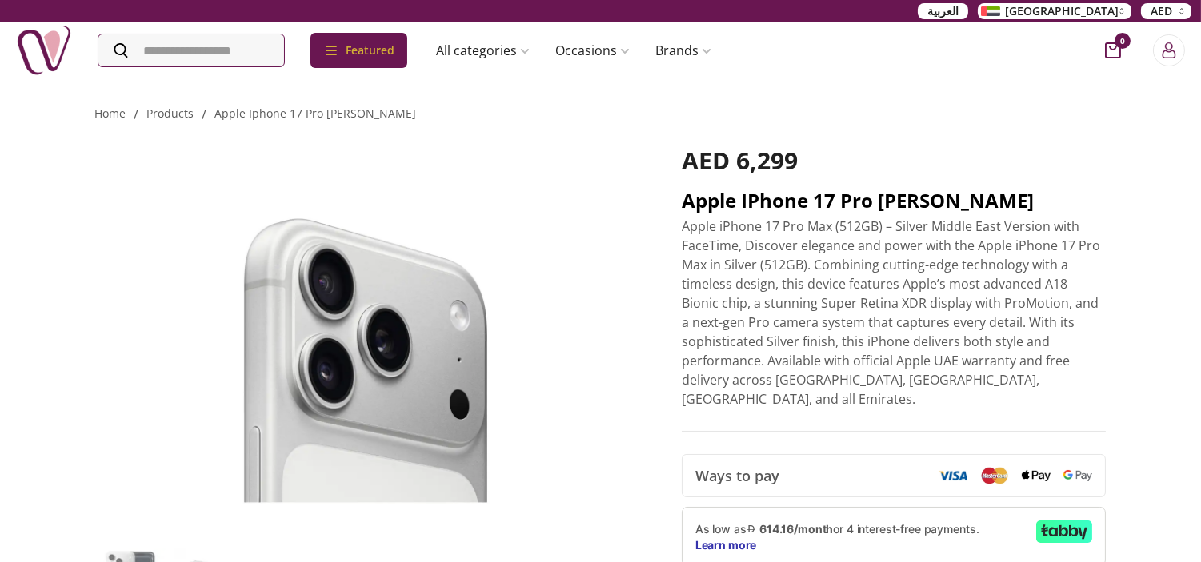
click at [885, 202] on h2 "Apple iPhone 17 Pro [PERSON_NAME]" at bounding box center [893, 201] width 425 height 26
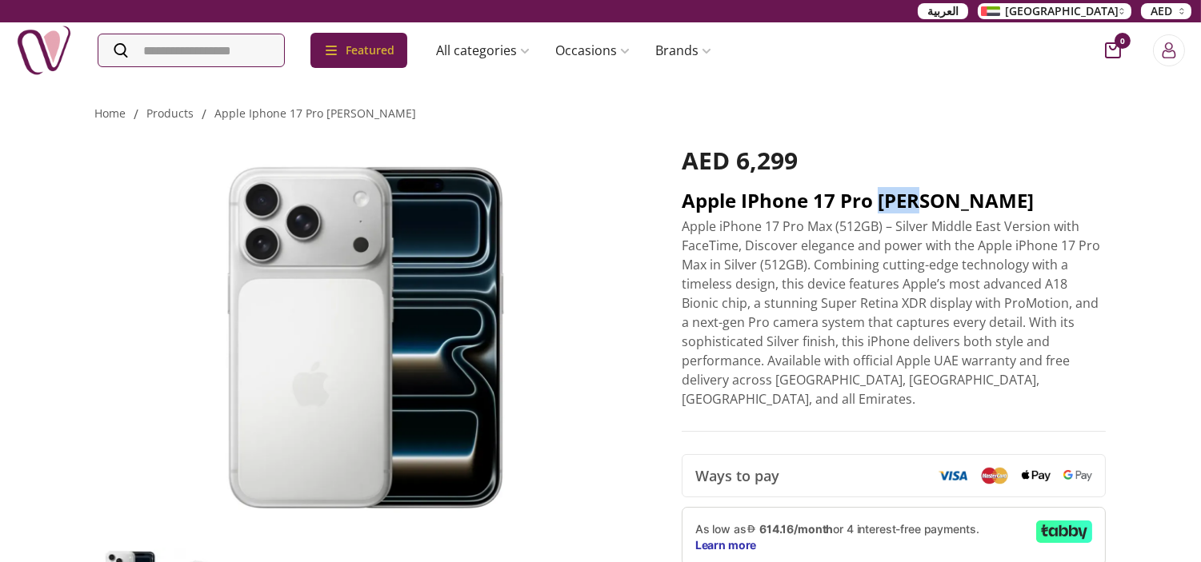
click at [885, 202] on h2 "Apple iPhone 17 Pro [PERSON_NAME]" at bounding box center [893, 201] width 425 height 26
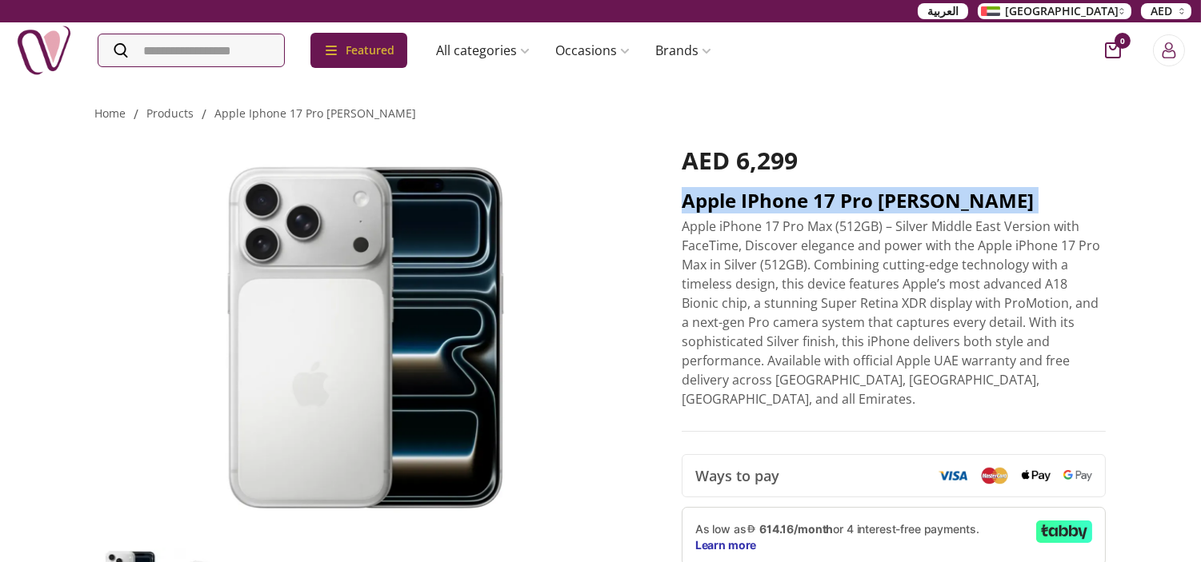
click at [885, 202] on h2 "Apple iPhone 17 Pro [PERSON_NAME]" at bounding box center [893, 201] width 425 height 26
copy h2 "Apple iPhone 17 Pro [PERSON_NAME]"
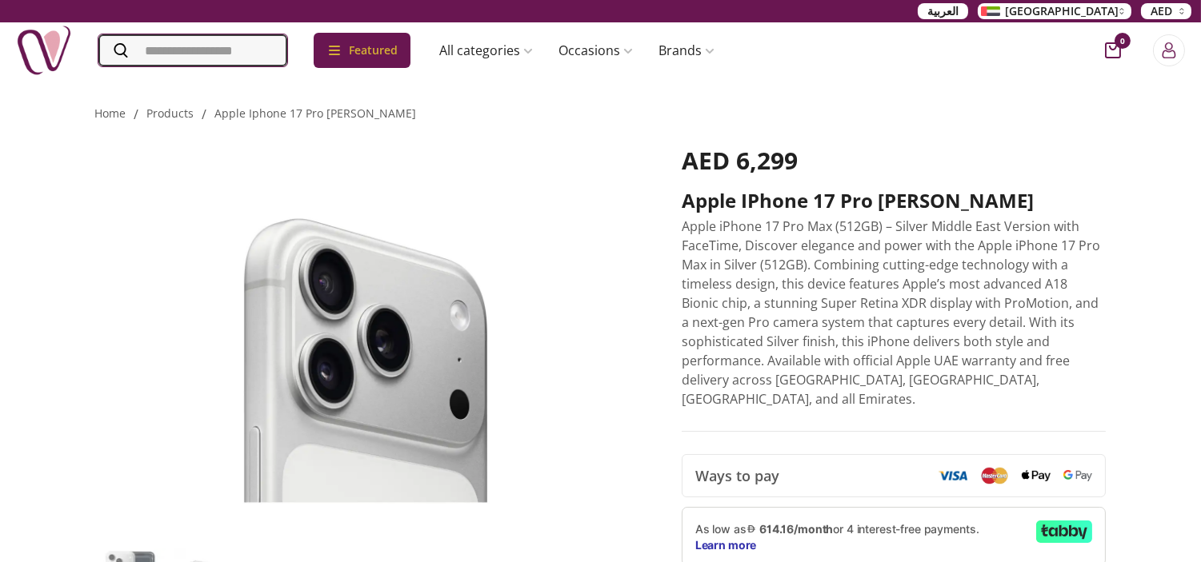
click at [265, 58] on input "Search" at bounding box center [192, 50] width 189 height 32
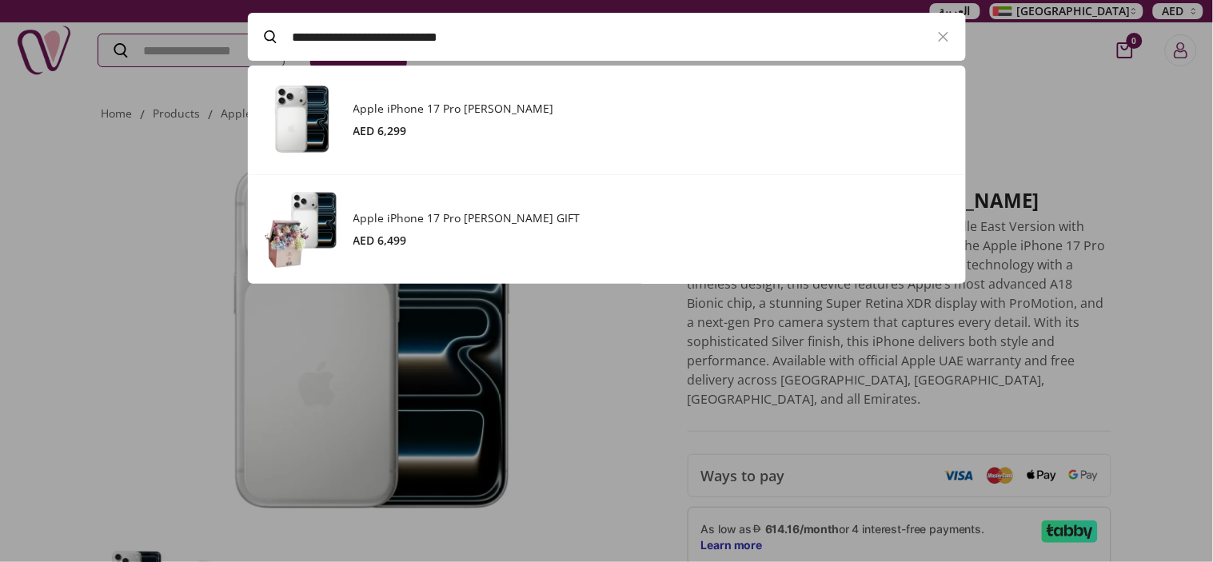
paste input "Search"
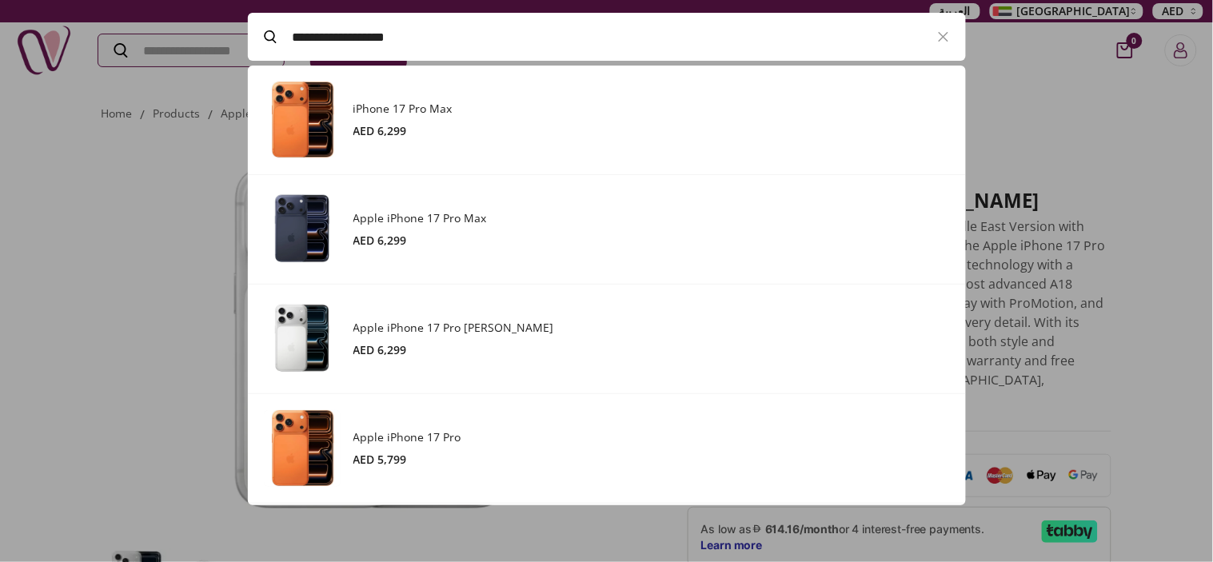
scroll to position [440, 717]
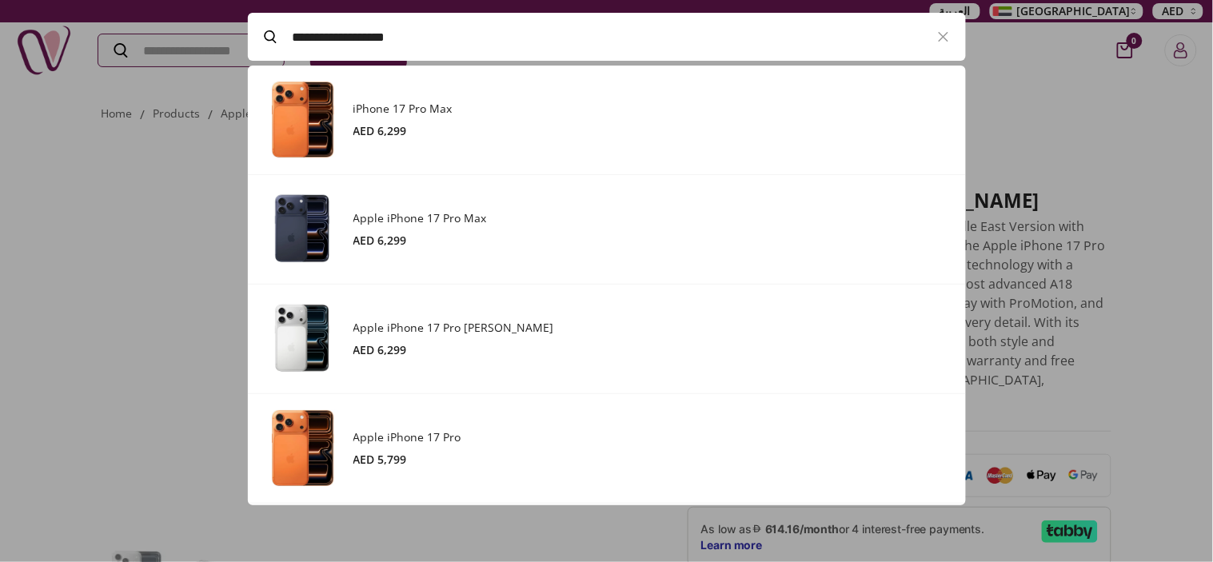
click at [470, 444] on h3 "Apple iPhone 17 Pro" at bounding box center [652, 438] width 597 height 16
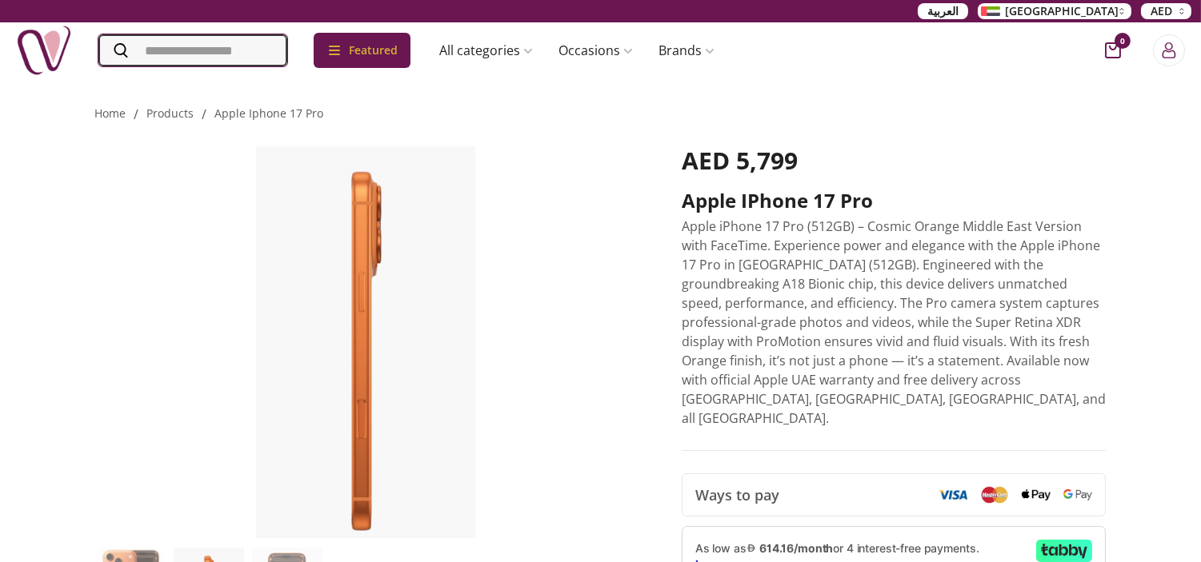
click at [282, 50] on input "Search" at bounding box center [192, 50] width 189 height 32
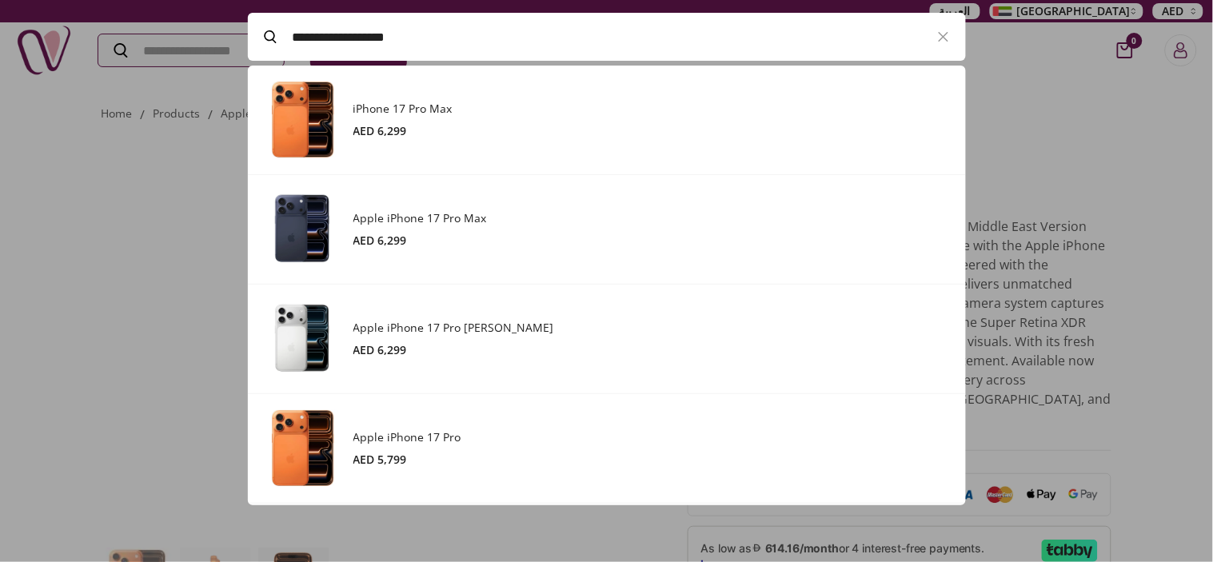
paste input "**********"
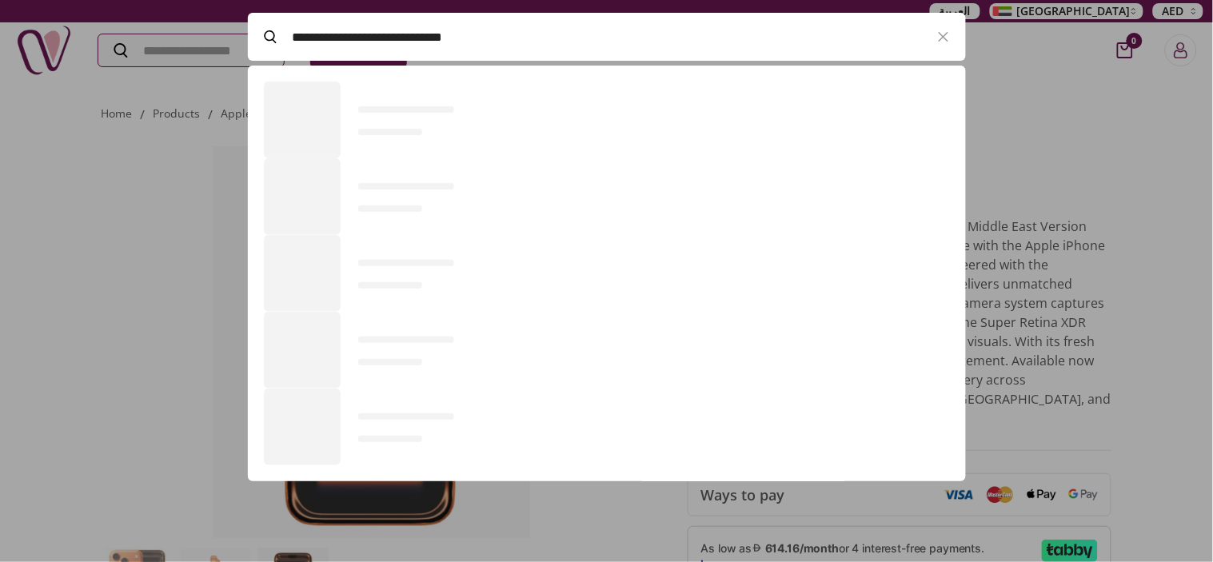
scroll to position [109, 717]
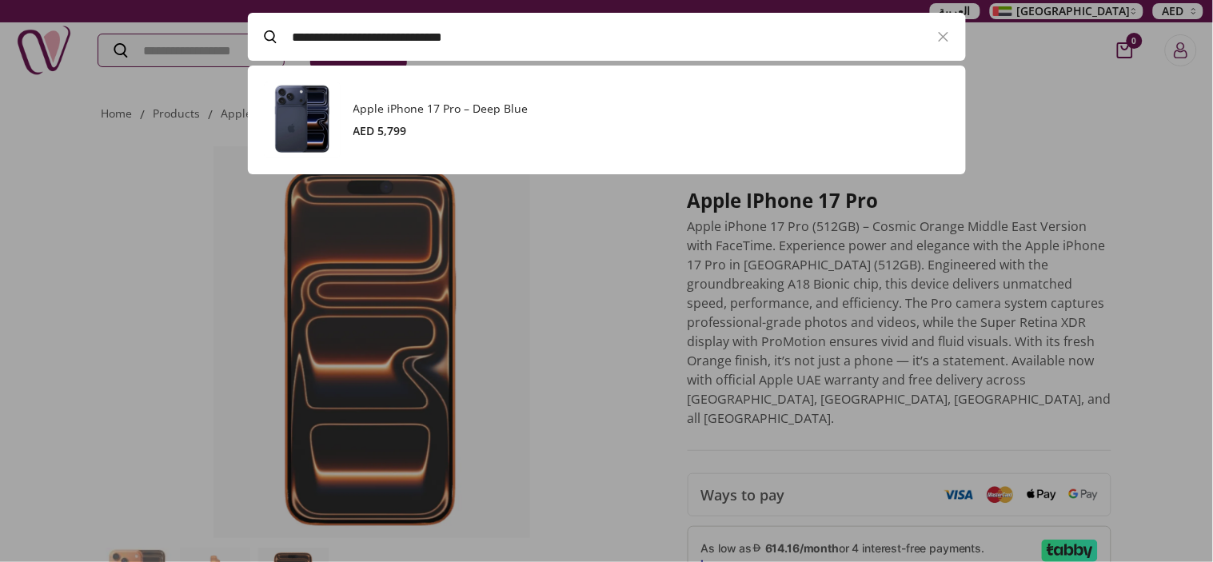
click at [522, 104] on h3 "Apple iPhone 17 Pro – Deep Blue" at bounding box center [652, 109] width 597 height 16
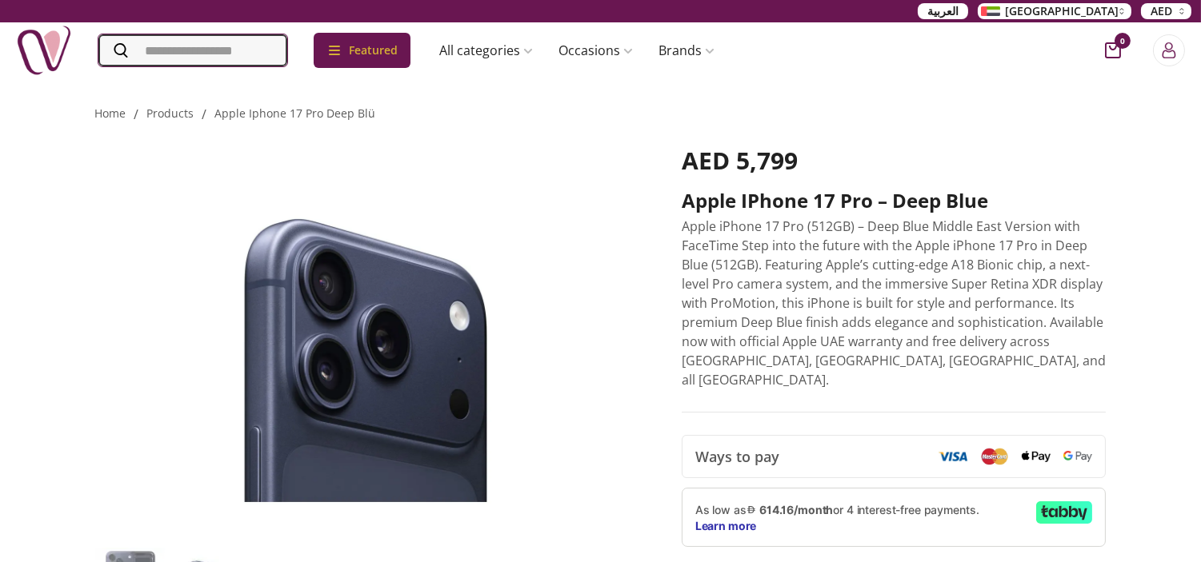
click at [242, 51] on input "Search" at bounding box center [192, 50] width 189 height 32
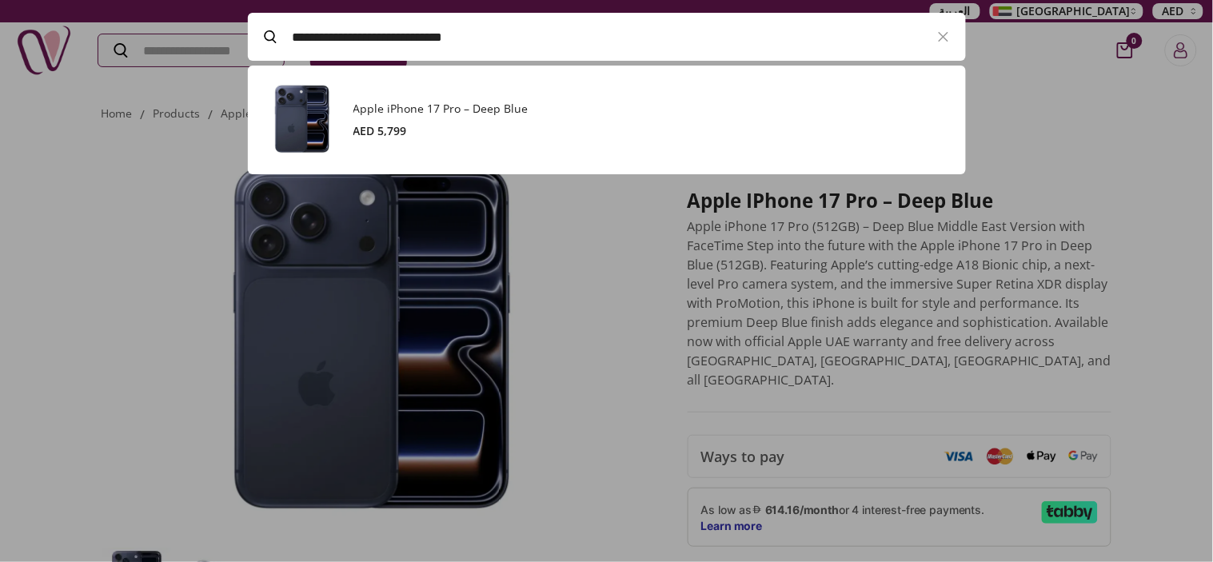
paste input "Search"
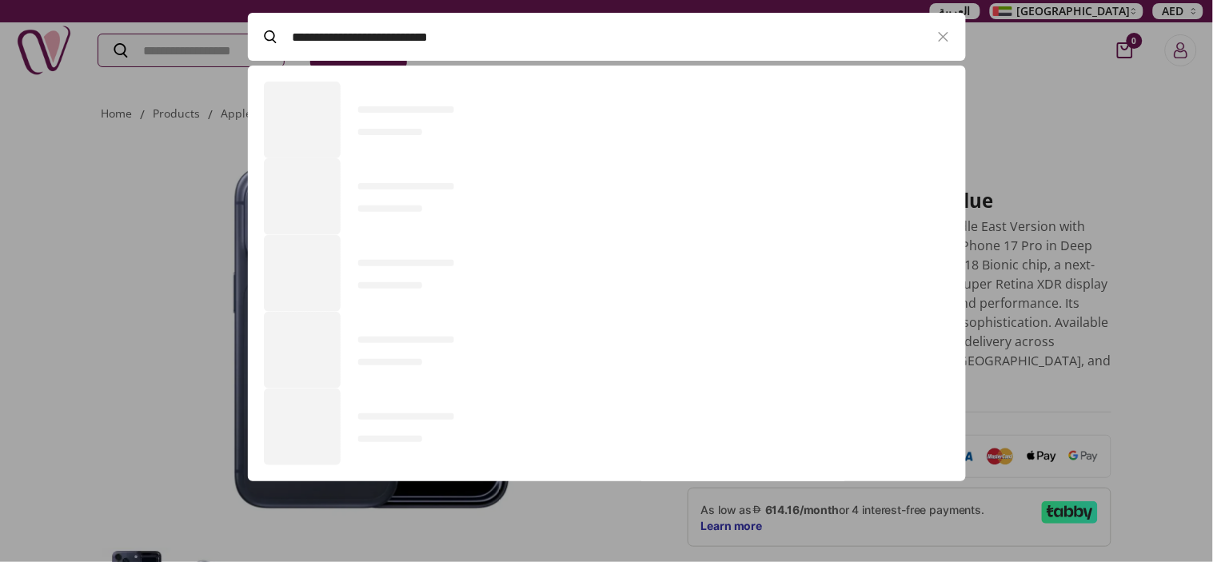
scroll to position [109, 717]
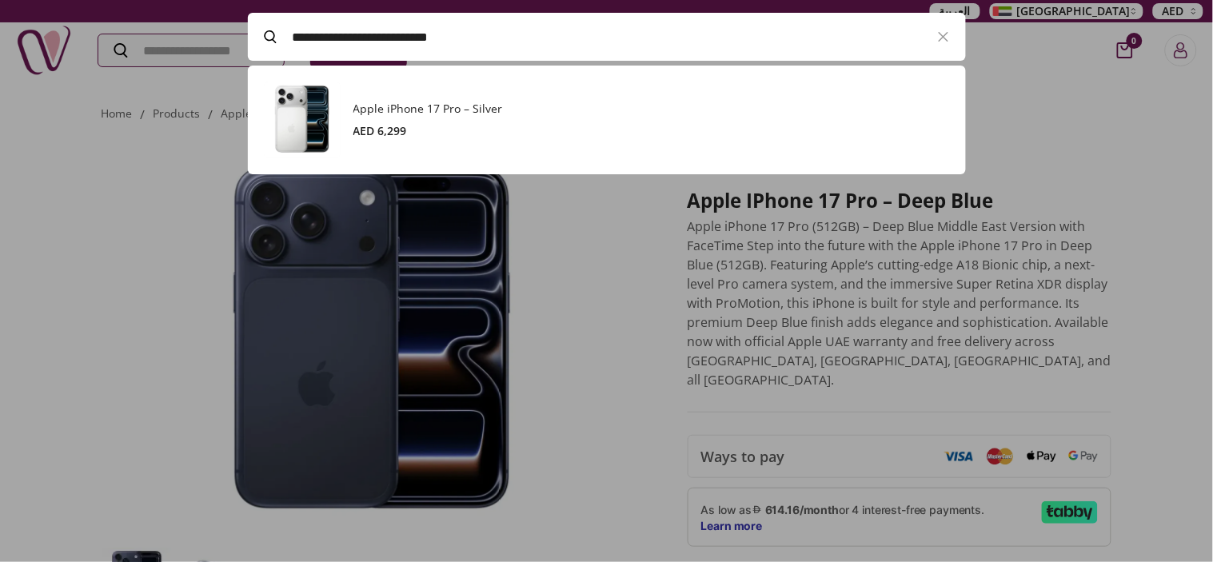
click at [480, 91] on link "Apple iPhone 17 Pro – Silver AED 6,299" at bounding box center [607, 120] width 686 height 77
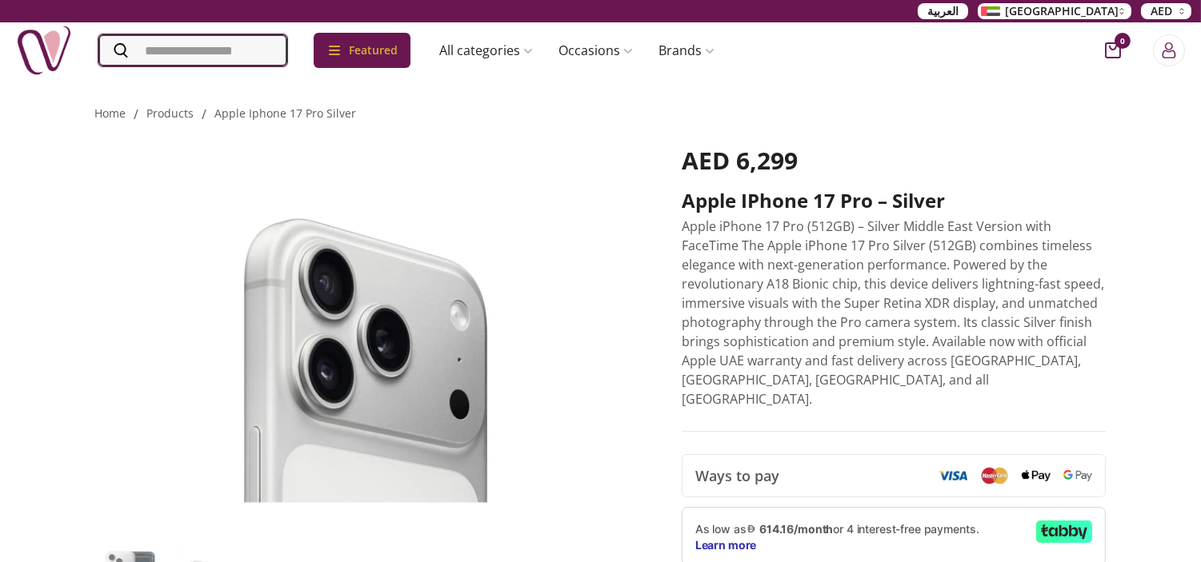
click at [280, 57] on input "Search" at bounding box center [192, 50] width 189 height 32
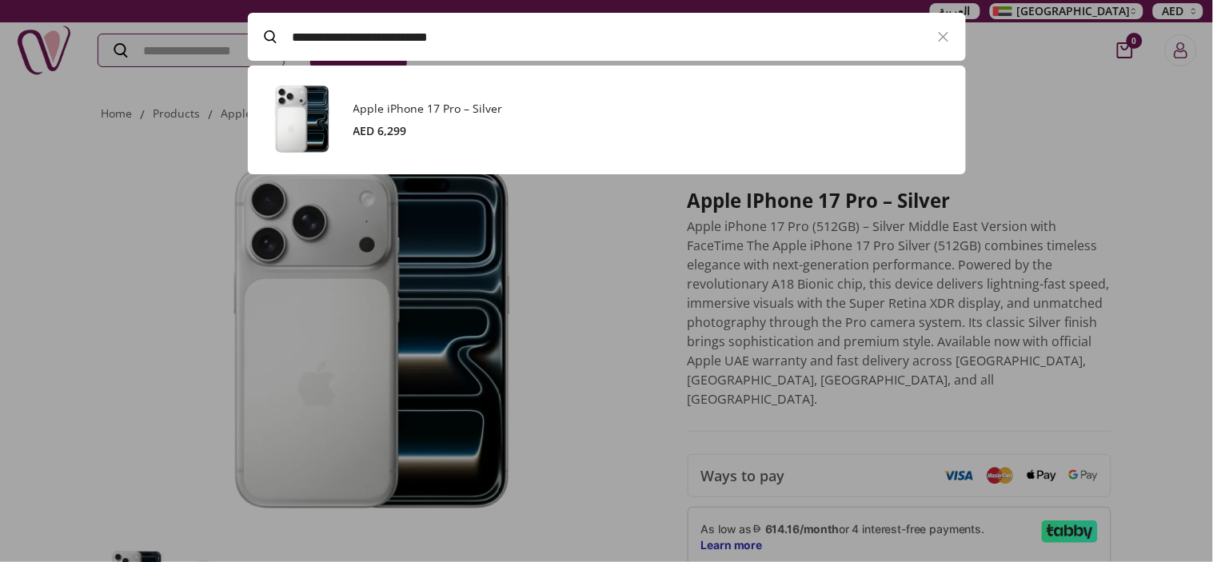
paste input "Search"
click at [458, 112] on h3 "Apple iPhone 17 Pro Max gift" at bounding box center [652, 109] width 597 height 16
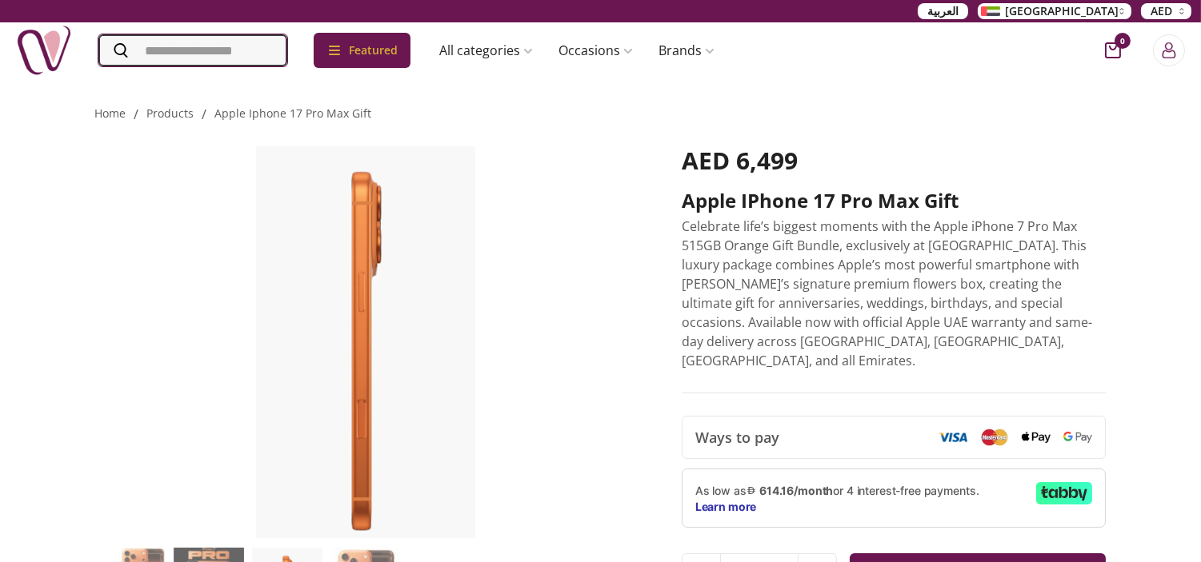
click at [250, 50] on input "Search" at bounding box center [192, 50] width 189 height 32
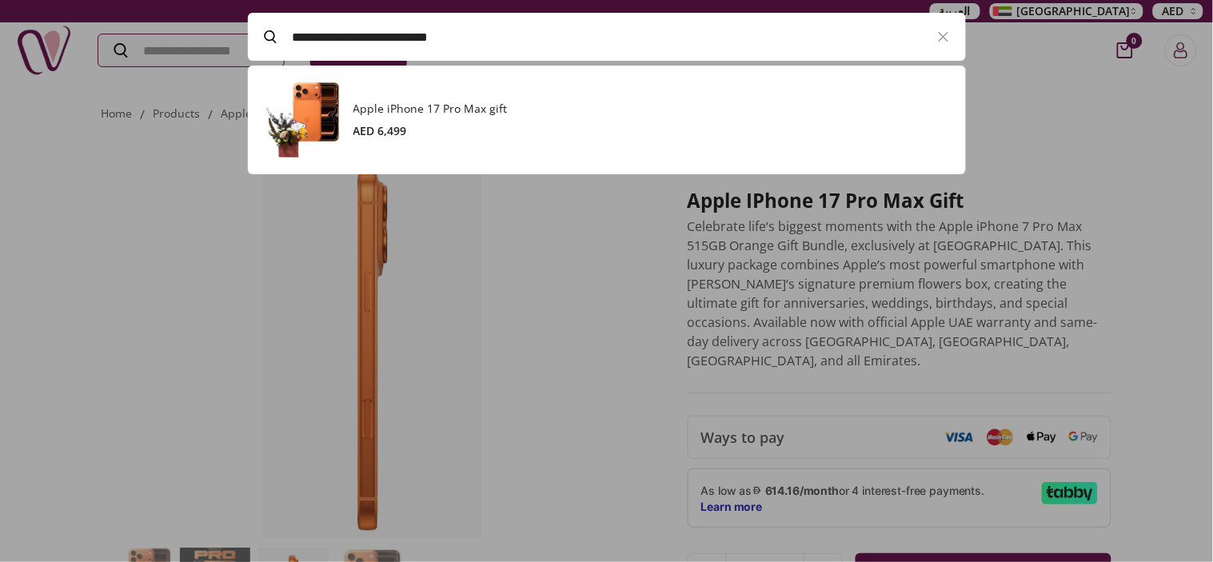
paste input "Search"
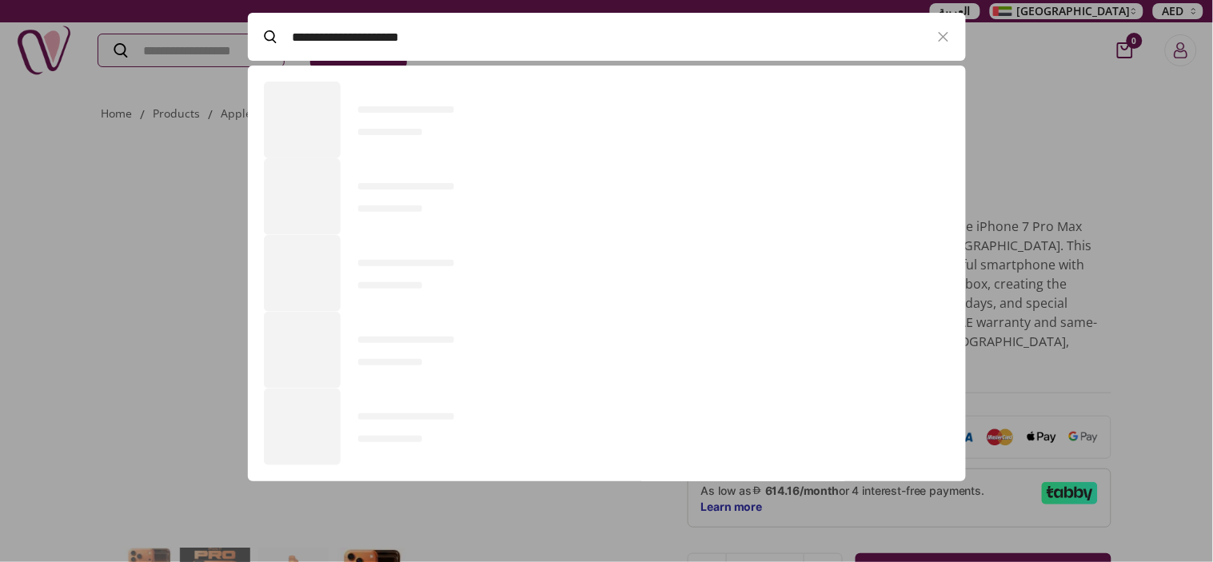
scroll to position [218, 717]
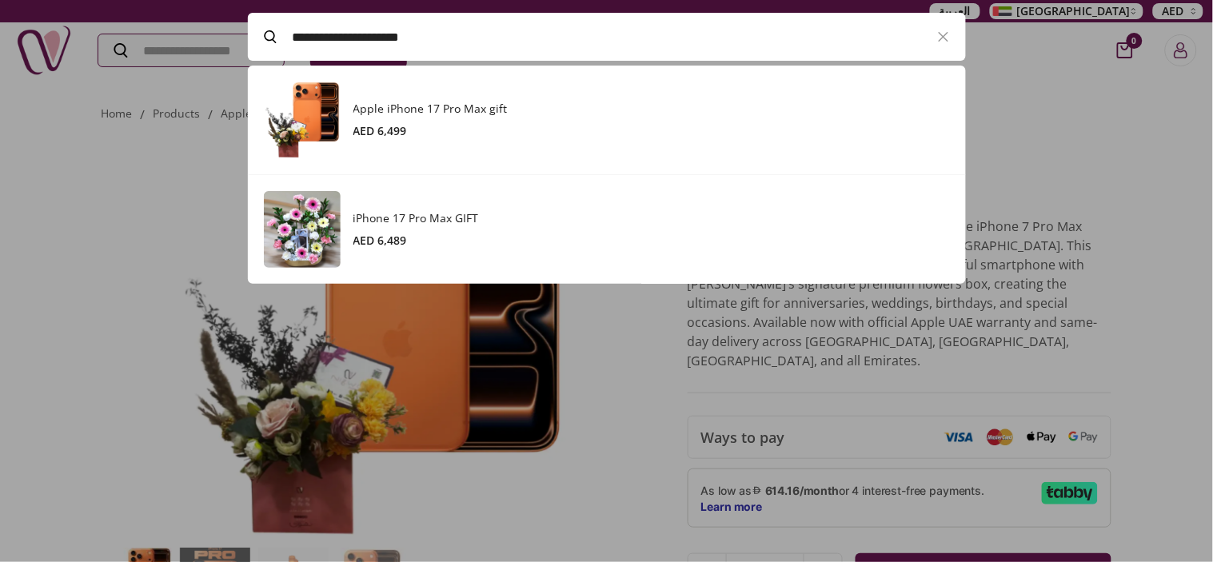
click at [541, 233] on div "AED 6,489" at bounding box center [652, 241] width 597 height 16
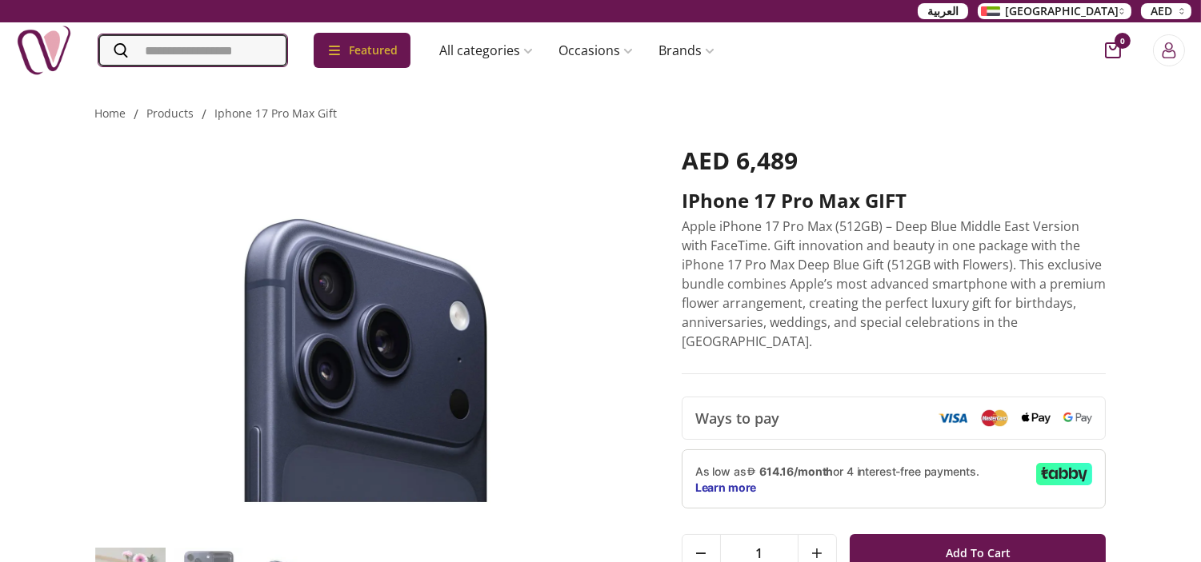
click at [261, 51] on input "Search" at bounding box center [192, 50] width 189 height 32
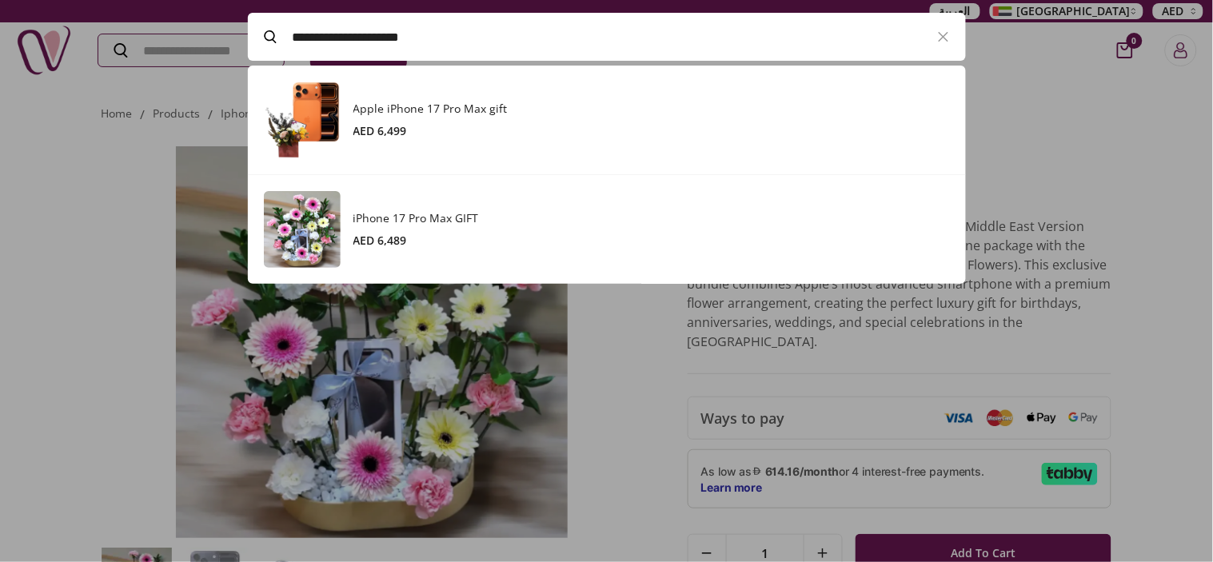
paste input "**********"
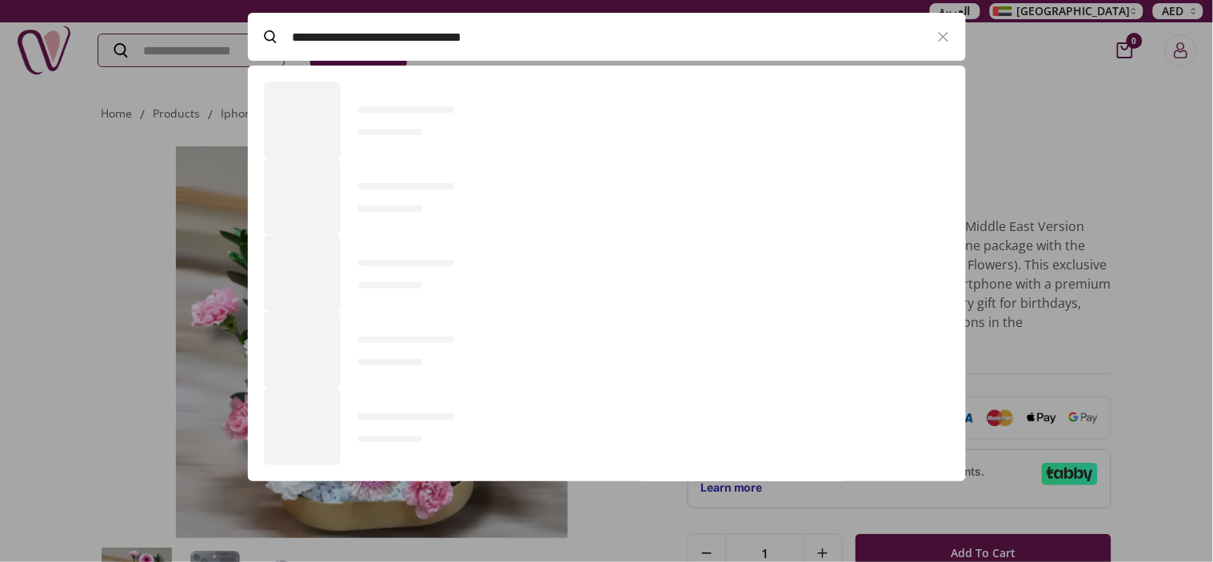
scroll to position [109, 717]
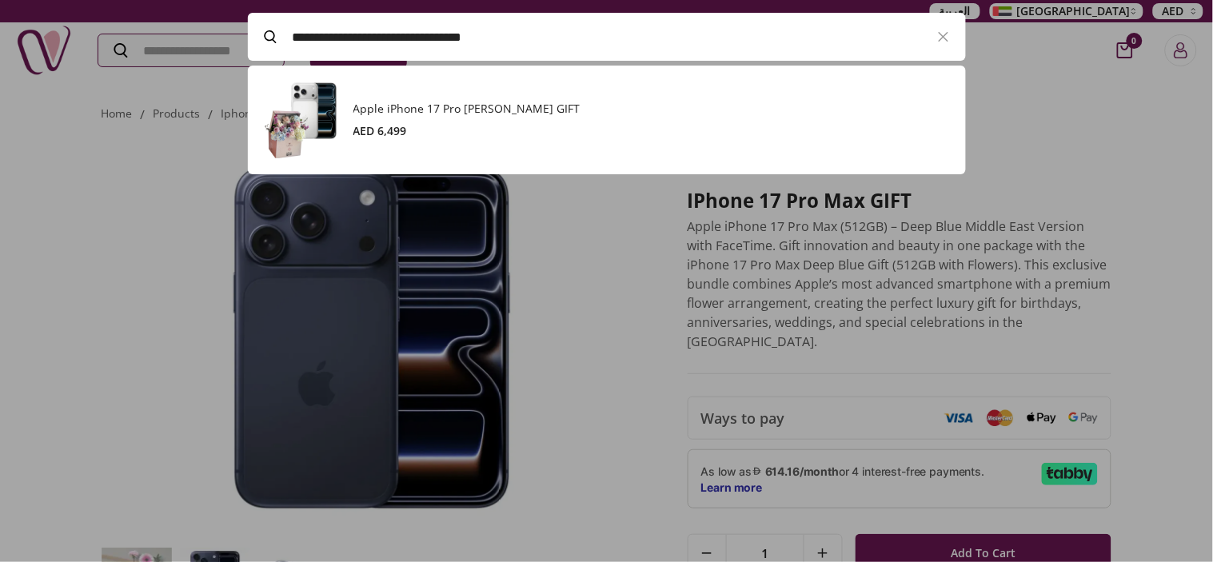
click at [462, 109] on h3 "Apple iPhone 17 Pro [PERSON_NAME] GIFT" at bounding box center [652, 109] width 597 height 16
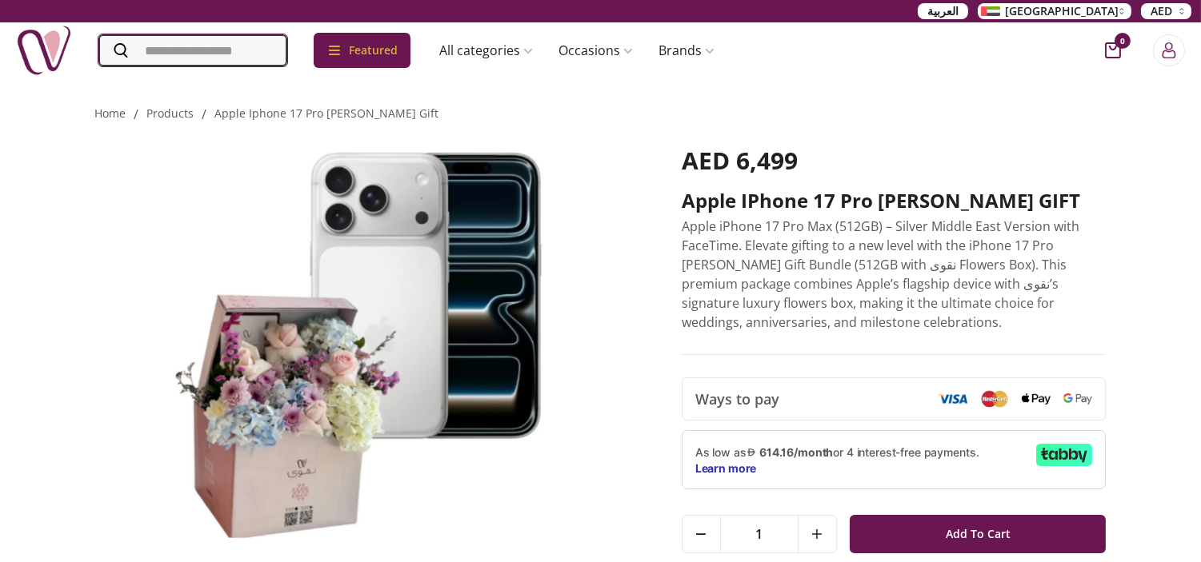
click at [209, 51] on input "Search" at bounding box center [192, 50] width 189 height 32
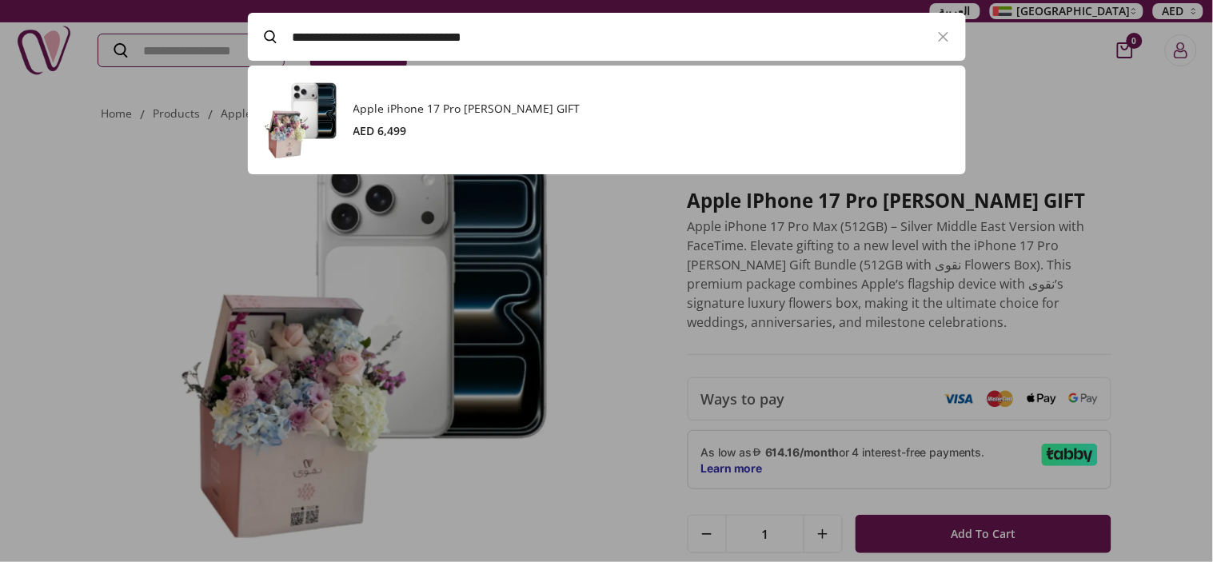
paste input "Search"
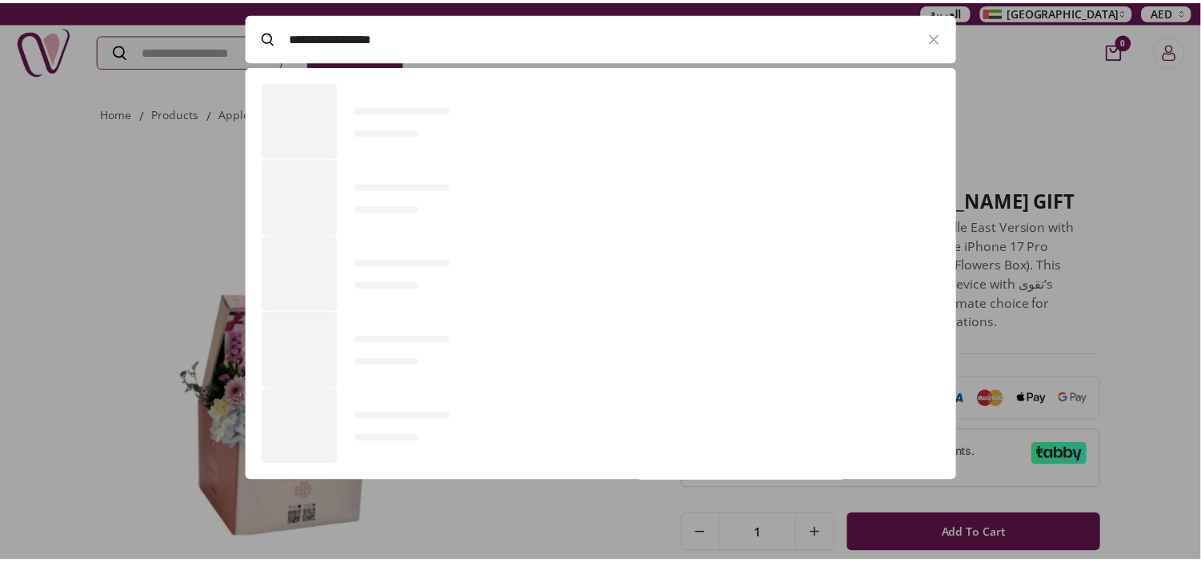
scroll to position [440, 717]
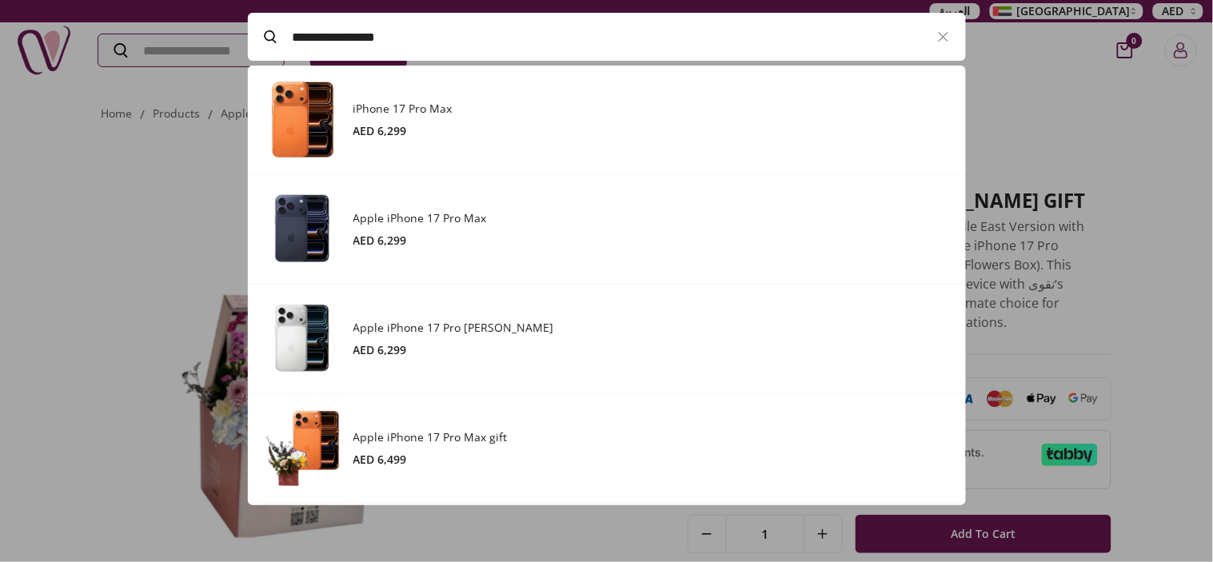
type input "**********"
click at [484, 114] on h3 "iPhone 17 Pro Max" at bounding box center [652, 109] width 597 height 16
